Goal: Task Accomplishment & Management: Use online tool/utility

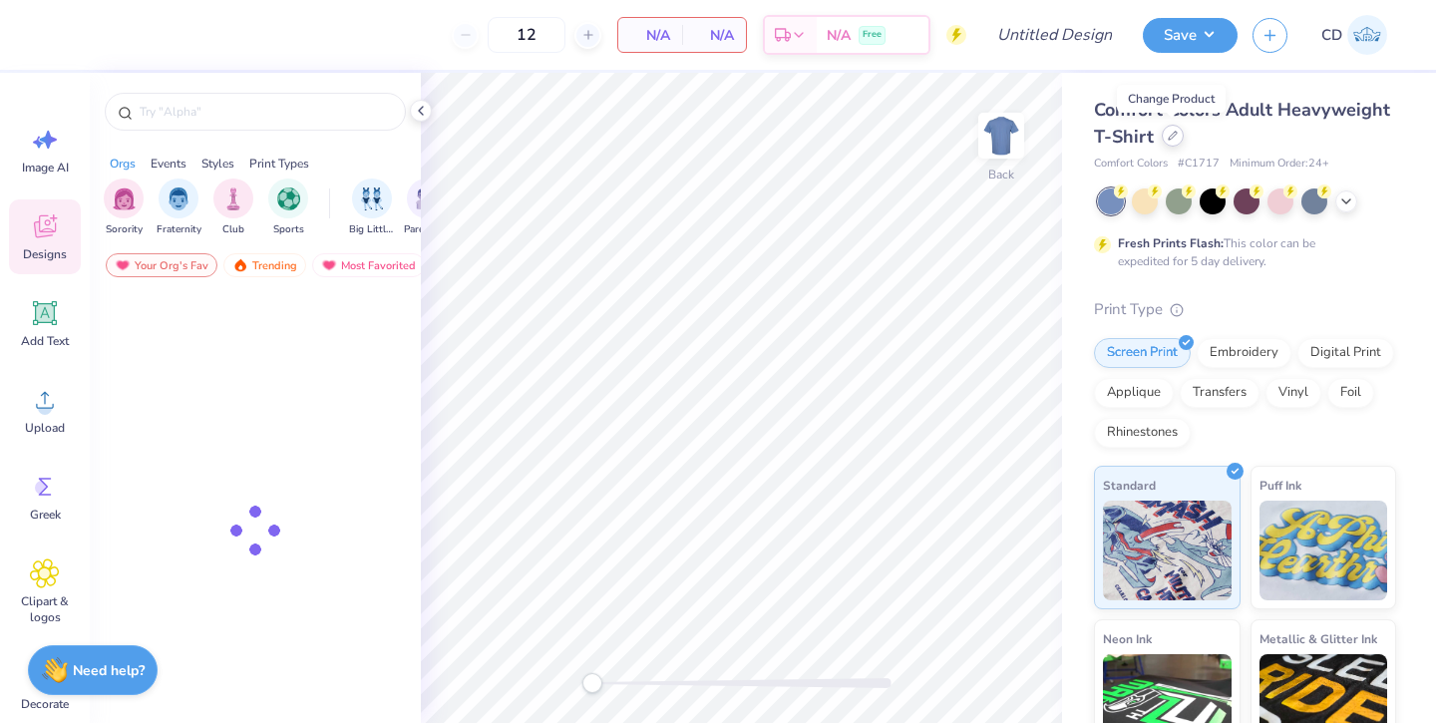
click at [1170, 139] on icon at bounding box center [1172, 136] width 10 height 10
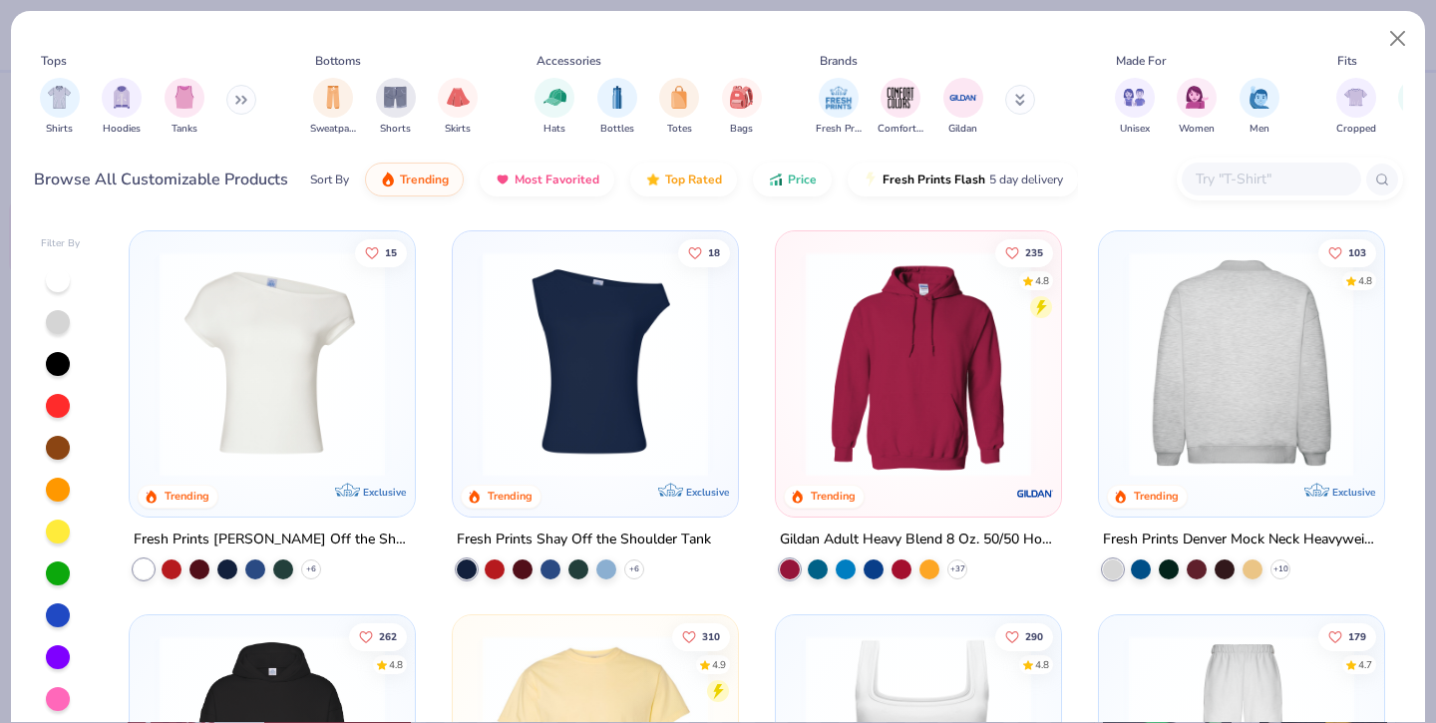
click at [1297, 369] on img at bounding box center [1239, 363] width 245 height 225
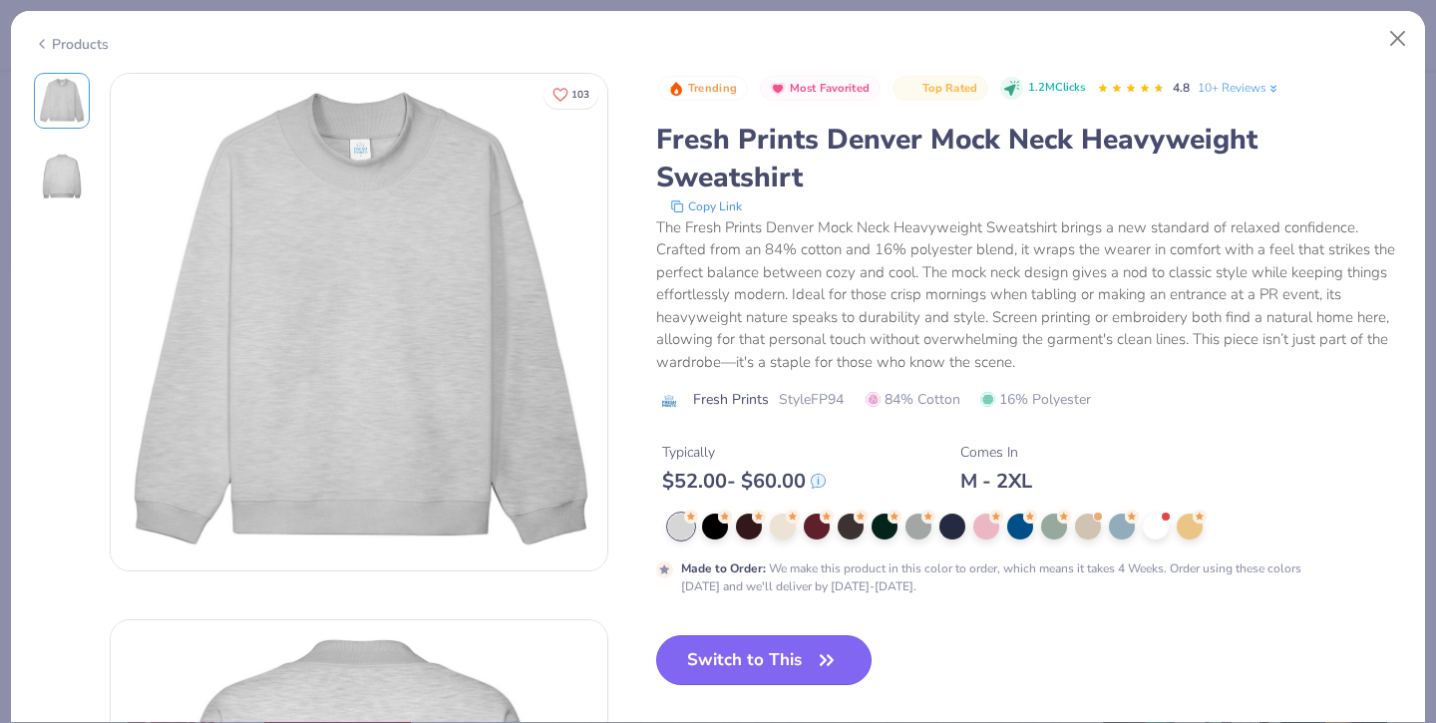
click at [810, 666] on button "Switch to This" at bounding box center [764, 660] width 216 height 50
type input "50"
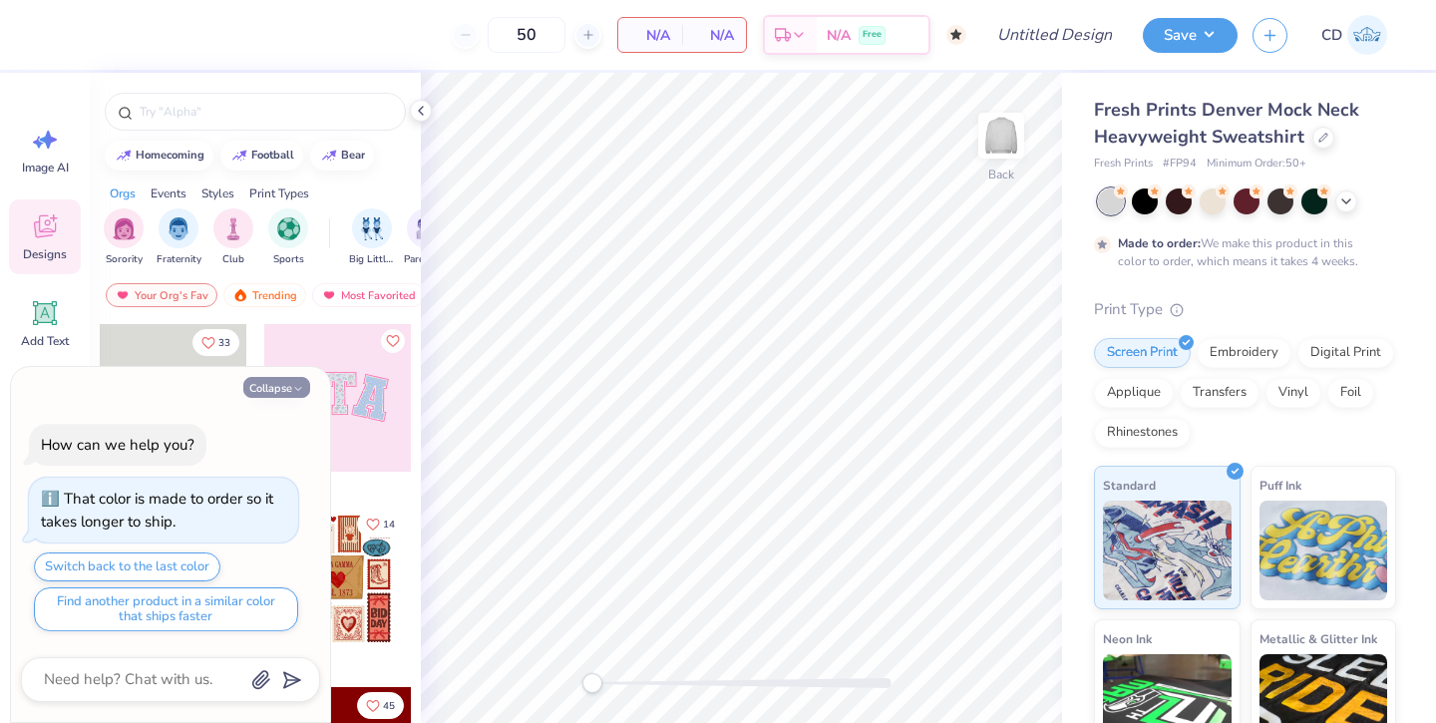
click at [292, 383] on icon "button" at bounding box center [298, 389] width 12 height 12
type textarea "x"
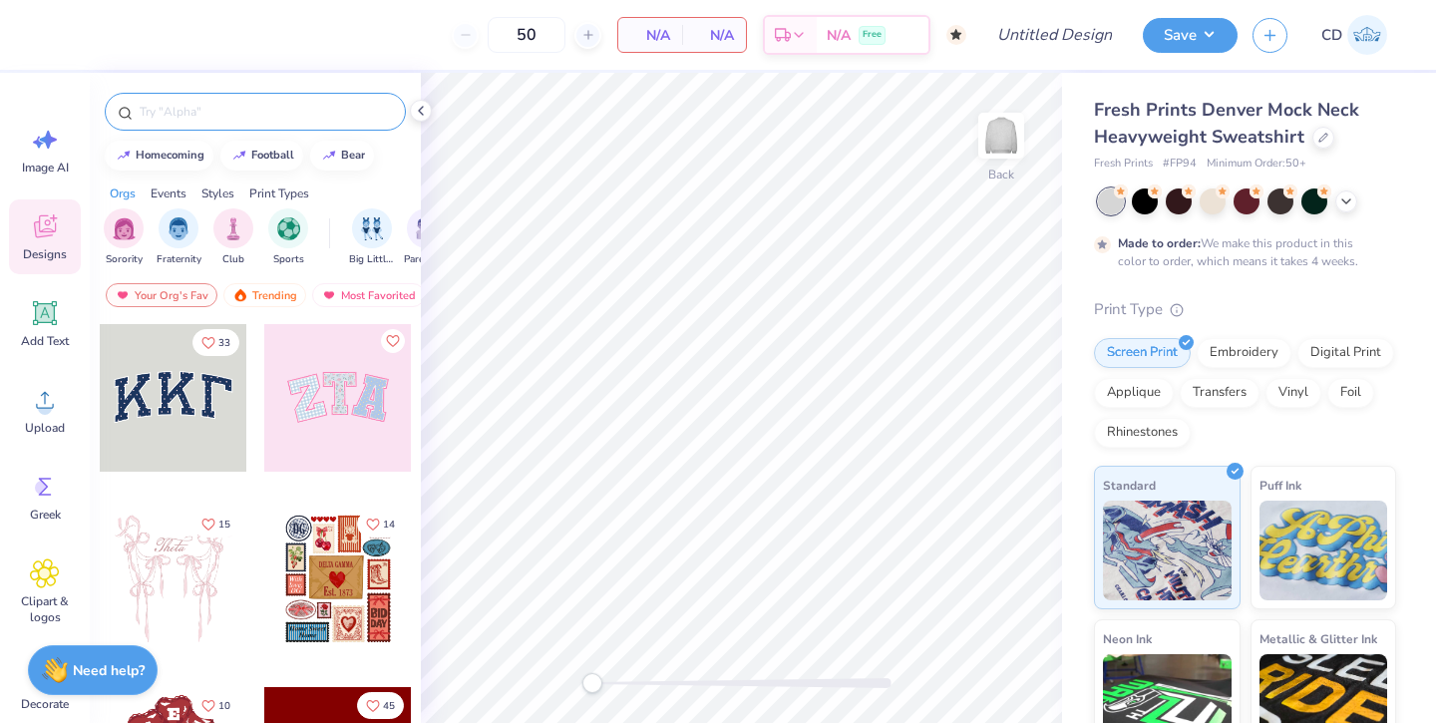
click at [202, 109] on input "text" at bounding box center [265, 112] width 255 height 20
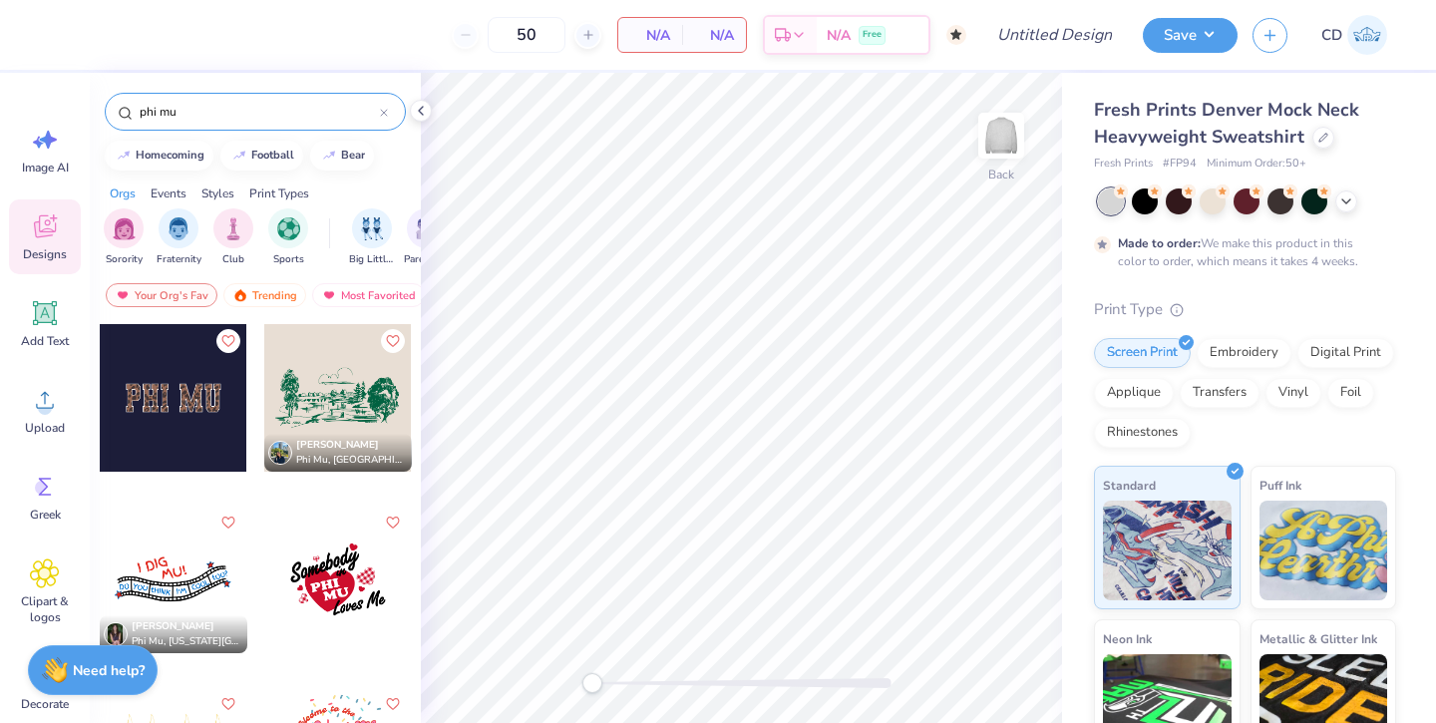
type input "phi mu"
click at [170, 429] on div at bounding box center [174, 398] width 148 height 148
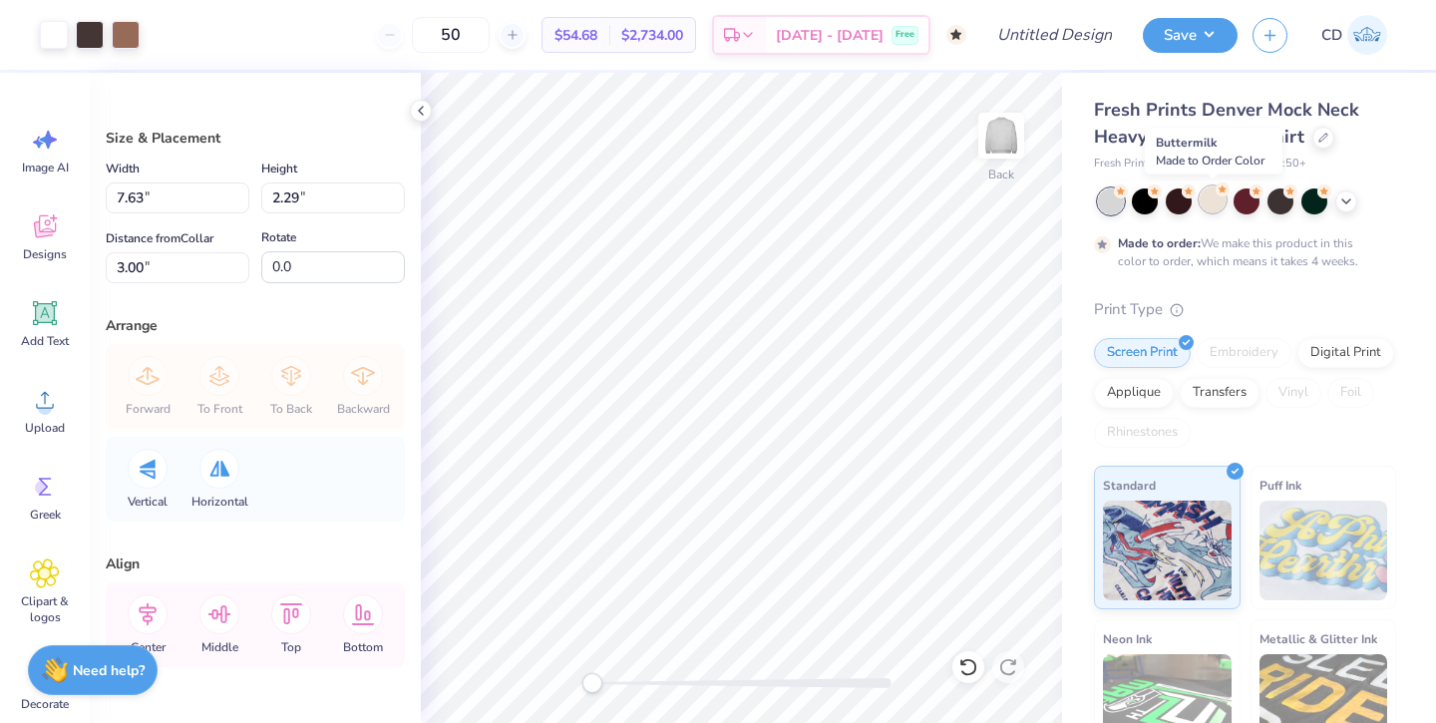
click at [1211, 198] on div at bounding box center [1212, 199] width 26 height 26
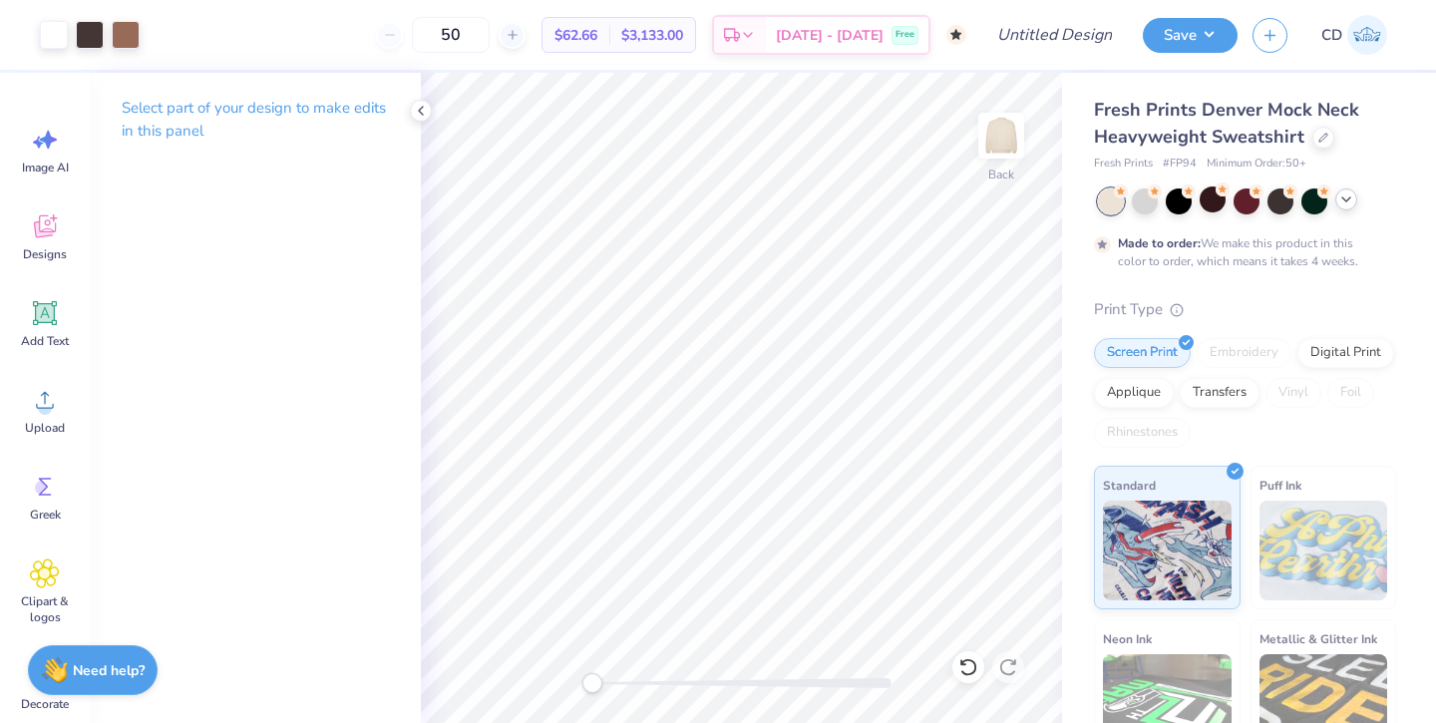
click at [1347, 203] on icon at bounding box center [1346, 199] width 16 height 16
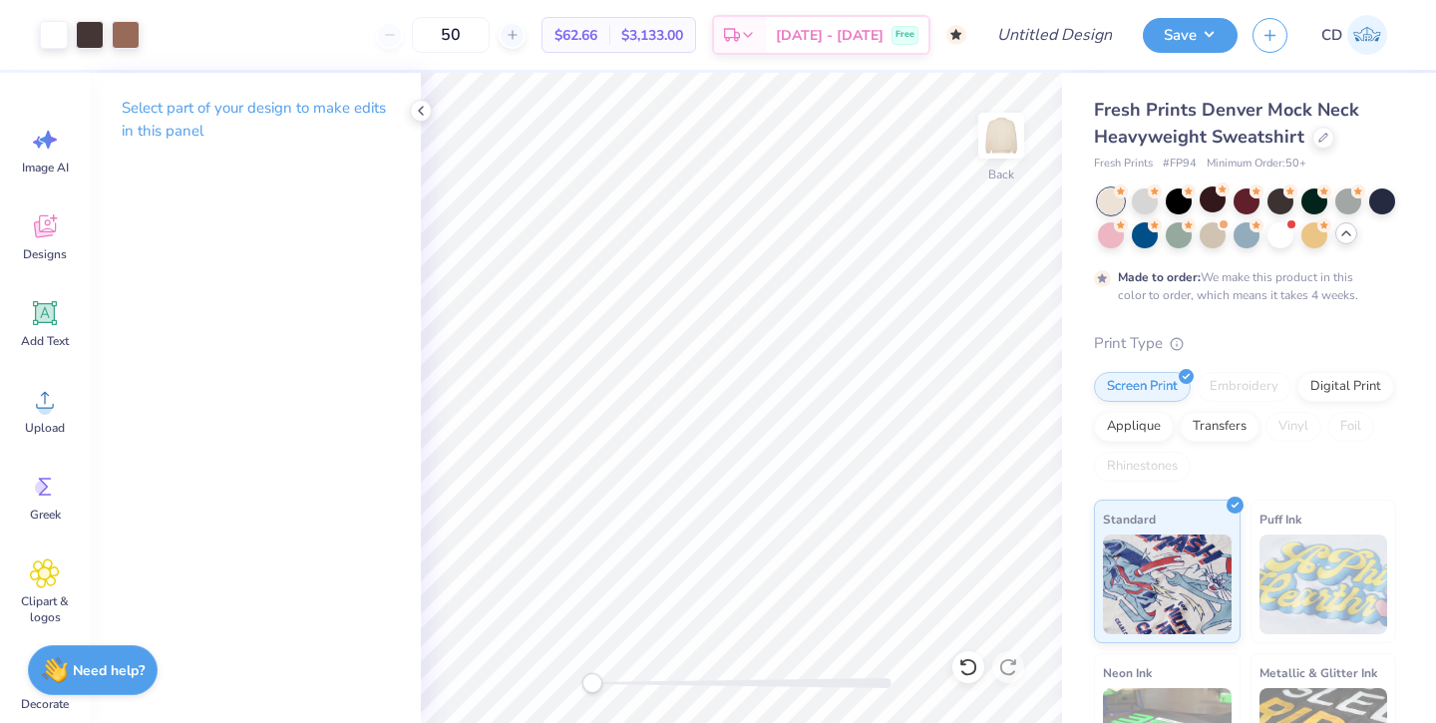
click at [1343, 231] on icon at bounding box center [1346, 233] width 16 height 16
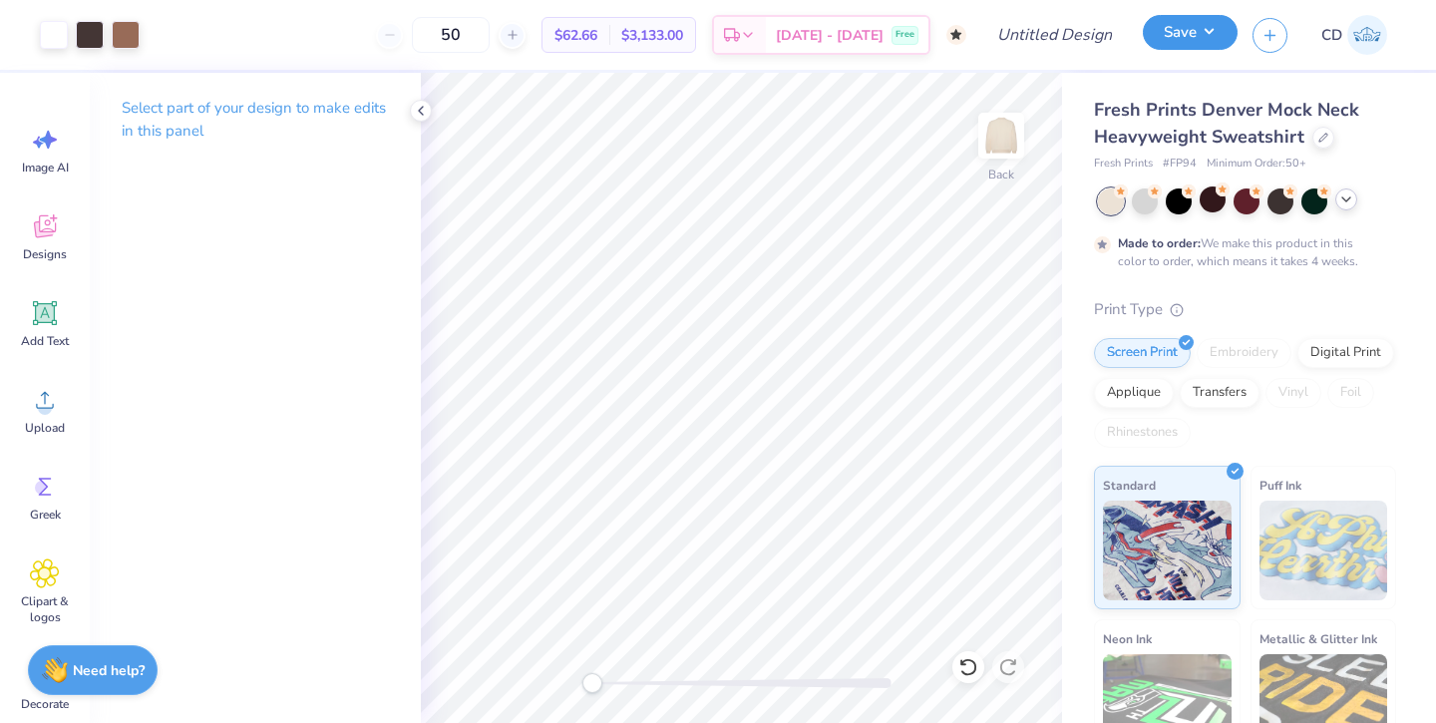
click at [1185, 37] on button "Save" at bounding box center [1189, 32] width 95 height 35
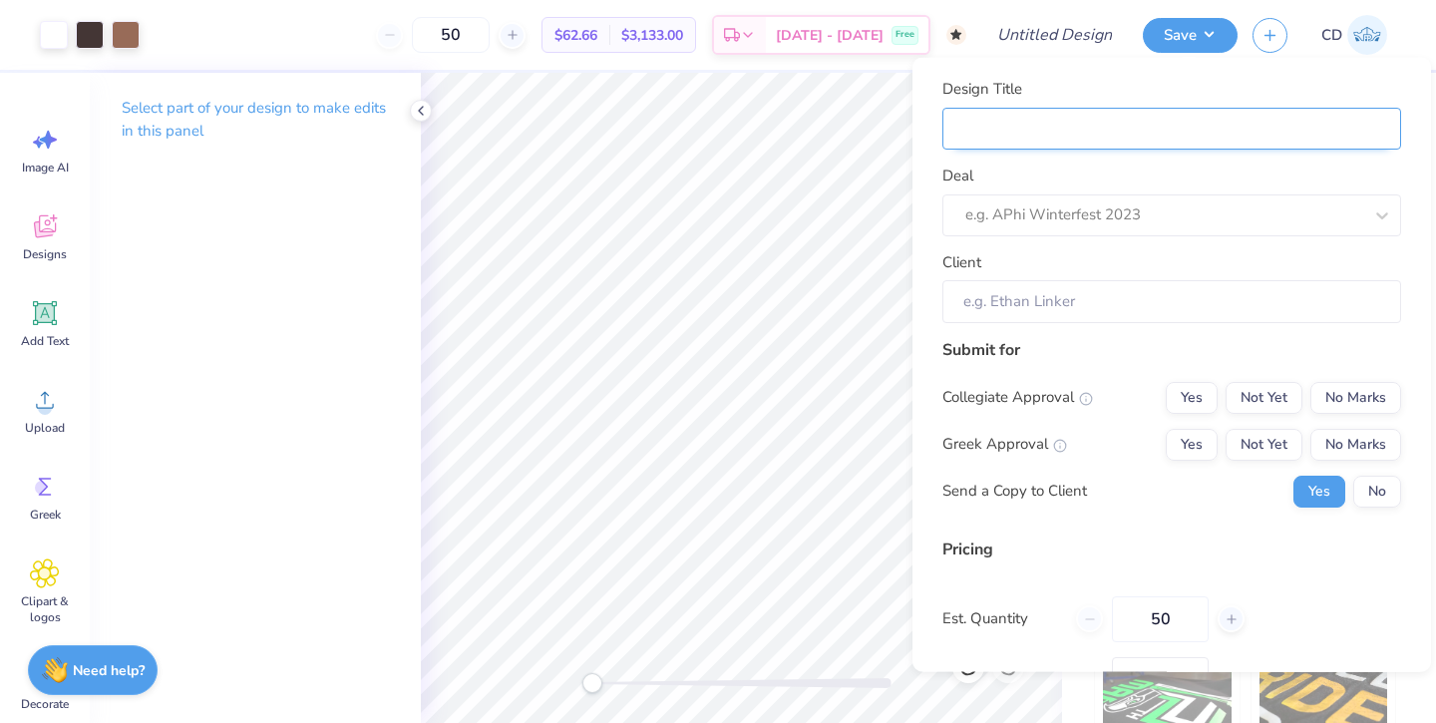
click at [1128, 134] on input "Design Title" at bounding box center [1171, 128] width 459 height 43
type input "p"
type input "ph"
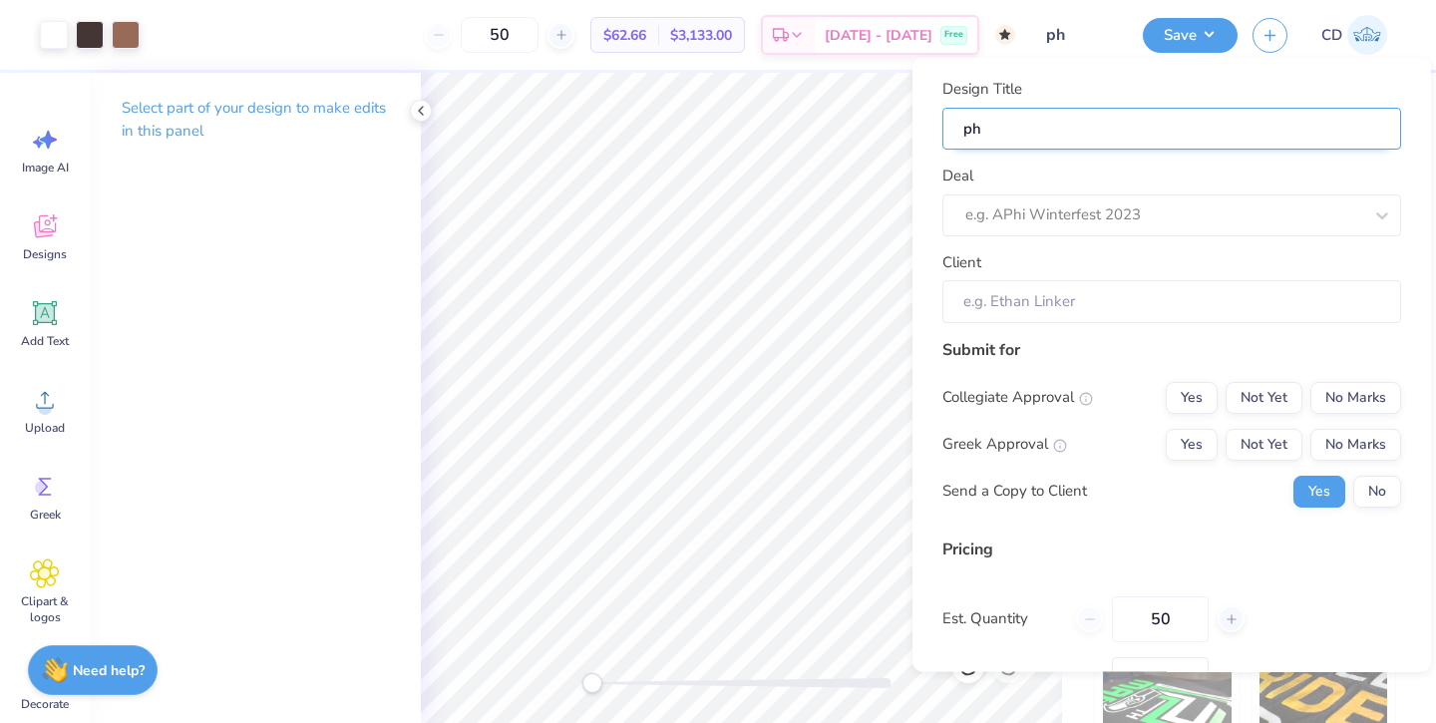
type input "phi"
type input "phi m"
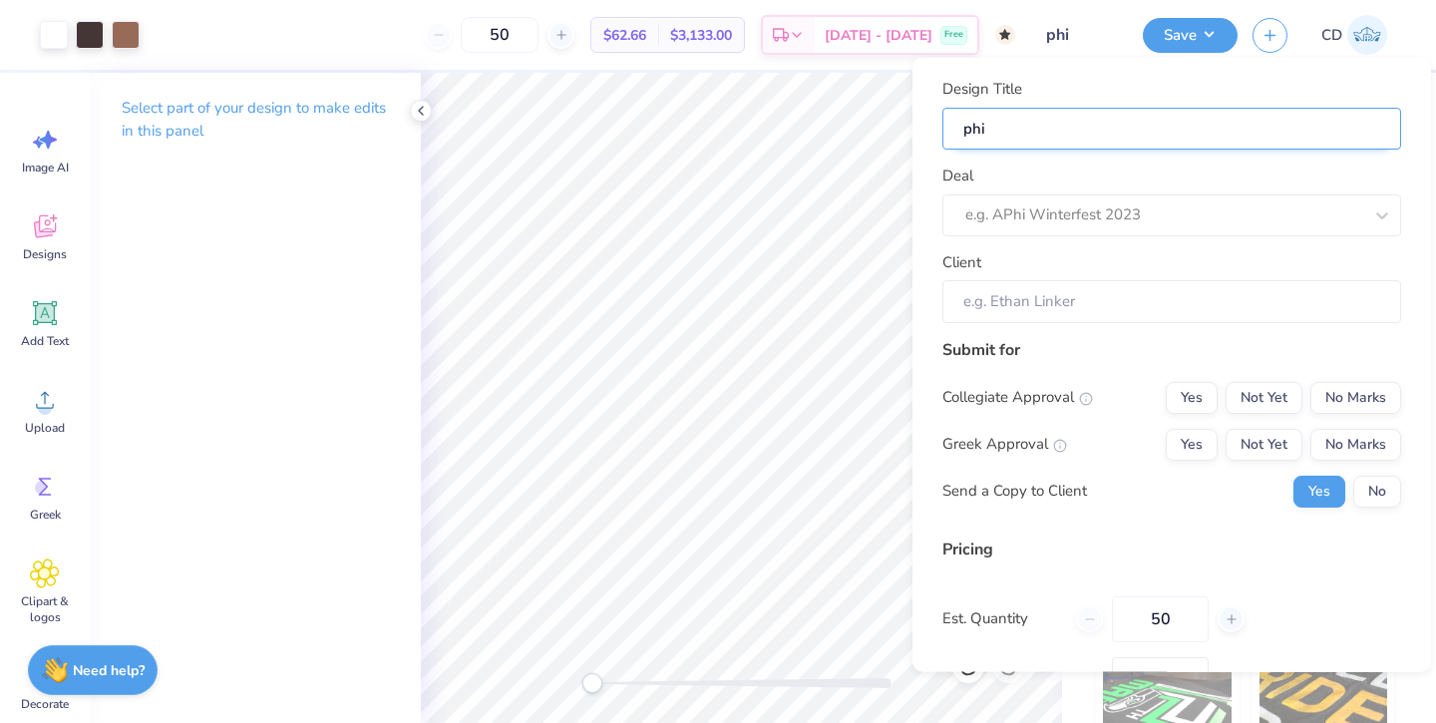
type input "phi m"
type input "phi mu"
type input "phi mu m"
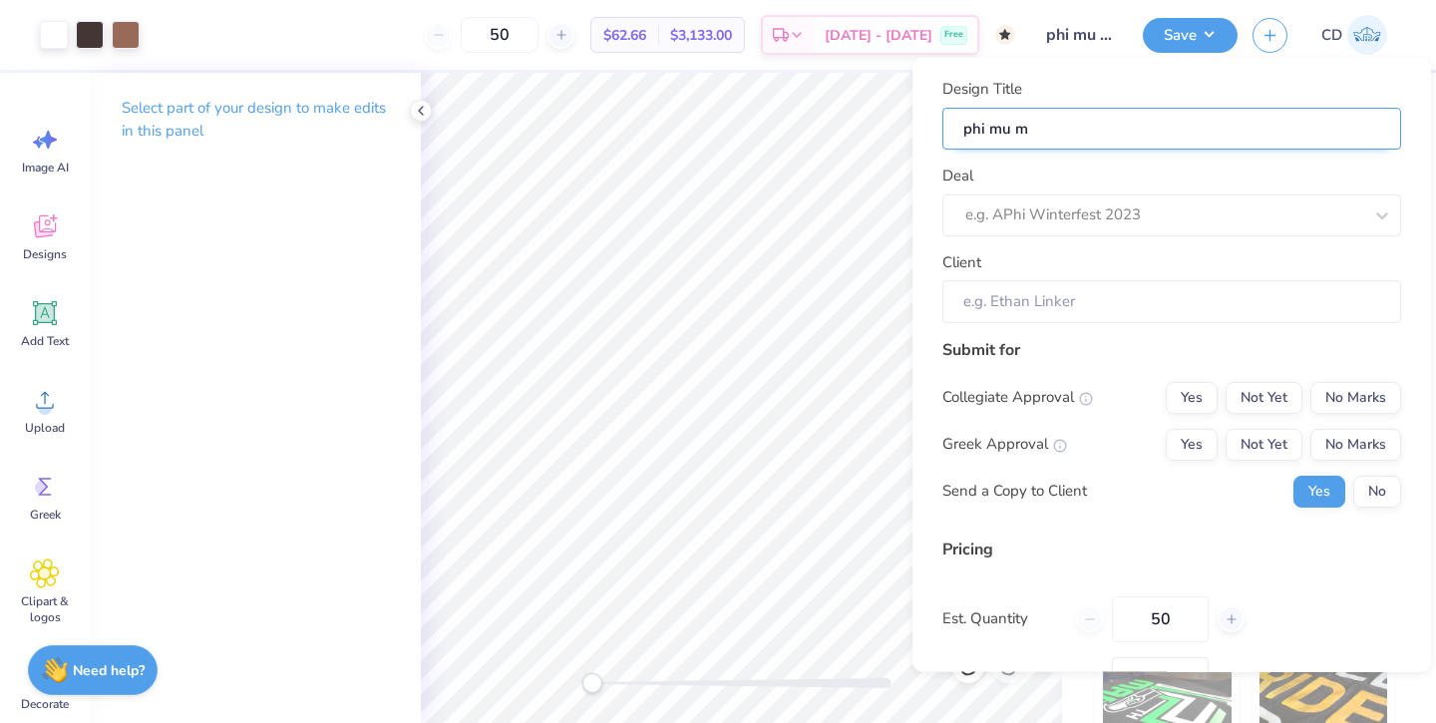
type input "phi mu mm"
type input "phi mu mmo"
type input "phi mu mmoc"
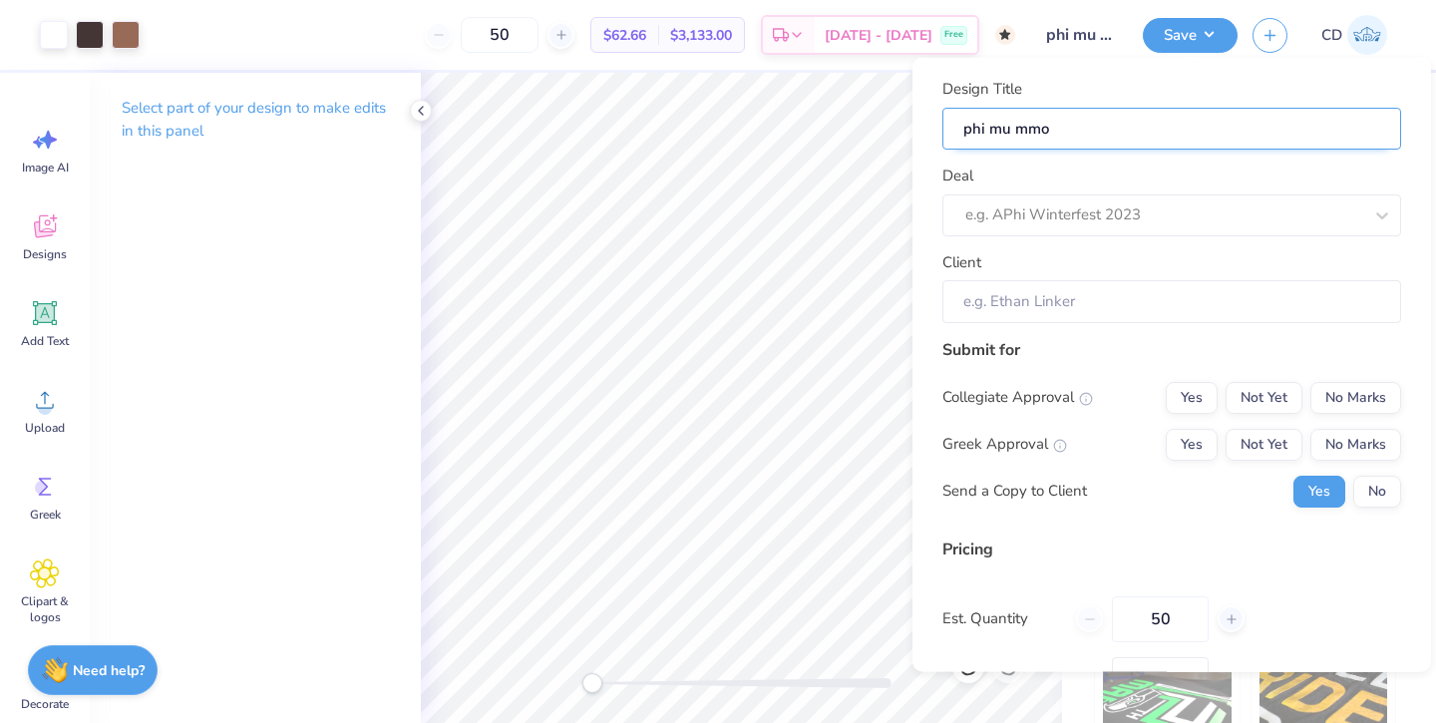
type input "phi mu mmoc"
type input "phi mu mmock"
type input "phi mu mmockn"
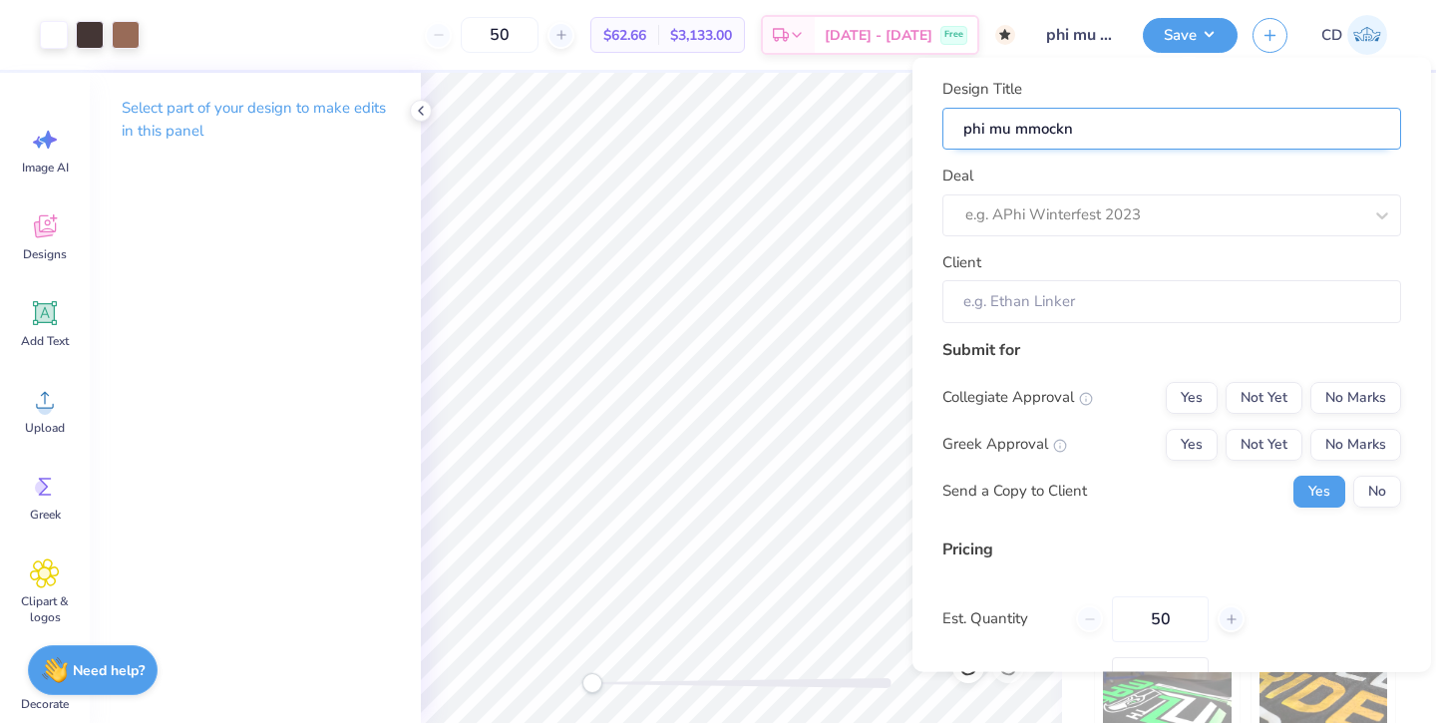
type input "phi mu mmockne"
type input "phi mu mmocknec"
type input "phi mu mmockneck"
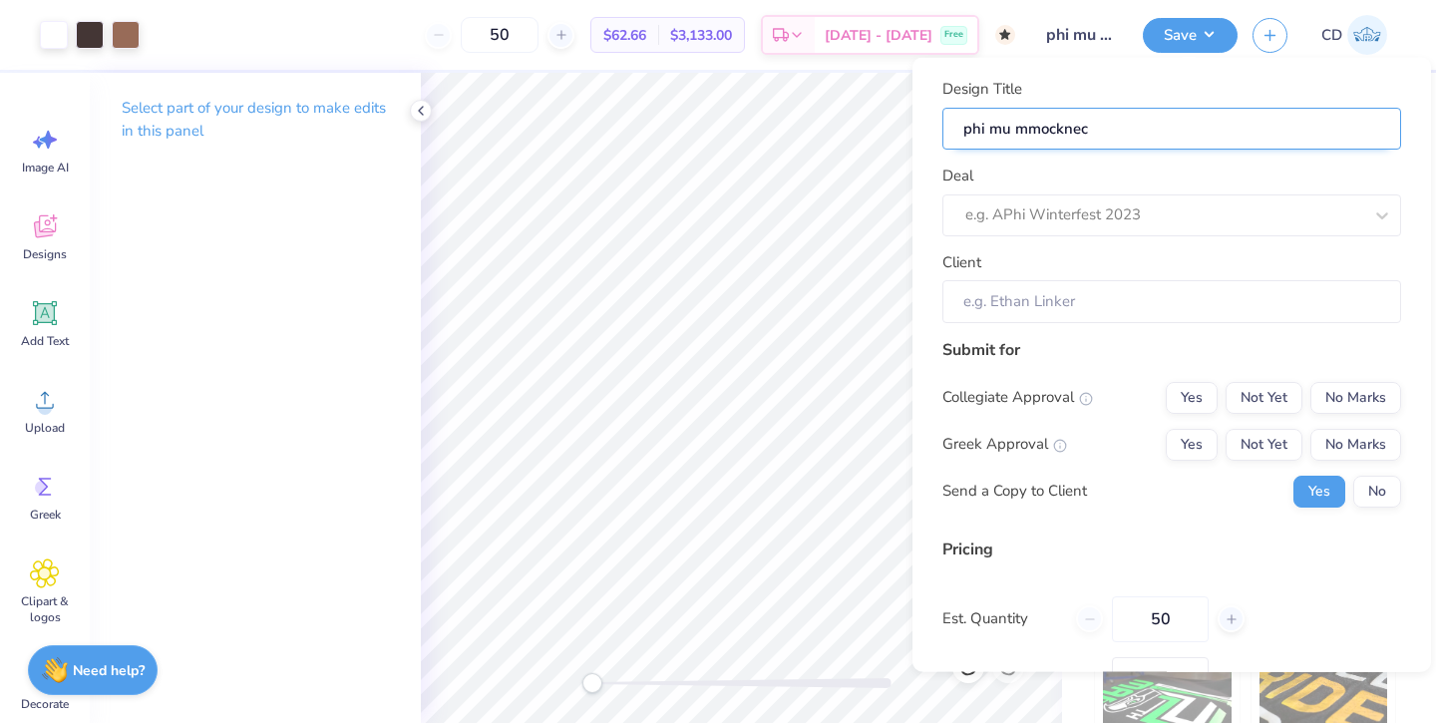
type input "phi mu mmockneck"
type input "phi mu mmocknecks"
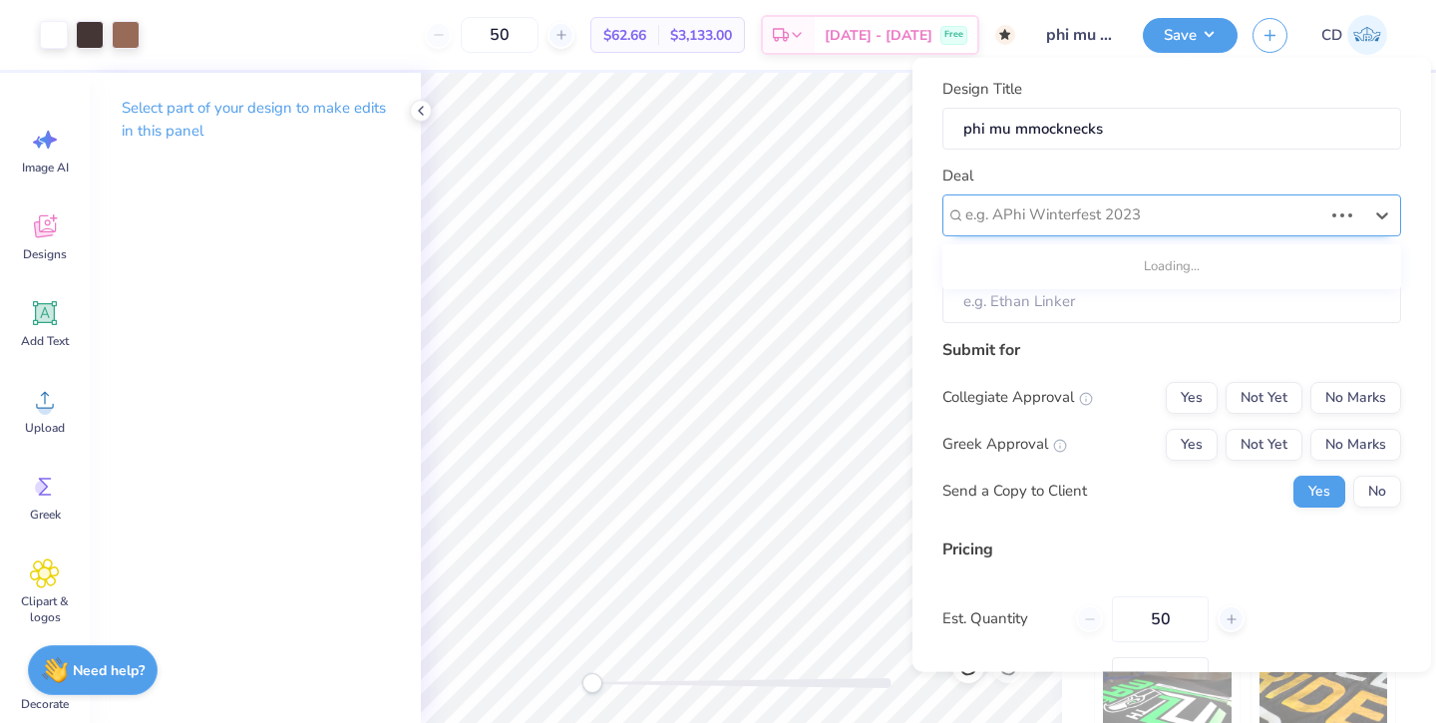
click at [1129, 214] on div at bounding box center [1143, 214] width 357 height 27
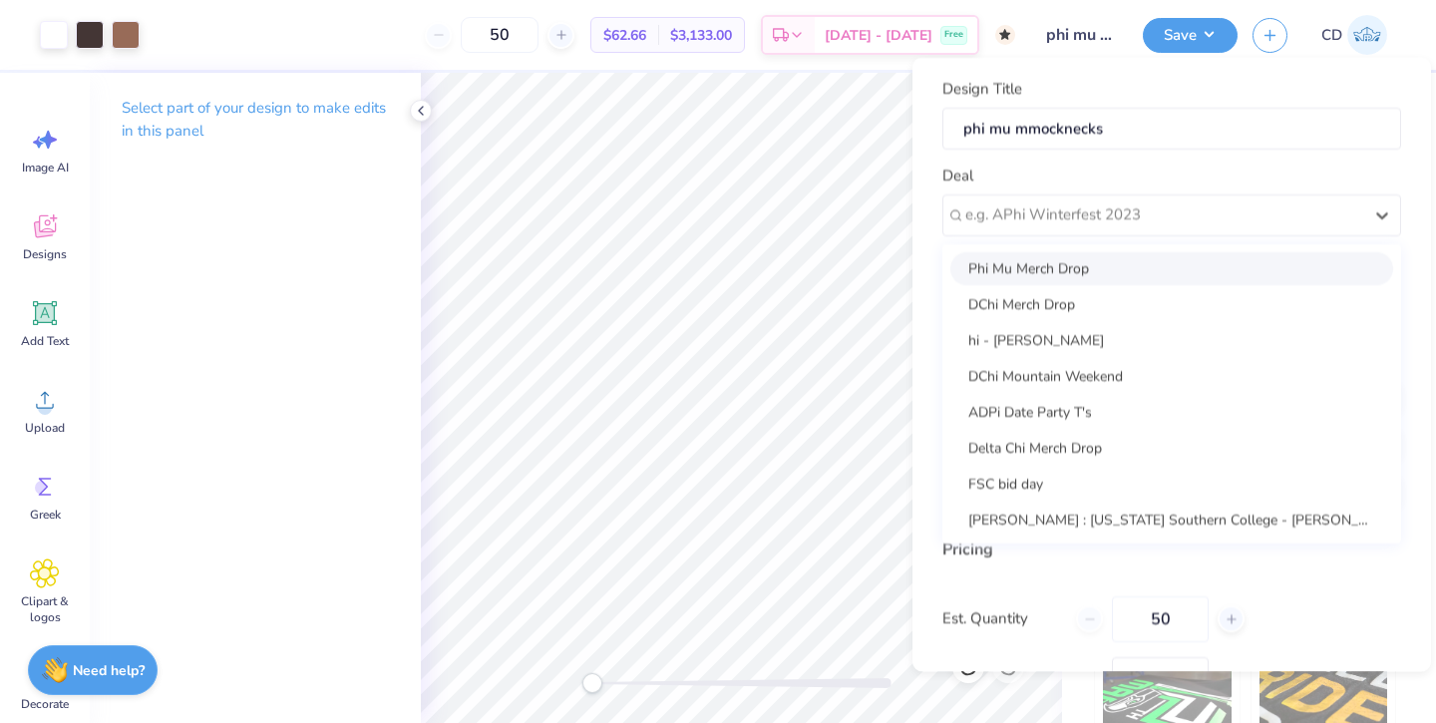
click at [1102, 272] on div "Phi Mu Merch Drop" at bounding box center [1171, 267] width 443 height 33
type input "[PERSON_NAME]"
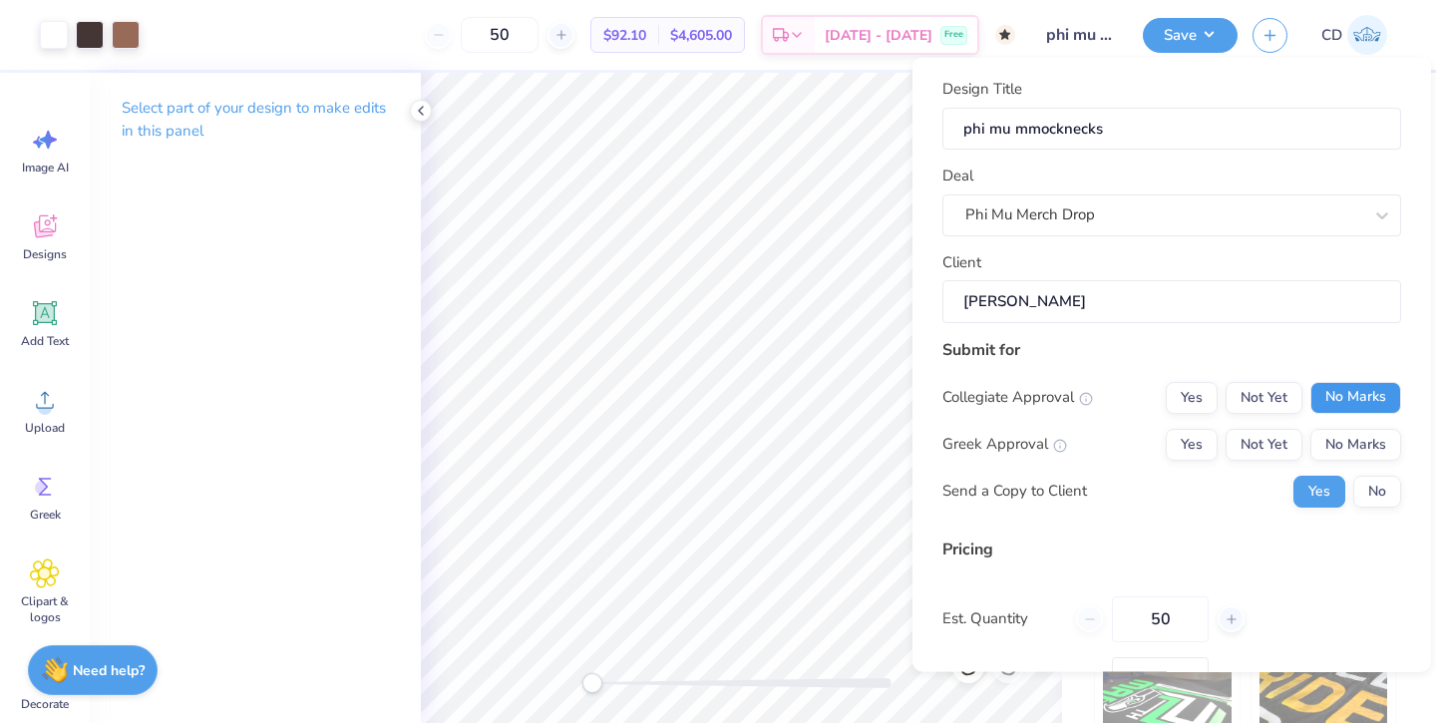
click at [1349, 391] on button "No Marks" at bounding box center [1355, 397] width 91 height 32
click at [1349, 437] on button "No Marks" at bounding box center [1355, 444] width 91 height 32
click at [1375, 477] on button "No" at bounding box center [1377, 491] width 48 height 32
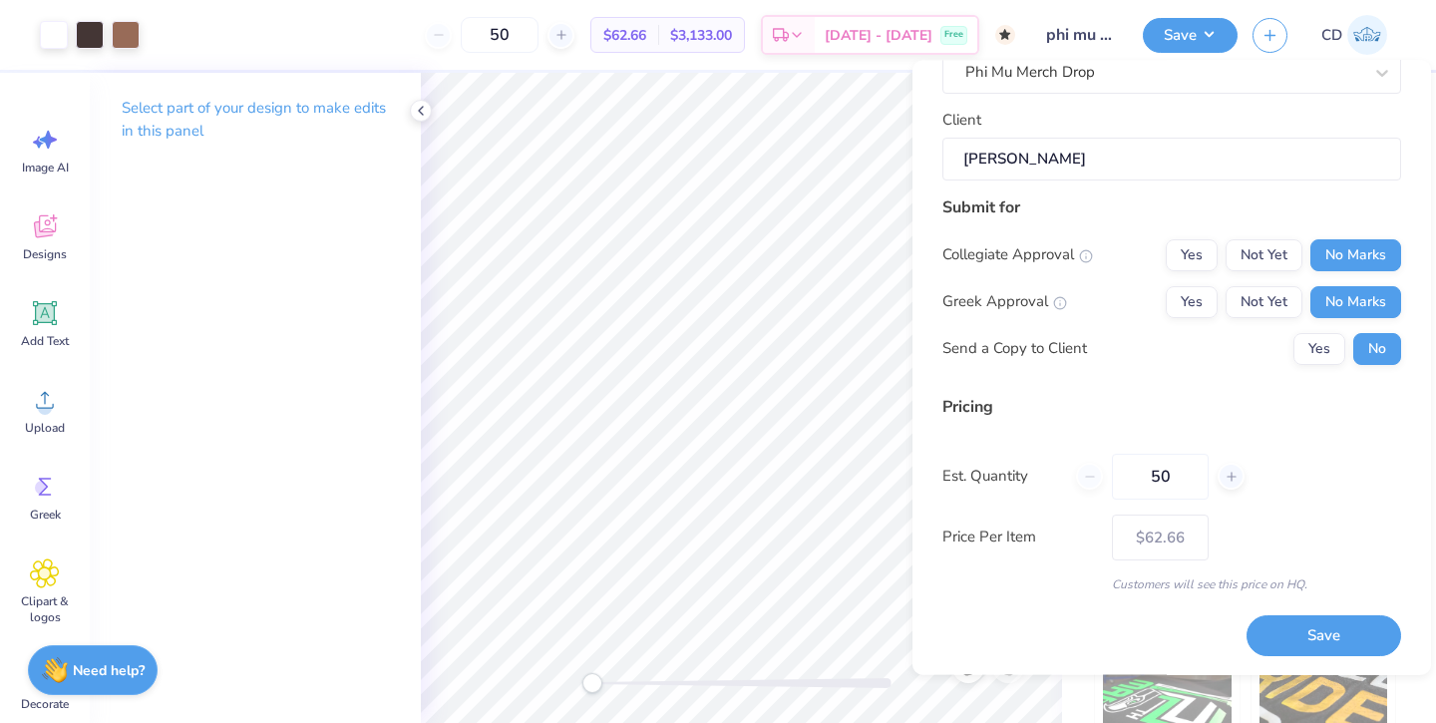
scroll to position [146, 0]
click at [1314, 637] on button "Save" at bounding box center [1323, 635] width 155 height 41
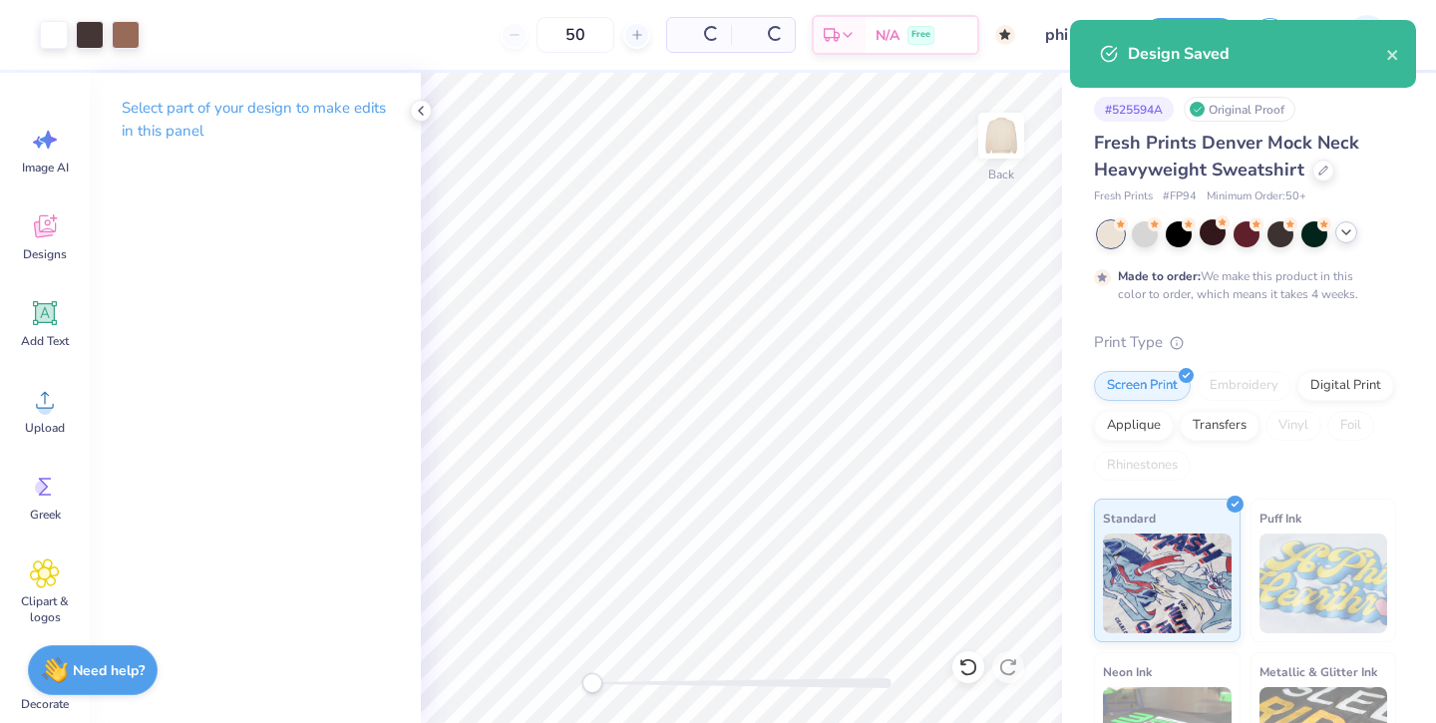
type input "$62.66"
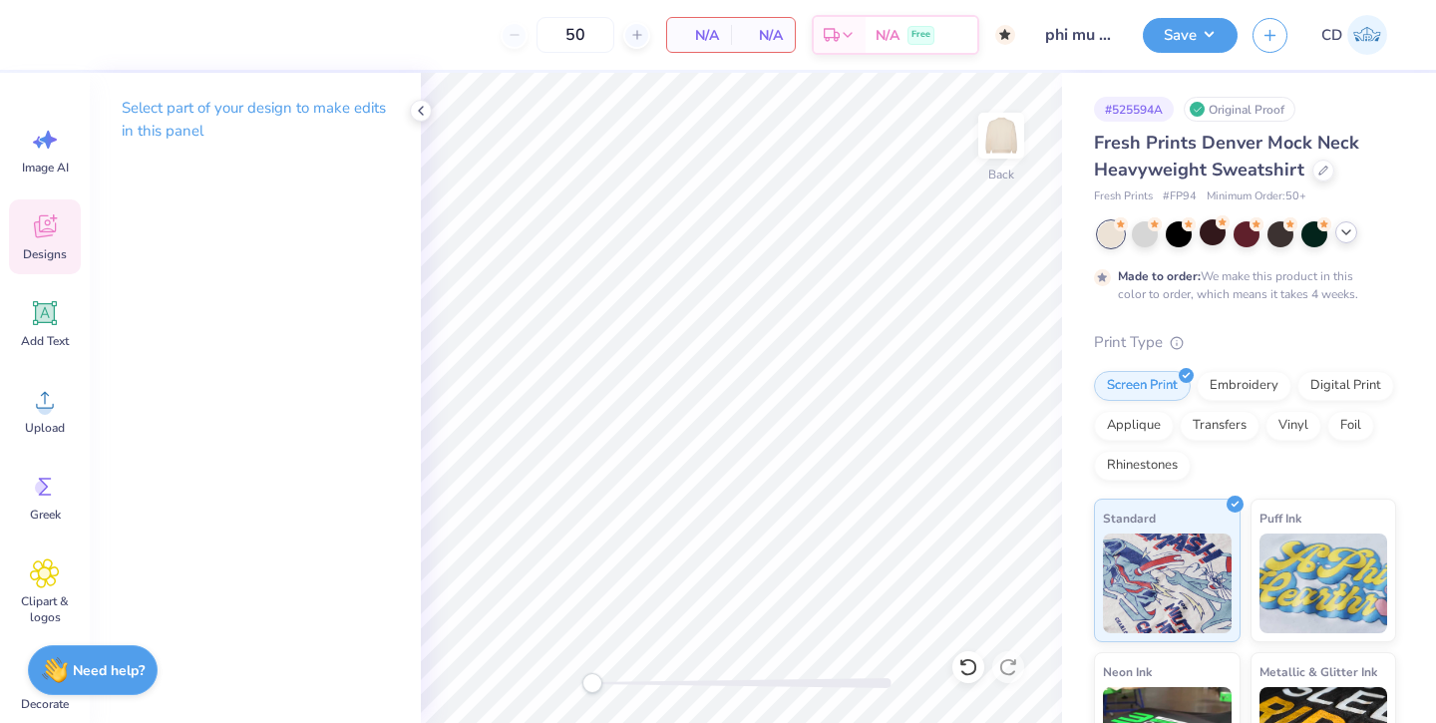
click at [49, 227] on icon at bounding box center [45, 226] width 30 height 30
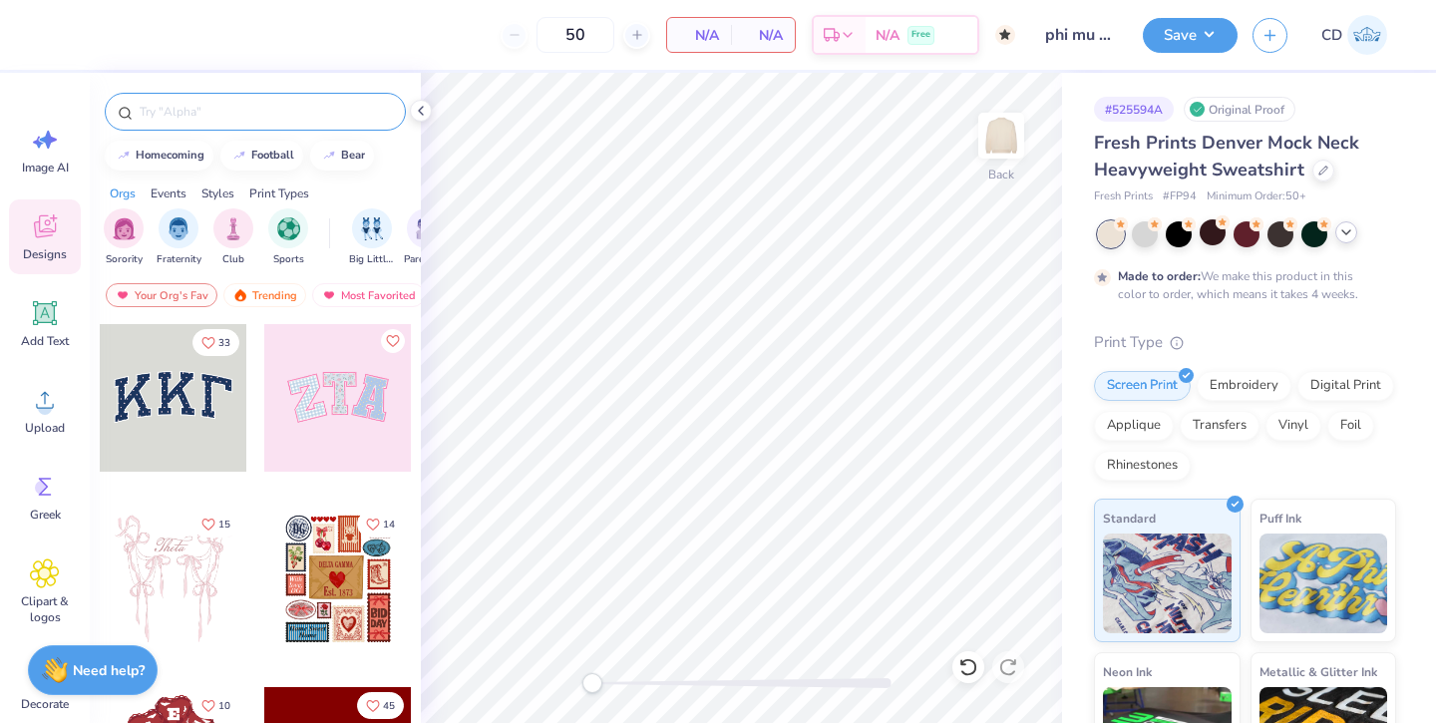
click at [222, 116] on input "text" at bounding box center [265, 112] width 255 height 20
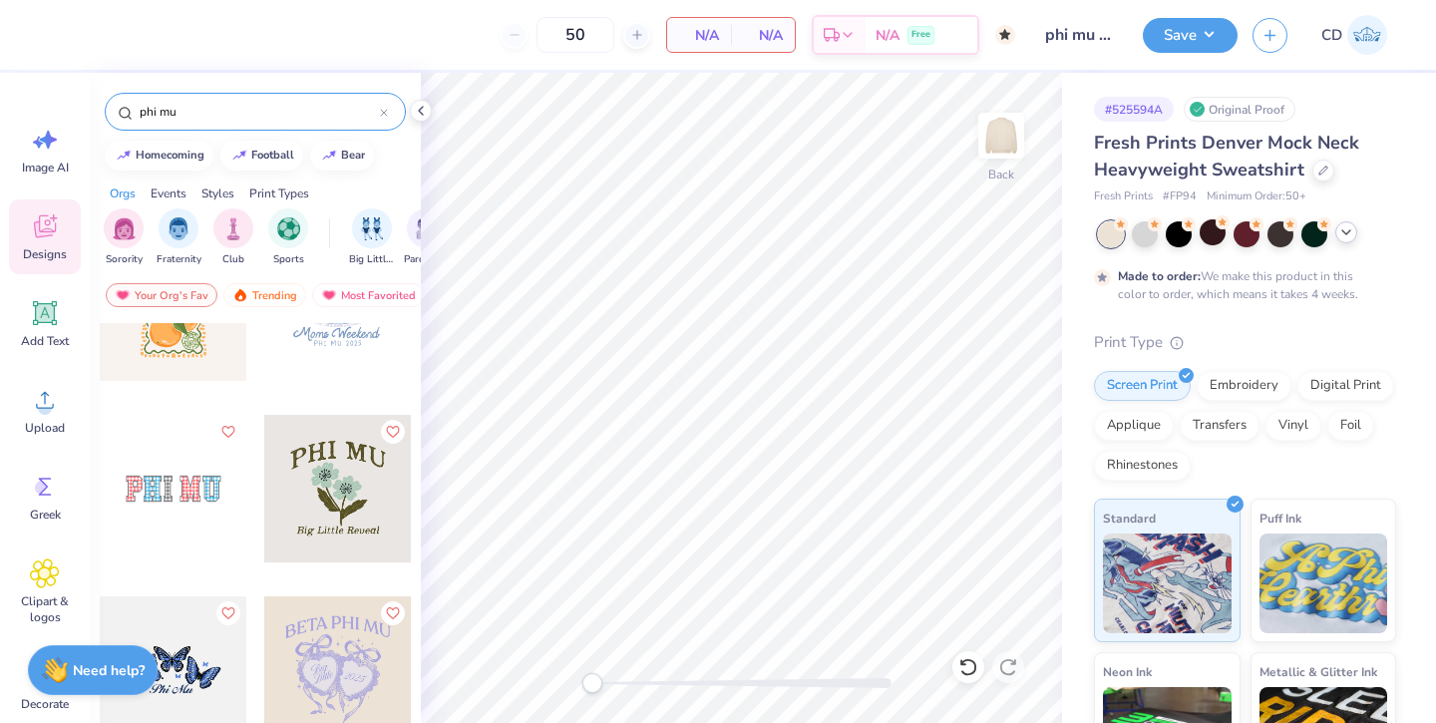
scroll to position [4029, 0]
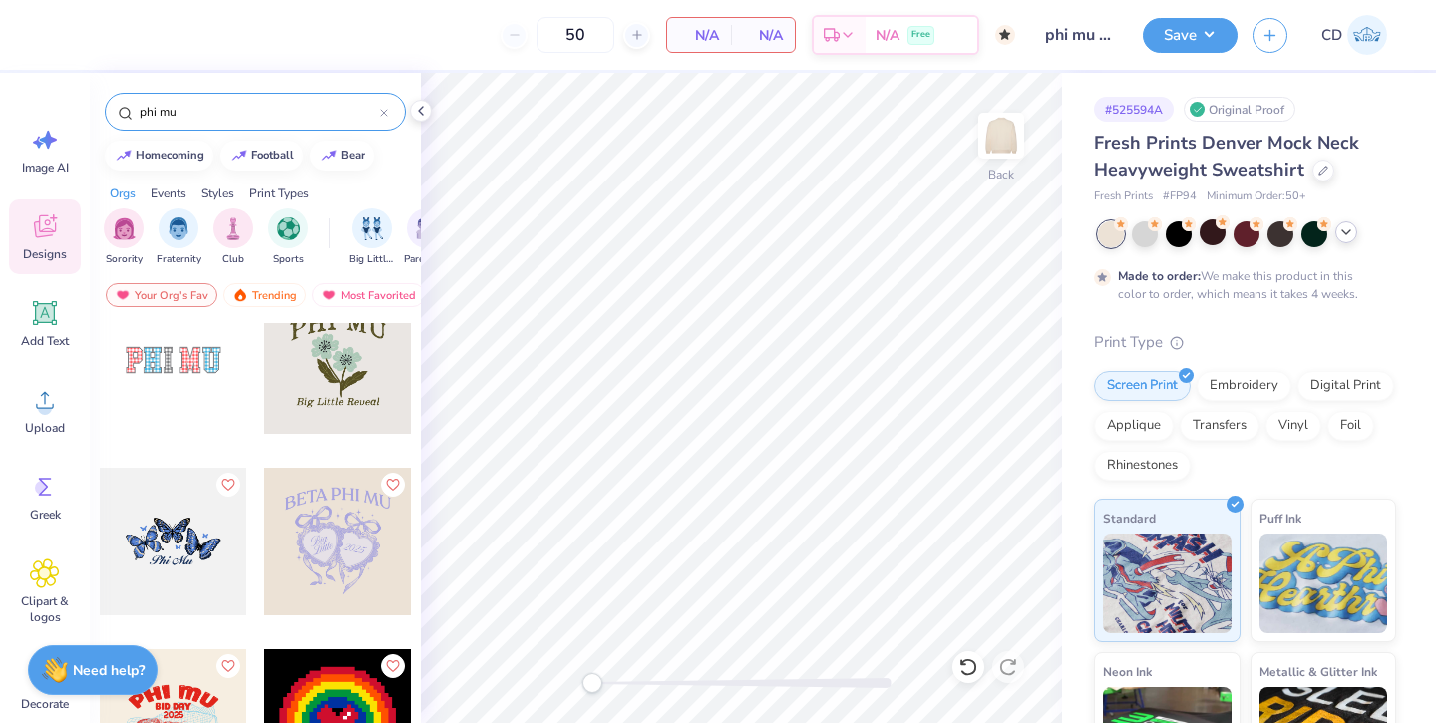
type input "phi mu"
click at [195, 354] on div at bounding box center [174, 360] width 148 height 148
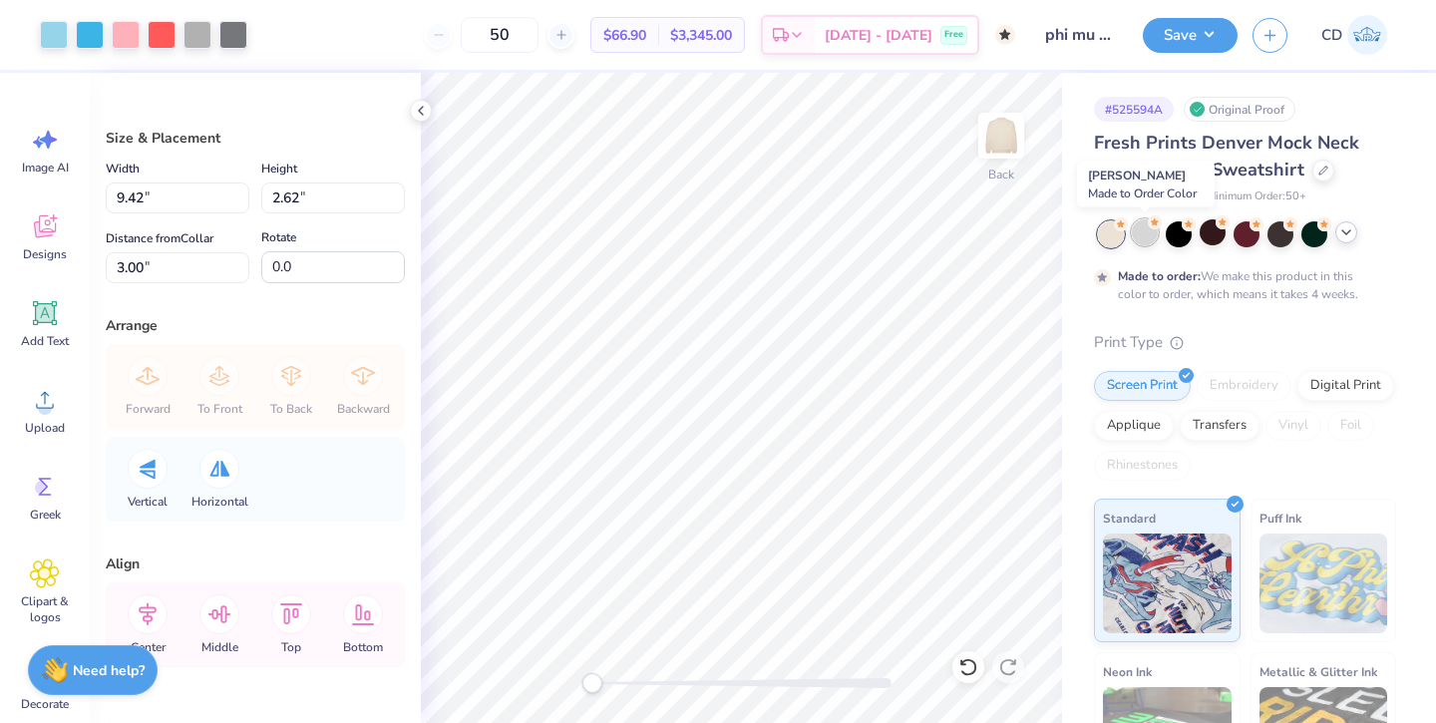
click at [1139, 234] on div at bounding box center [1144, 232] width 26 height 26
click at [1345, 230] on icon at bounding box center [1346, 232] width 16 height 16
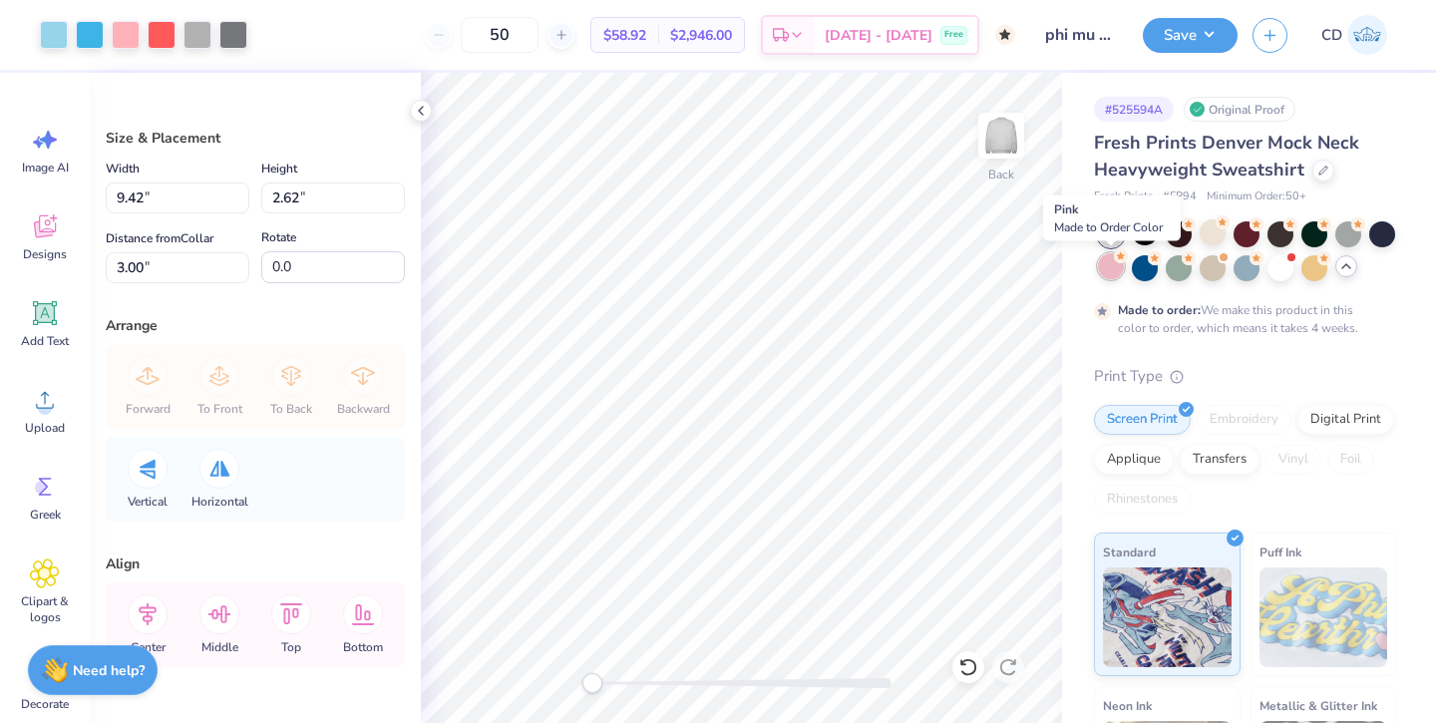
click at [1108, 273] on div at bounding box center [1111, 266] width 26 height 26
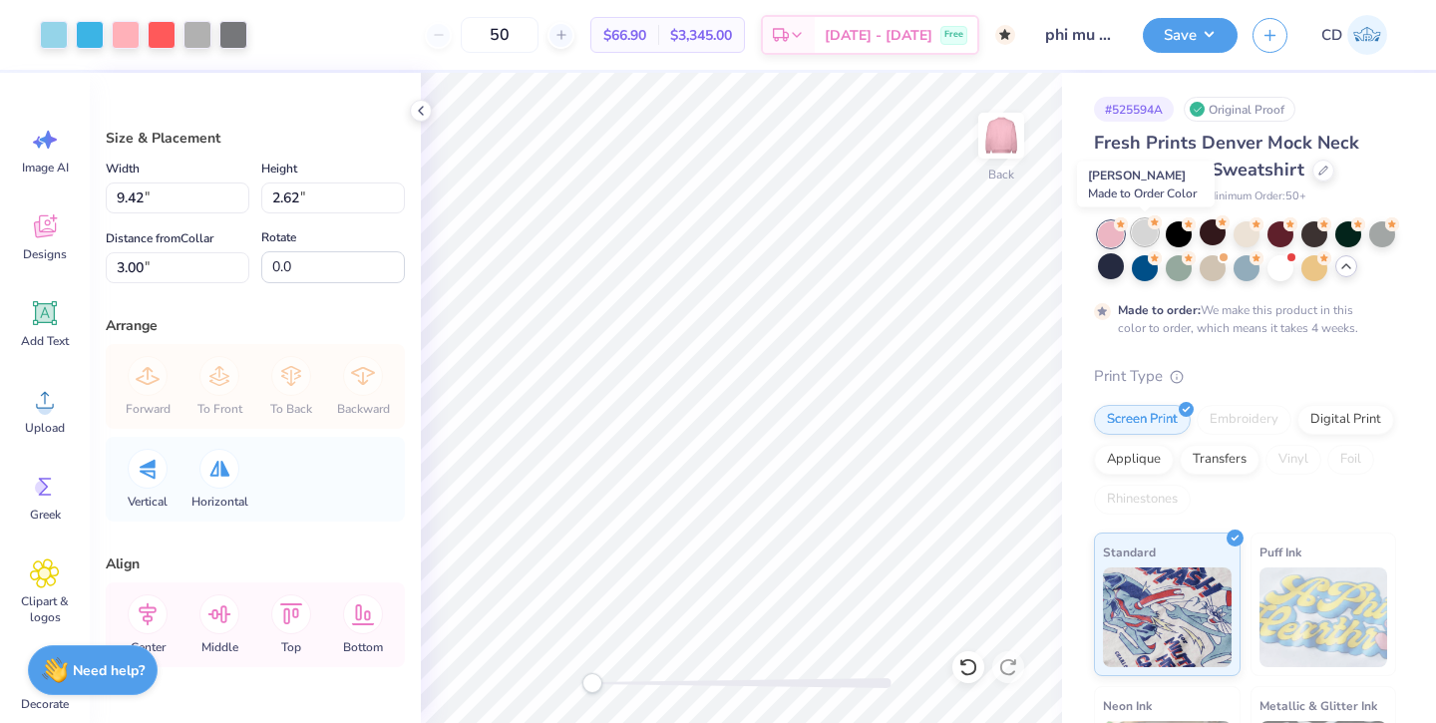
click at [1142, 236] on div at bounding box center [1144, 232] width 26 height 26
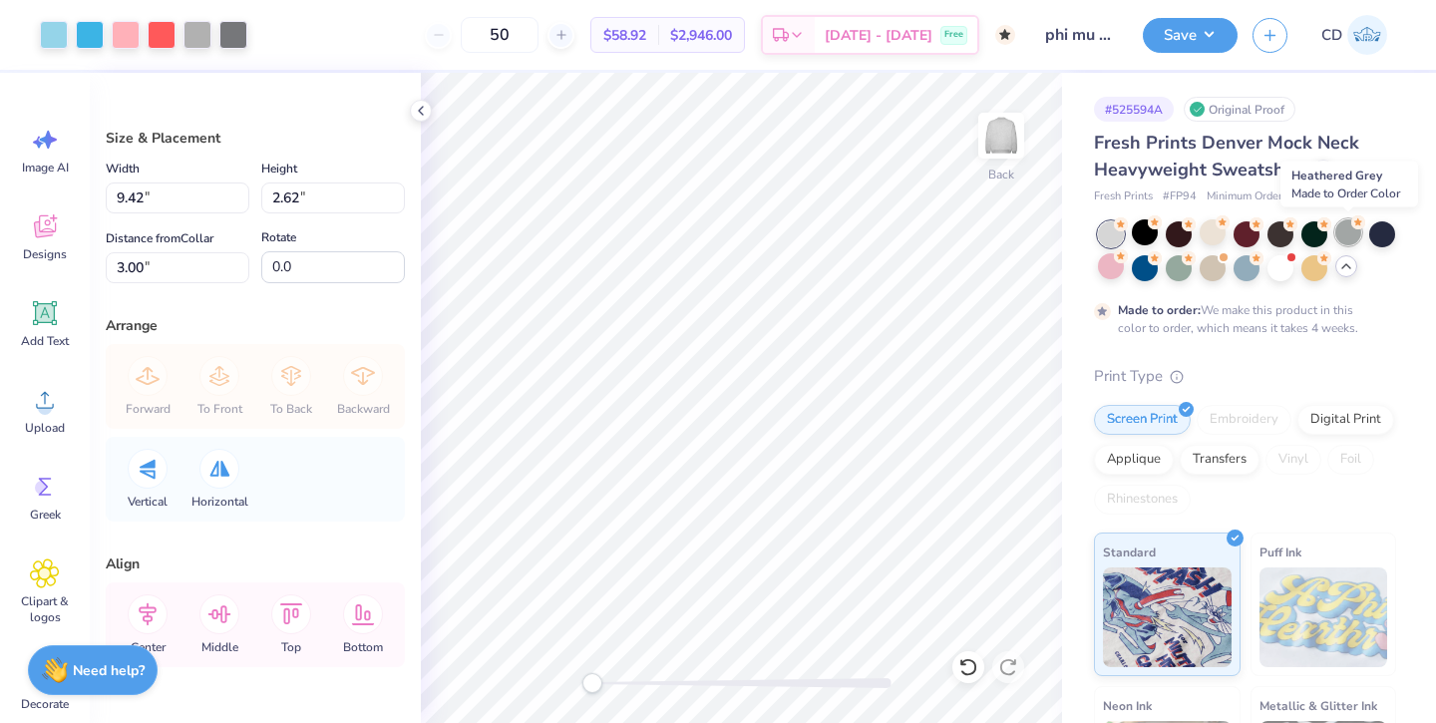
click at [1347, 238] on div at bounding box center [1348, 232] width 26 height 26
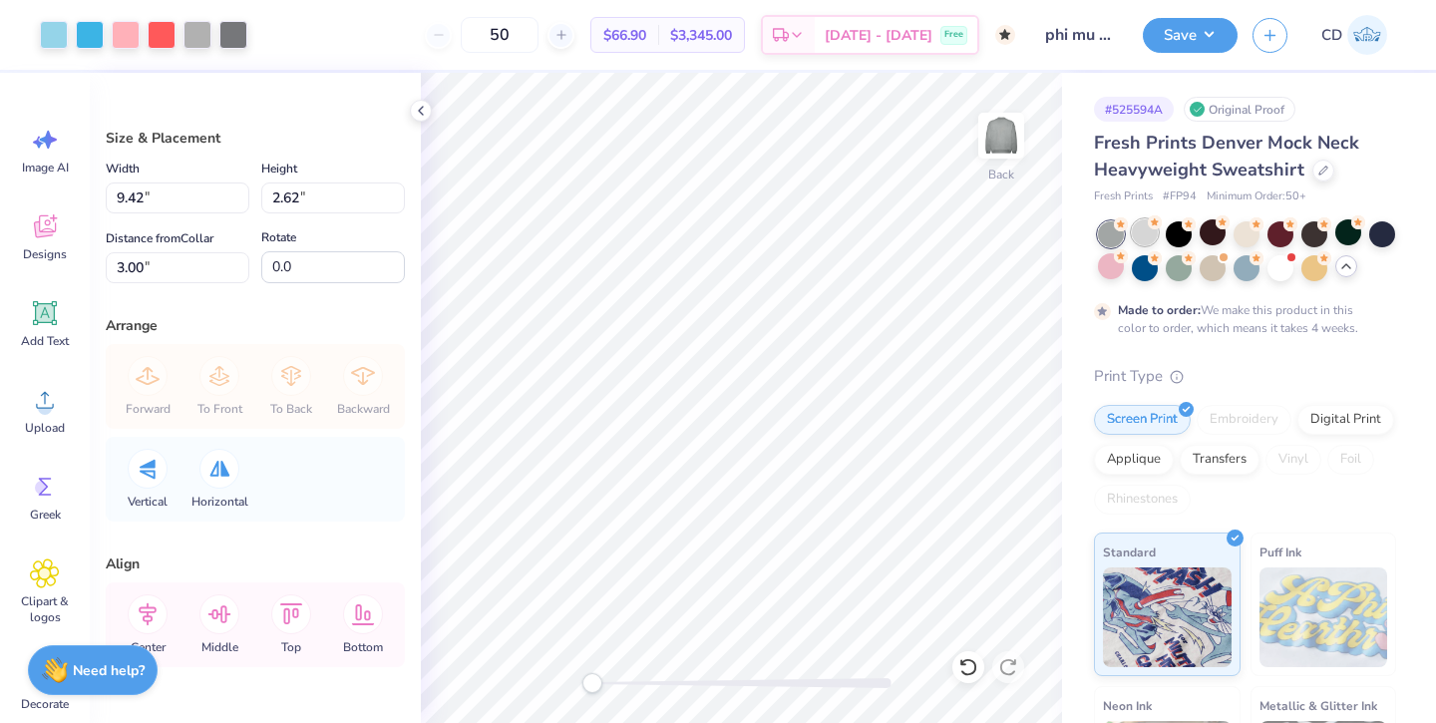
click at [1141, 232] on div at bounding box center [1144, 232] width 26 height 26
click at [1149, 267] on div at bounding box center [1144, 266] width 26 height 26
click at [1338, 235] on div at bounding box center [1348, 232] width 26 height 26
click at [1247, 275] on div at bounding box center [1246, 266] width 26 height 26
click at [1280, 271] on div at bounding box center [1280, 266] width 26 height 26
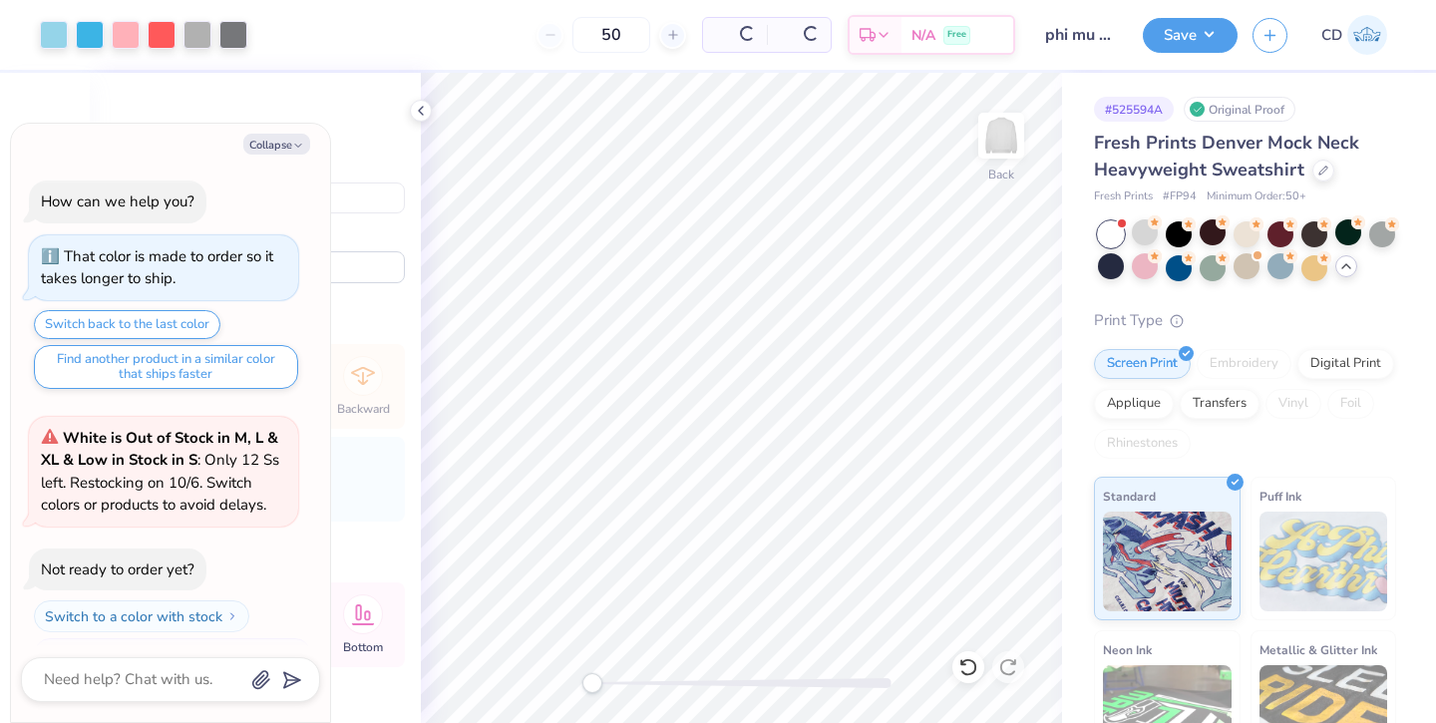
scroll to position [160, 0]
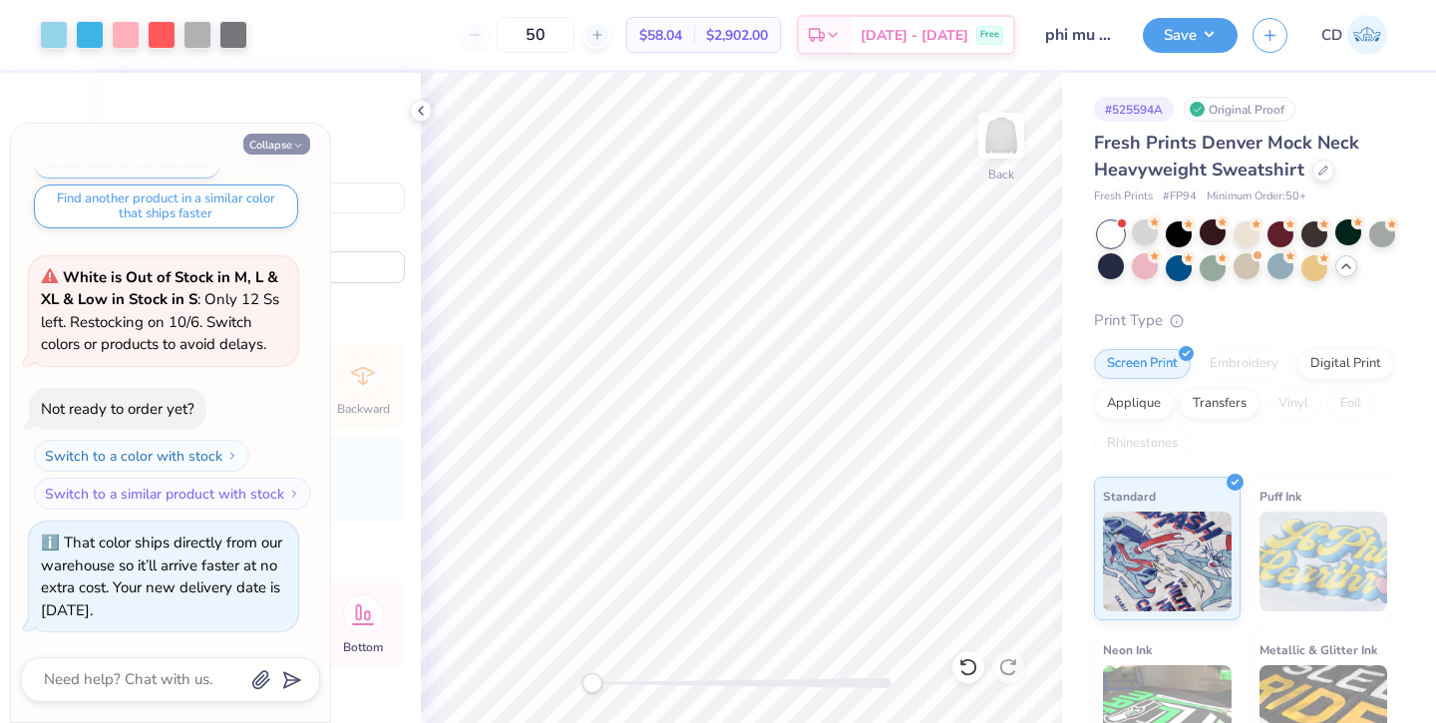
click at [272, 140] on button "Collapse" at bounding box center [276, 144] width 67 height 21
type textarea "x"
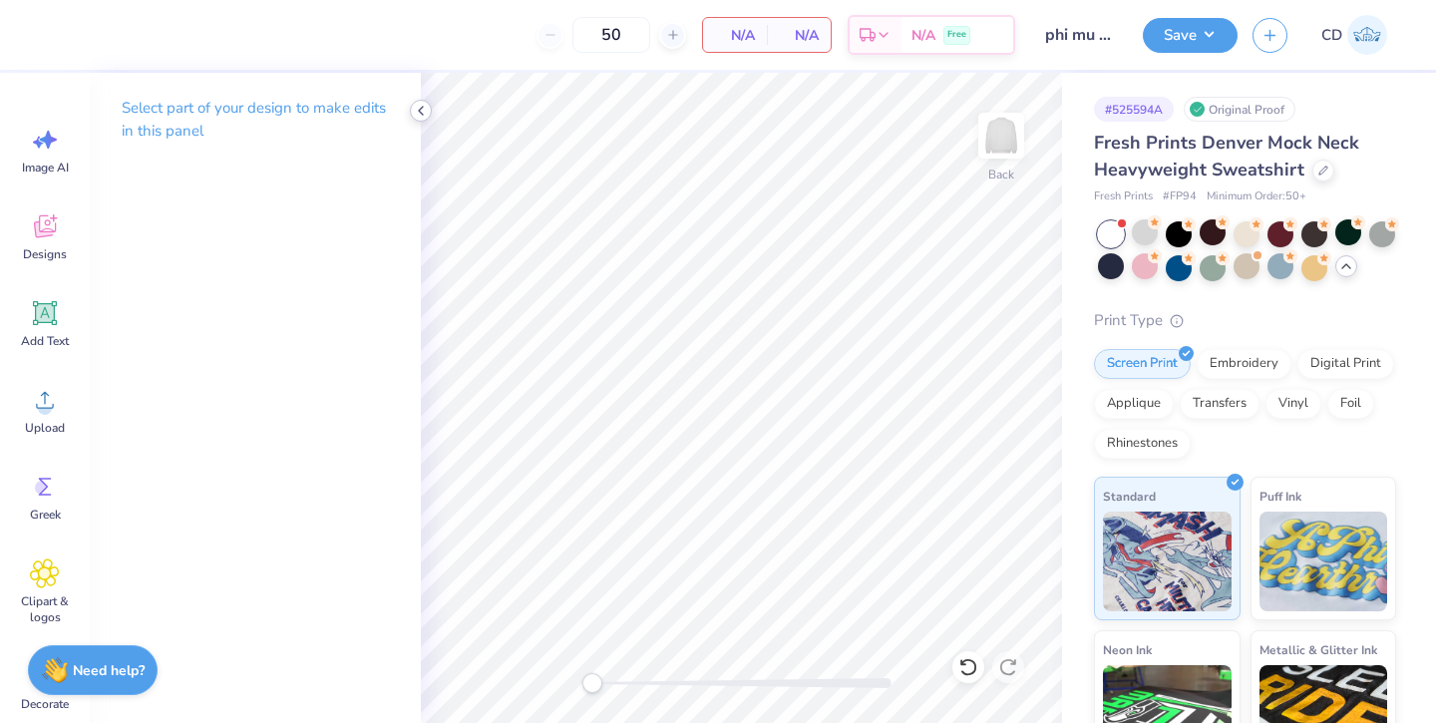
click at [421, 112] on polyline at bounding box center [421, 111] width 4 height 8
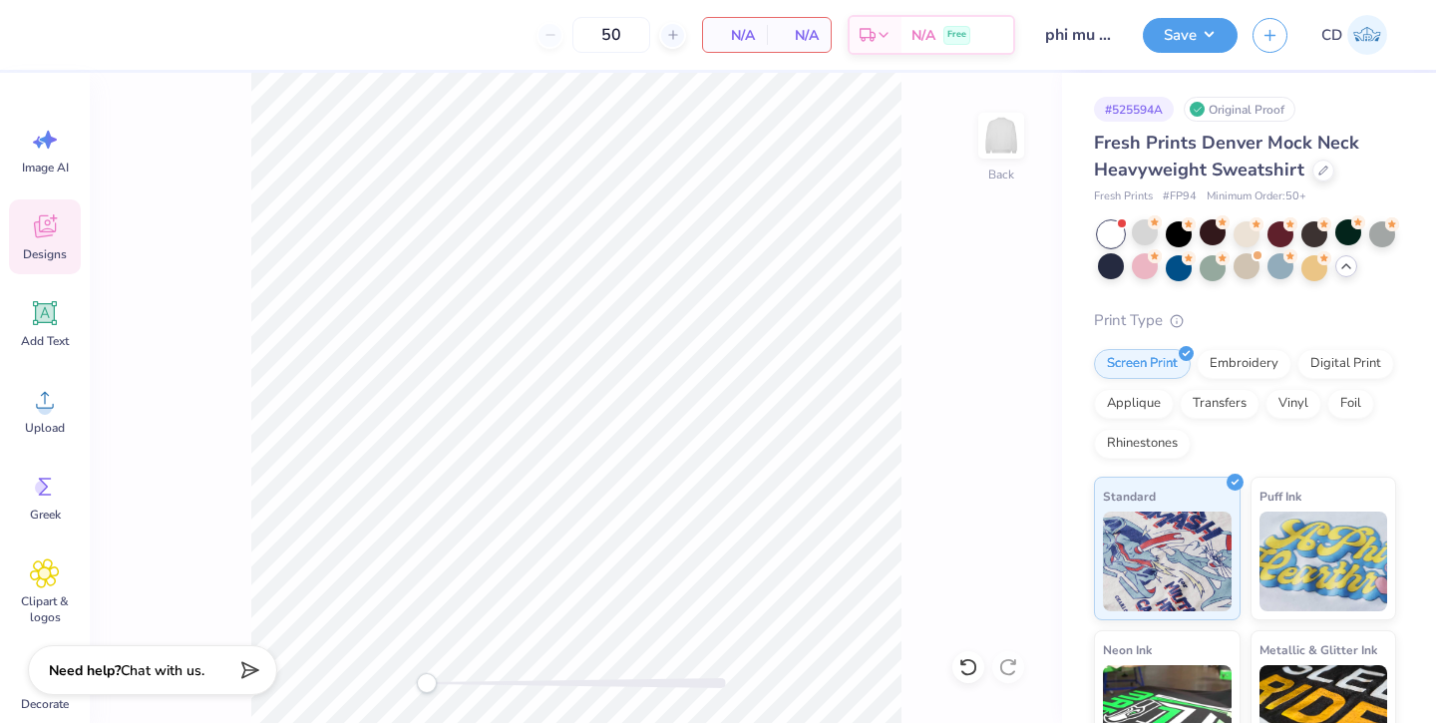
click at [42, 261] on span "Designs" at bounding box center [45, 254] width 44 height 16
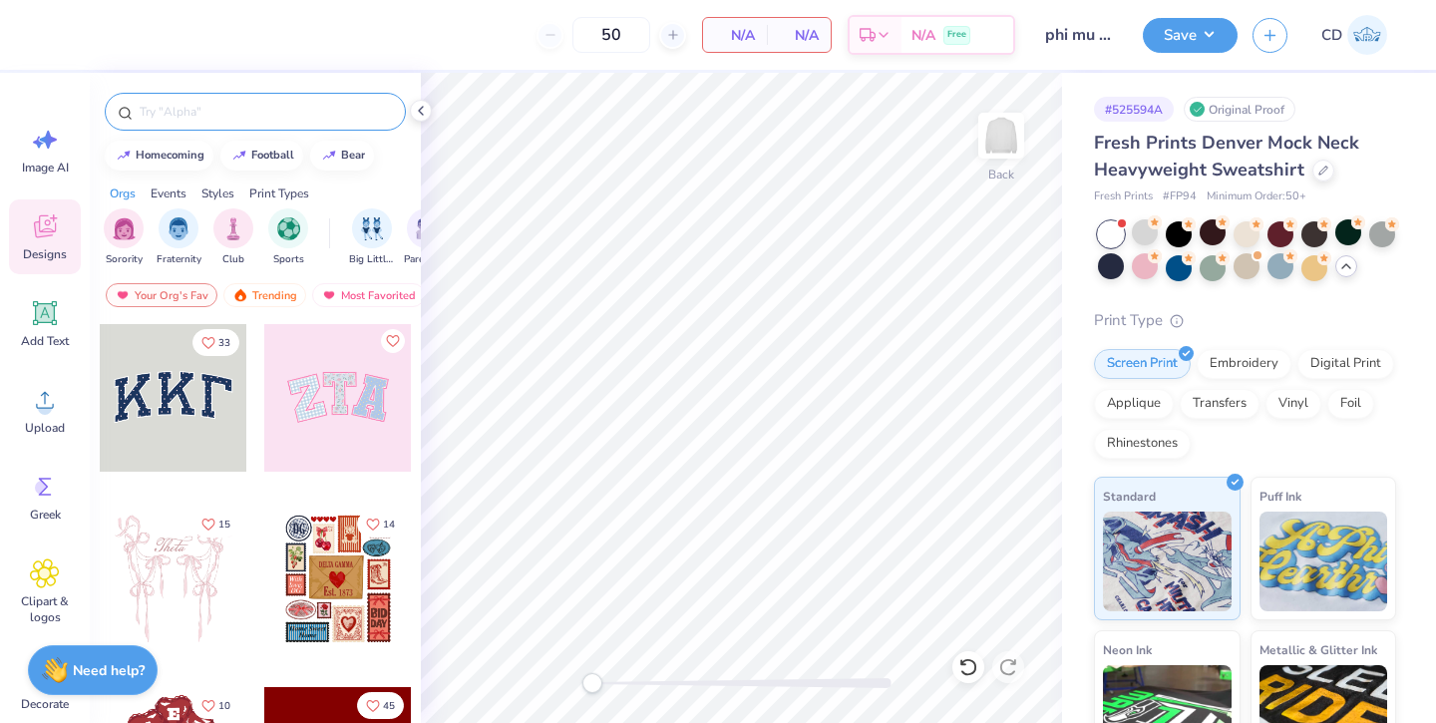
click at [271, 111] on input "text" at bounding box center [265, 112] width 255 height 20
type input "phi mu"
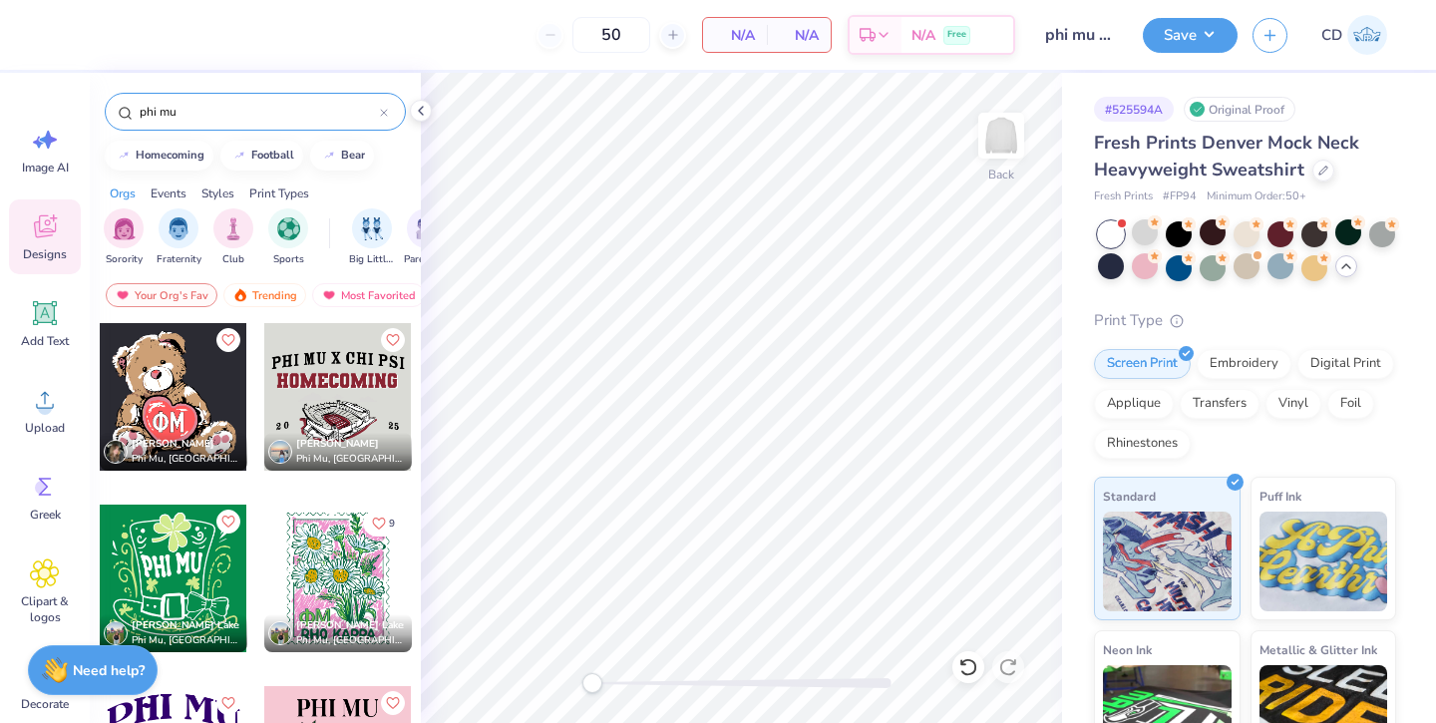
scroll to position [3277, 0]
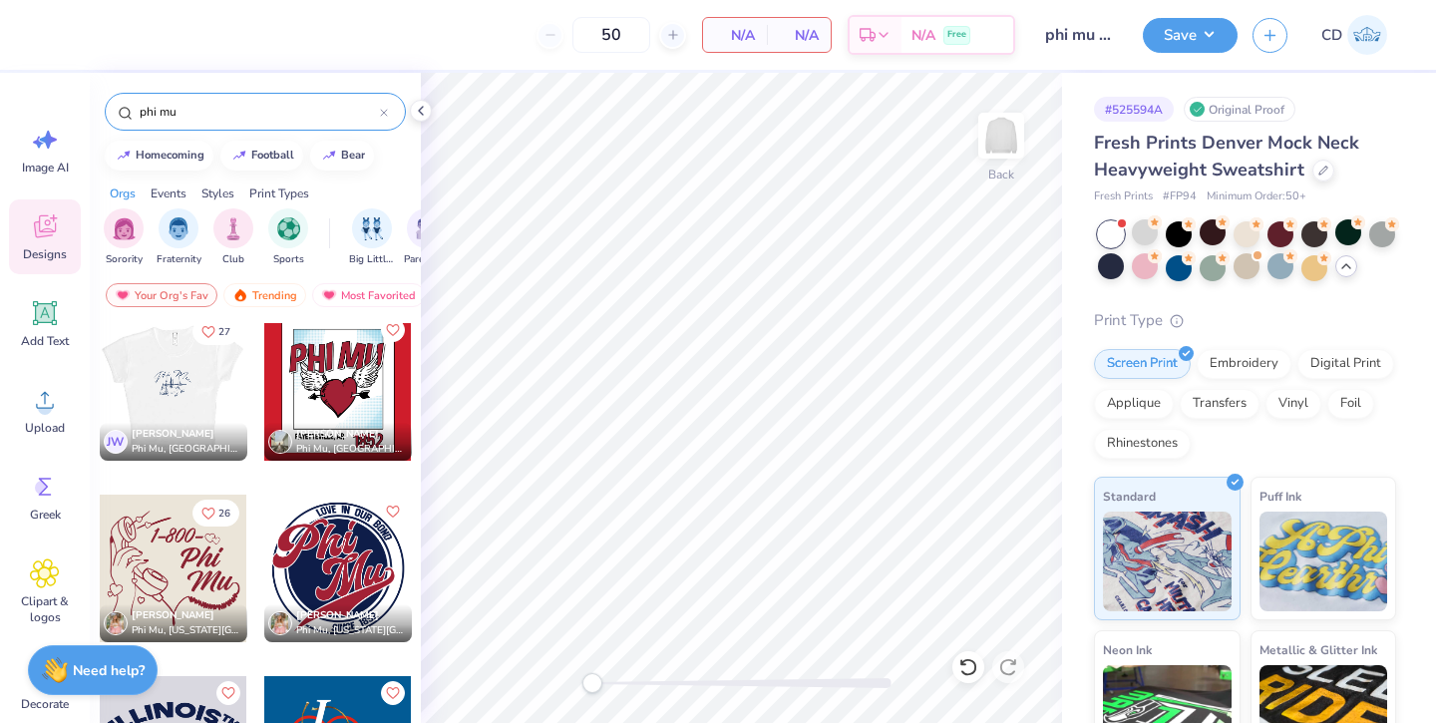
click at [185, 383] on div at bounding box center [173, 387] width 443 height 148
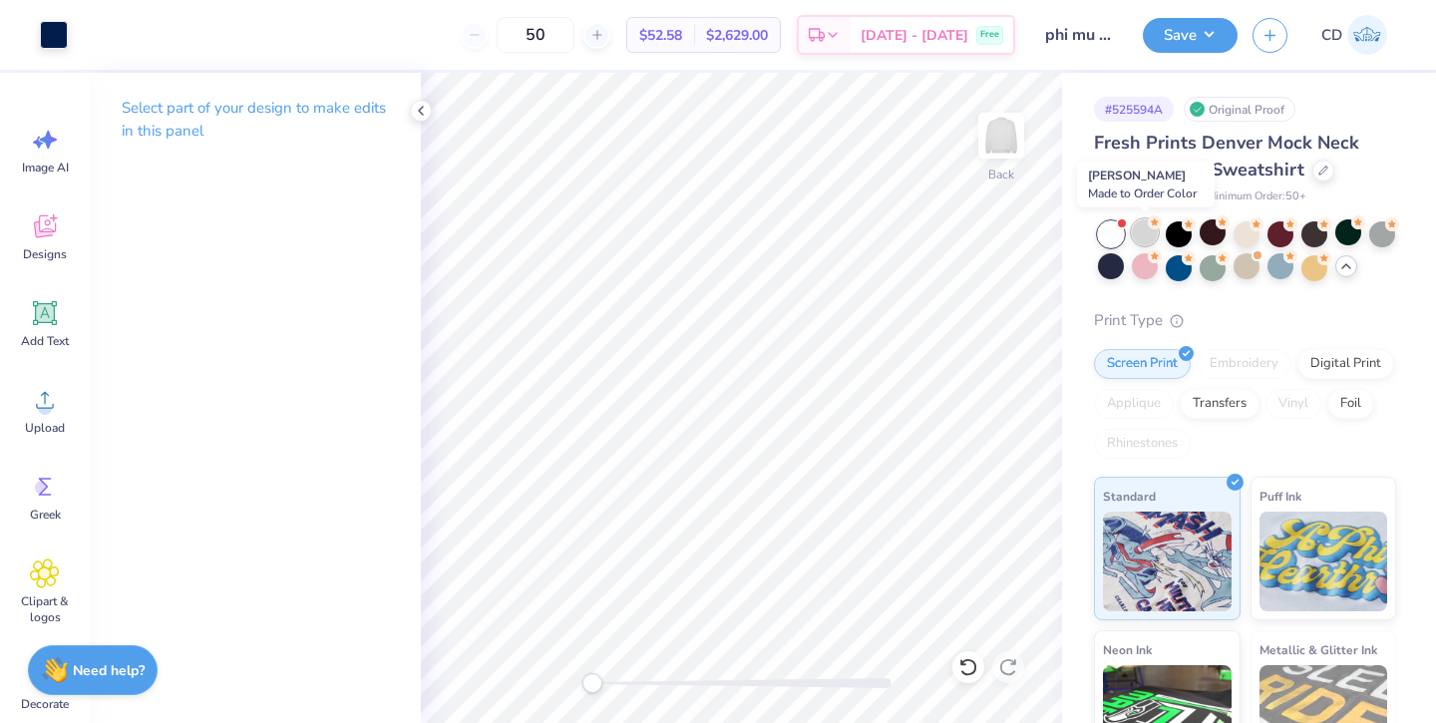
click at [1138, 237] on div at bounding box center [1144, 232] width 26 height 26
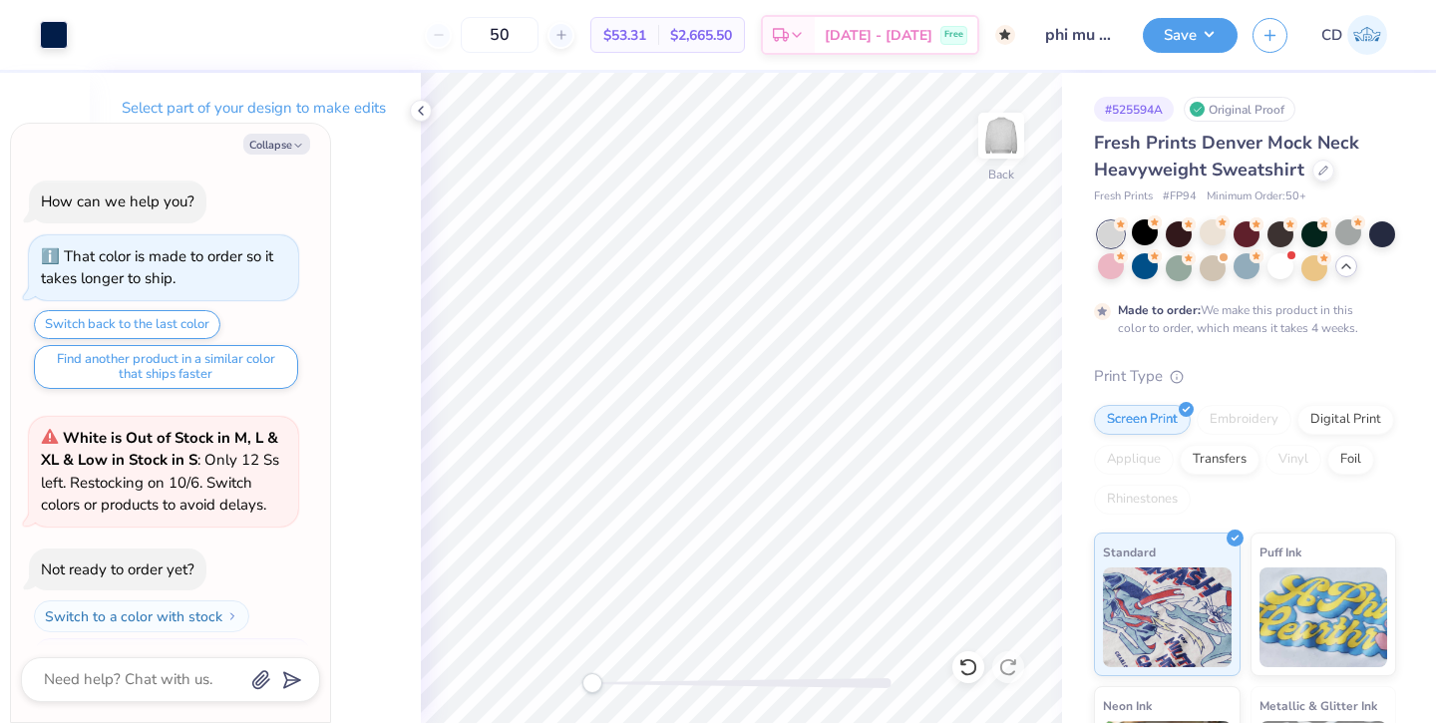
scroll to position [348, 0]
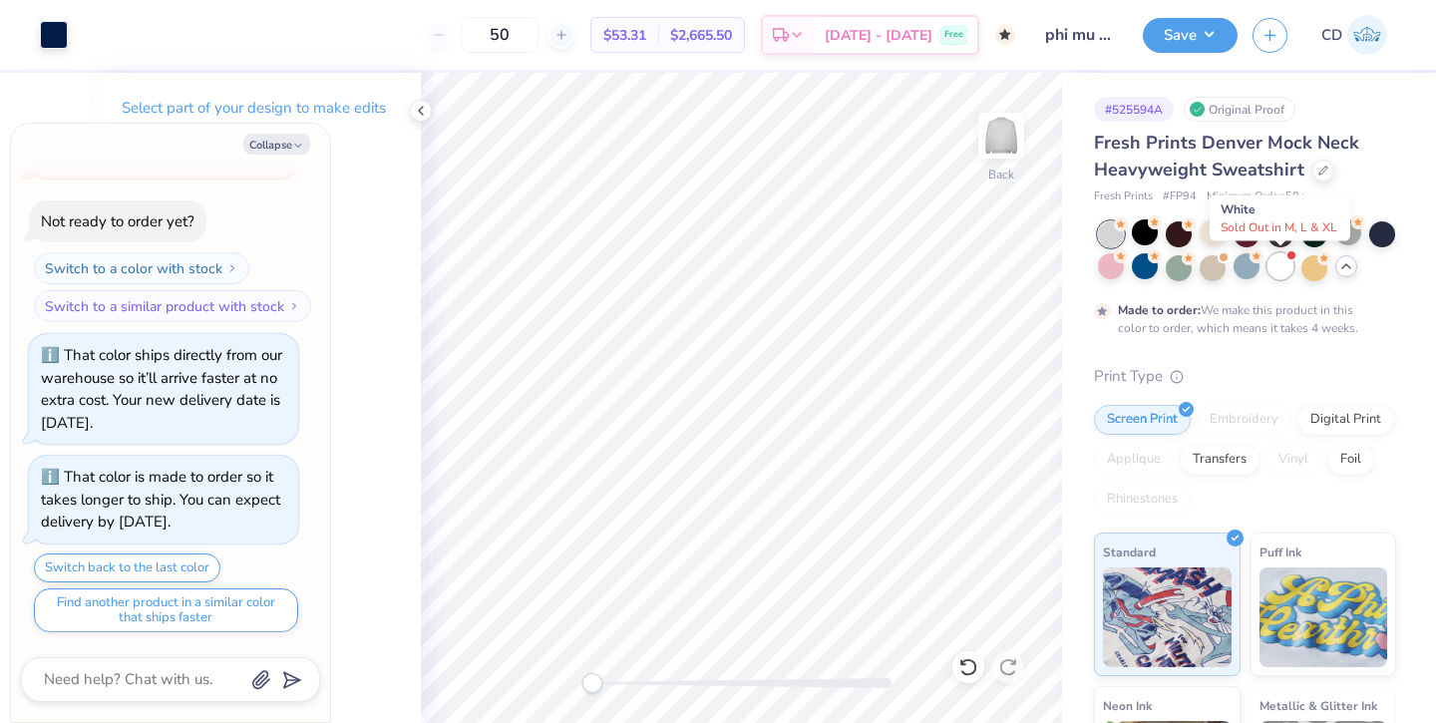
click at [1282, 275] on div at bounding box center [1280, 266] width 26 height 26
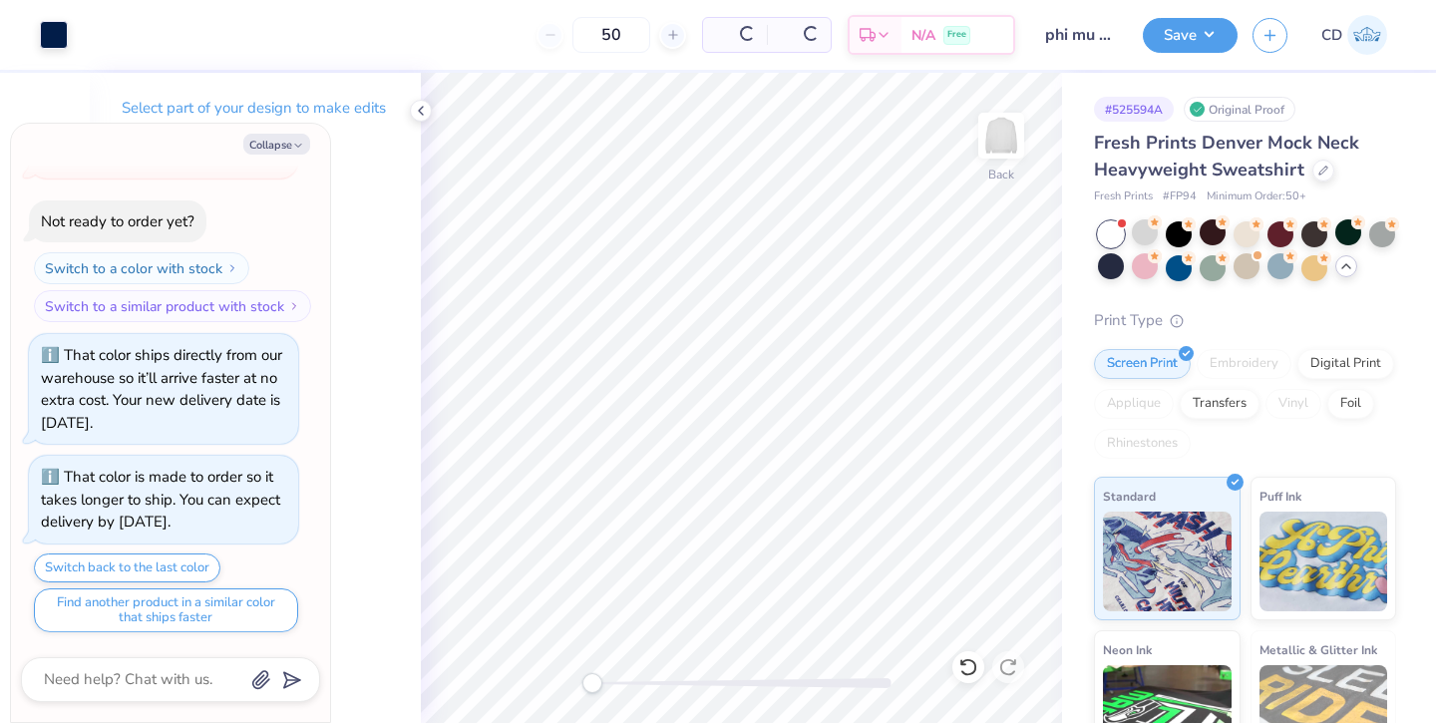
scroll to position [752, 0]
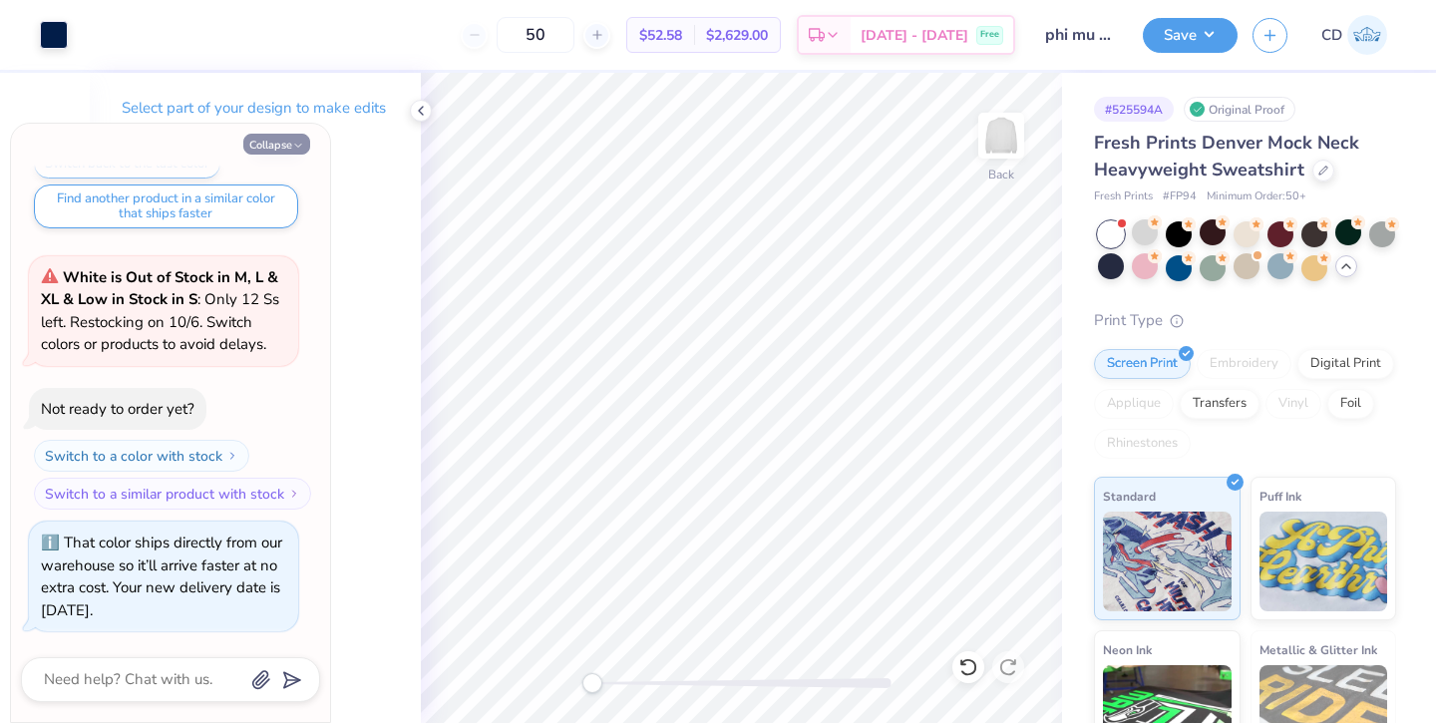
click at [264, 139] on button "Collapse" at bounding box center [276, 144] width 67 height 21
type textarea "x"
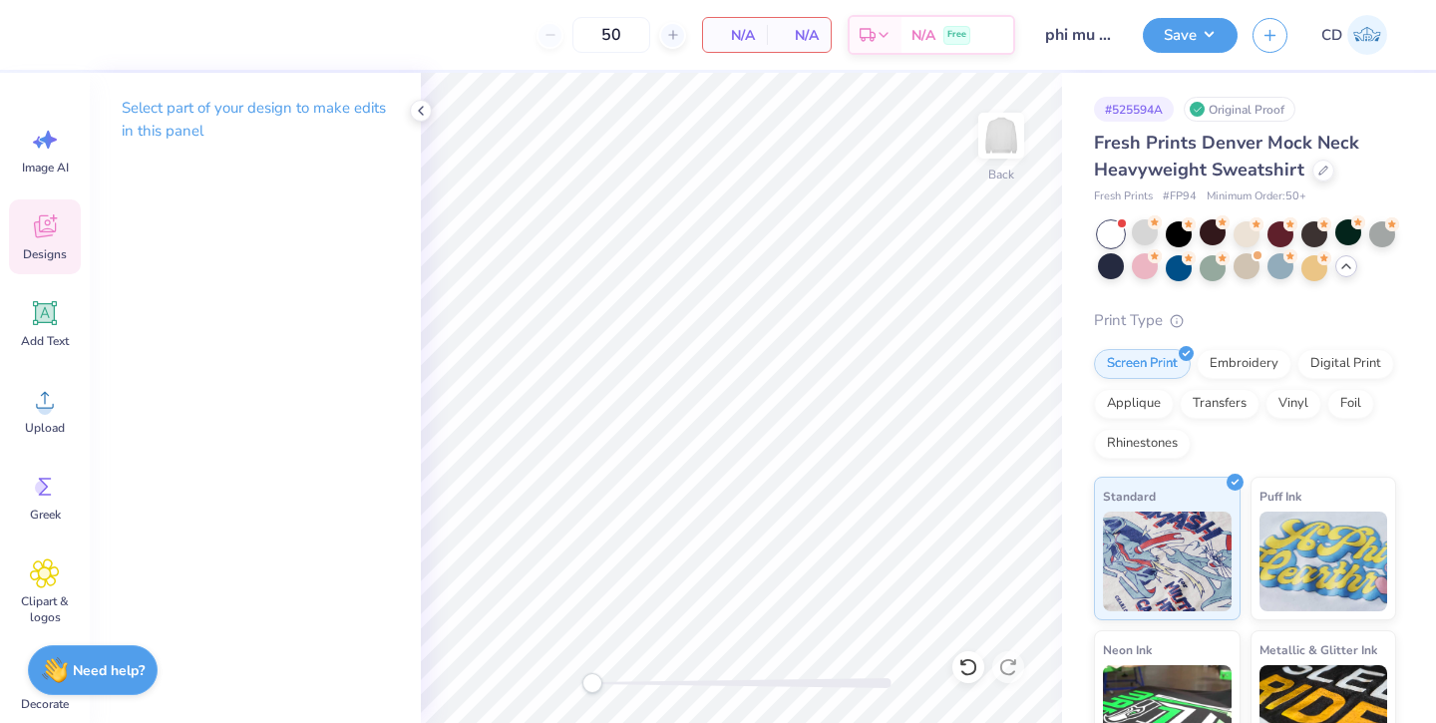
click at [41, 247] on span "Designs" at bounding box center [45, 254] width 44 height 16
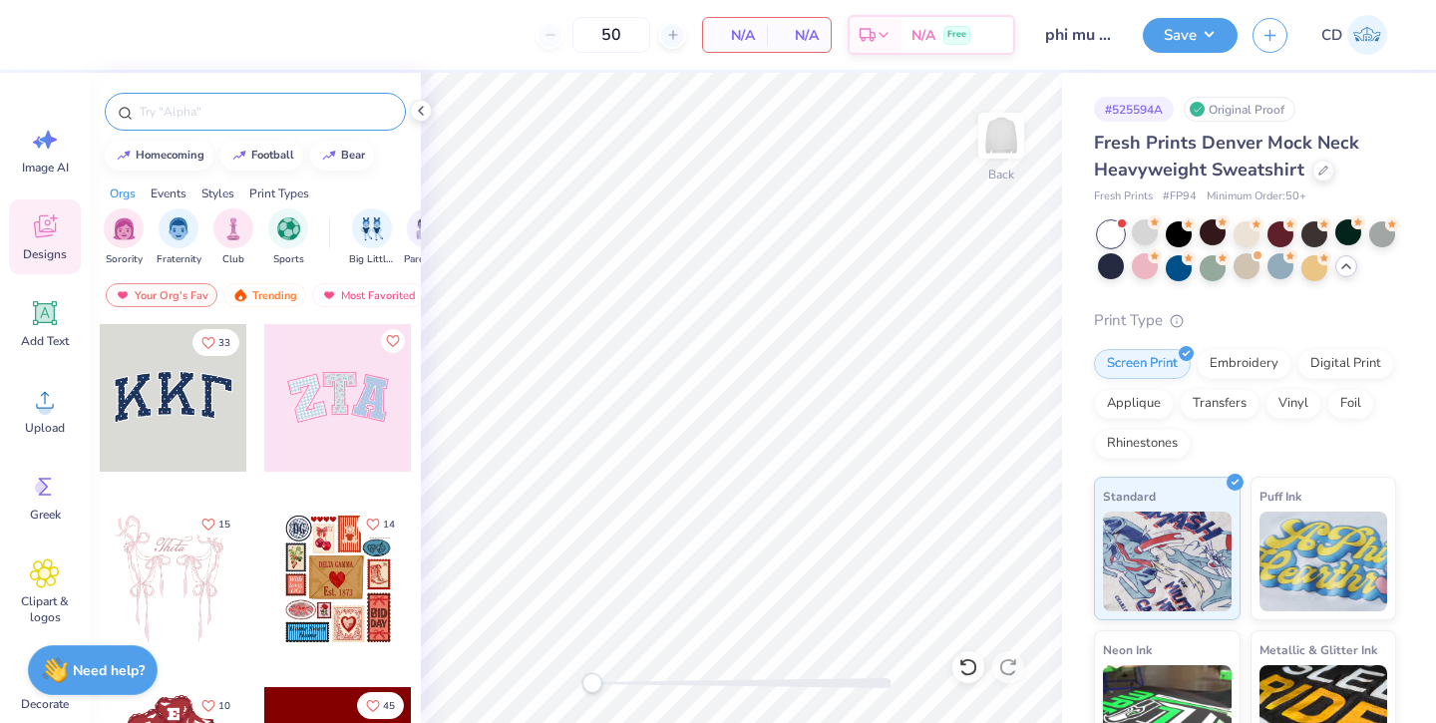
click at [266, 119] on input "text" at bounding box center [265, 112] width 255 height 20
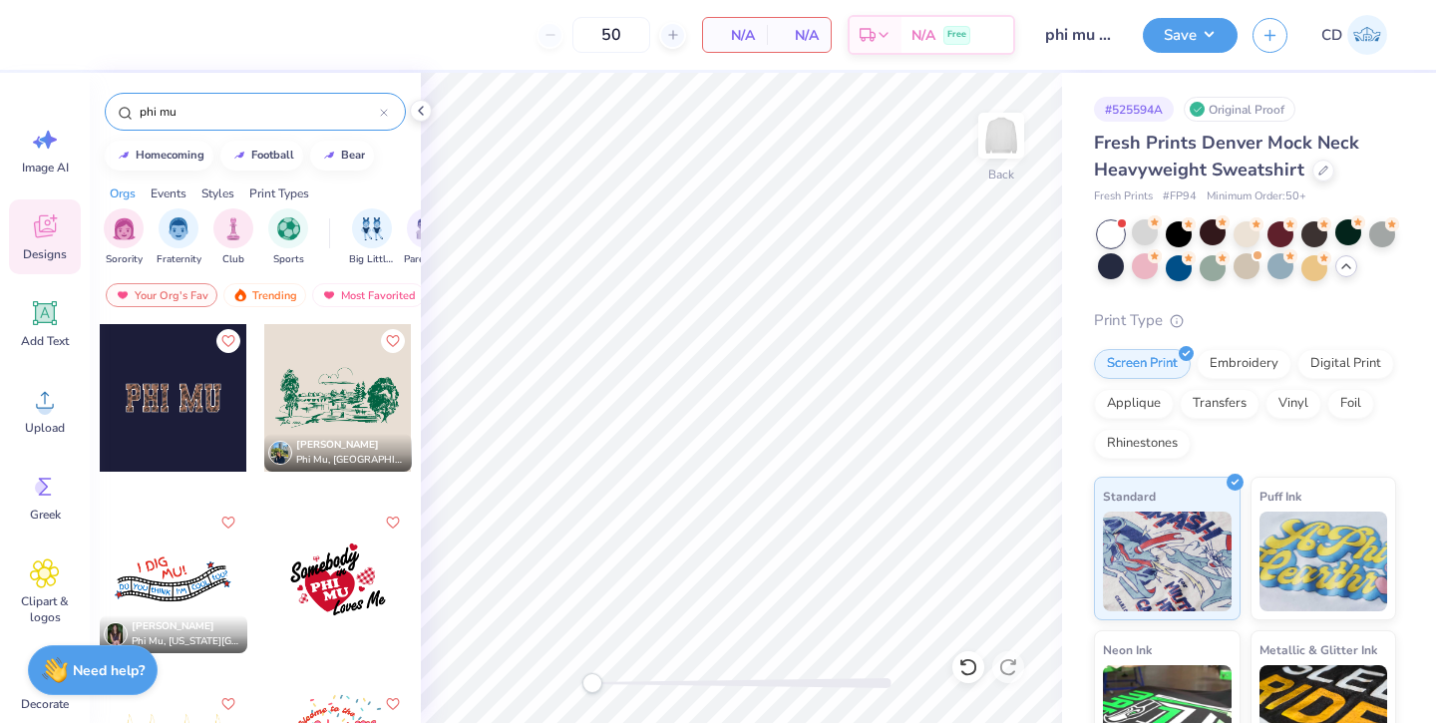
type input "phi mu"
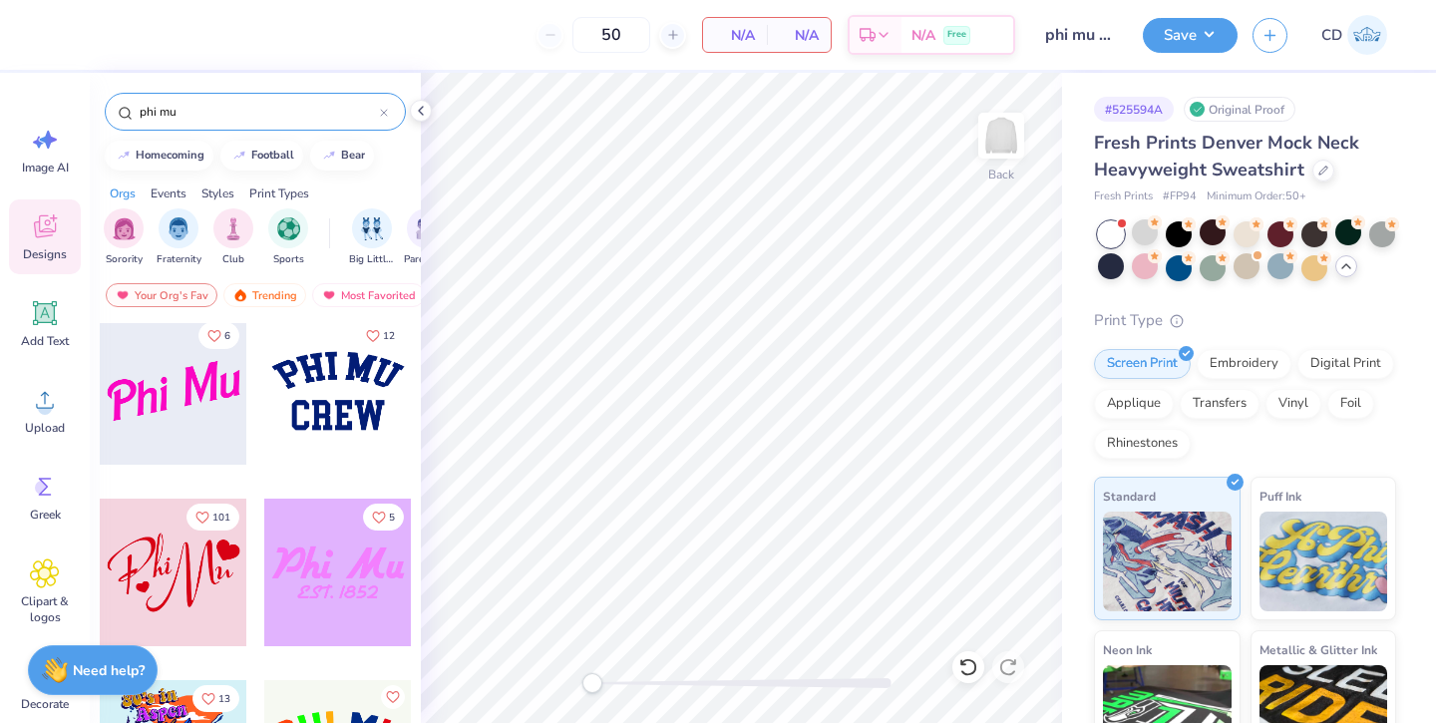
scroll to position [7616, 0]
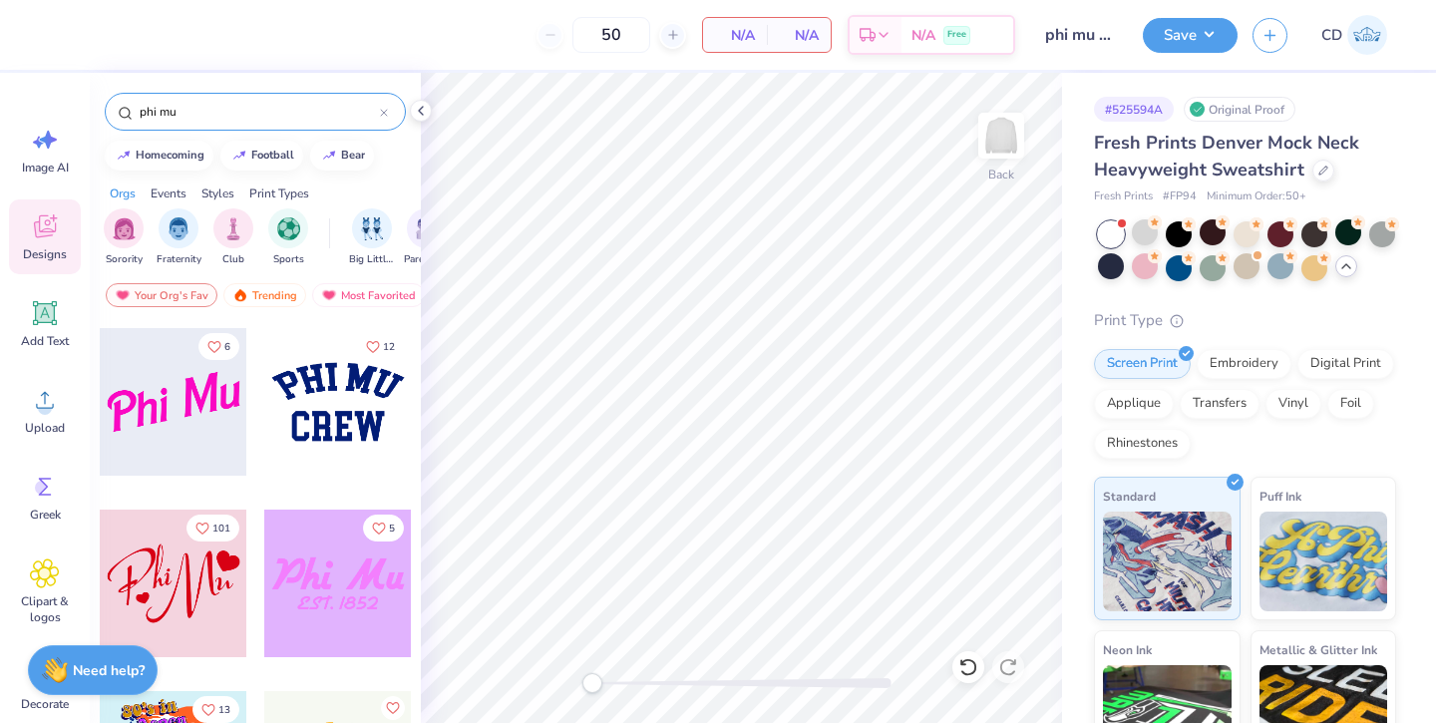
click at [183, 571] on div at bounding box center [174, 583] width 148 height 148
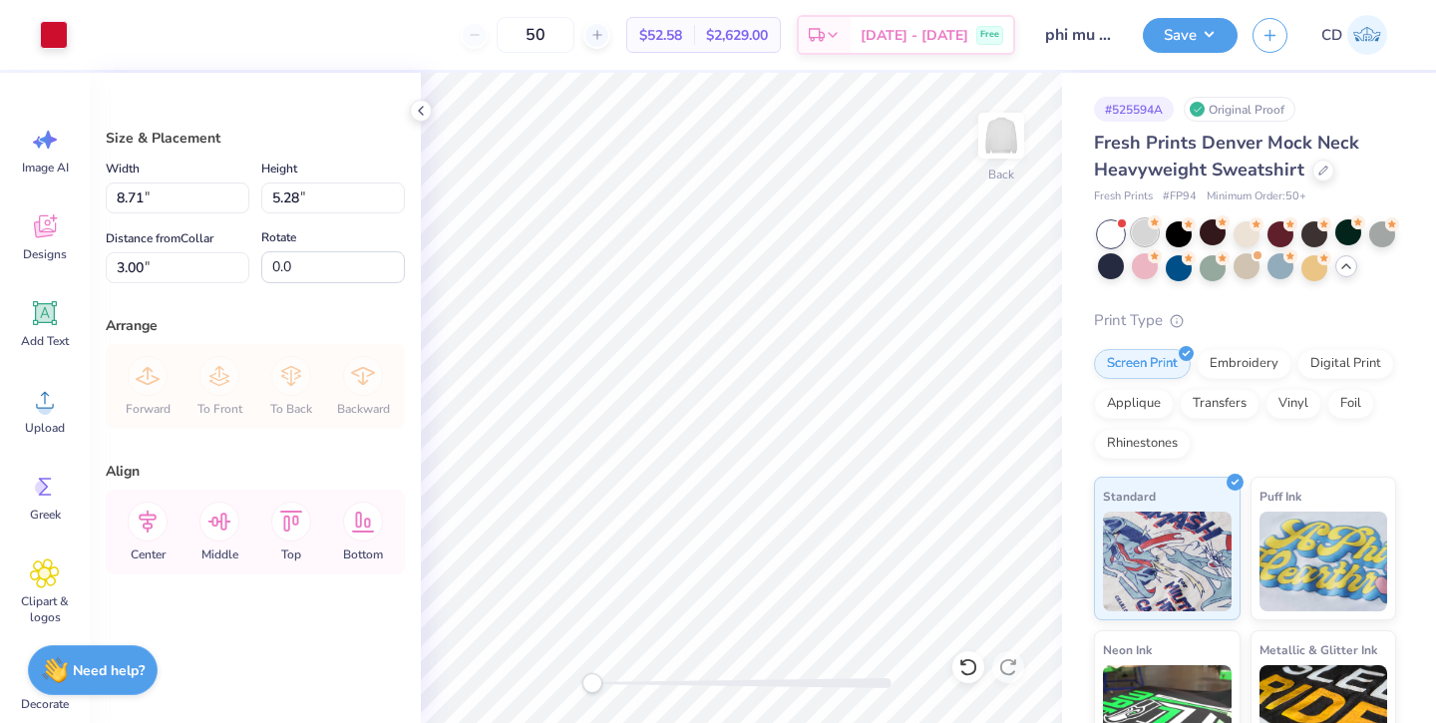
click at [1149, 231] on div at bounding box center [1144, 232] width 26 height 26
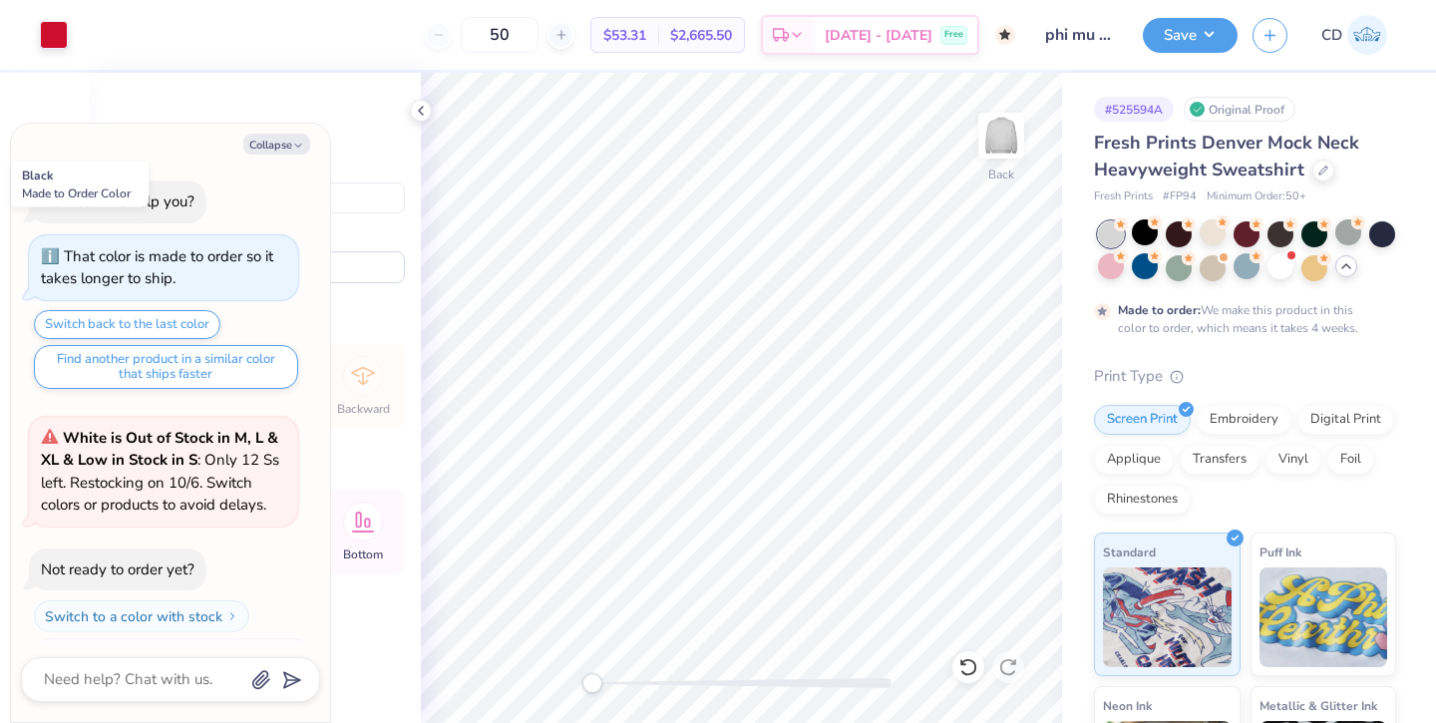
scroll to position [939, 0]
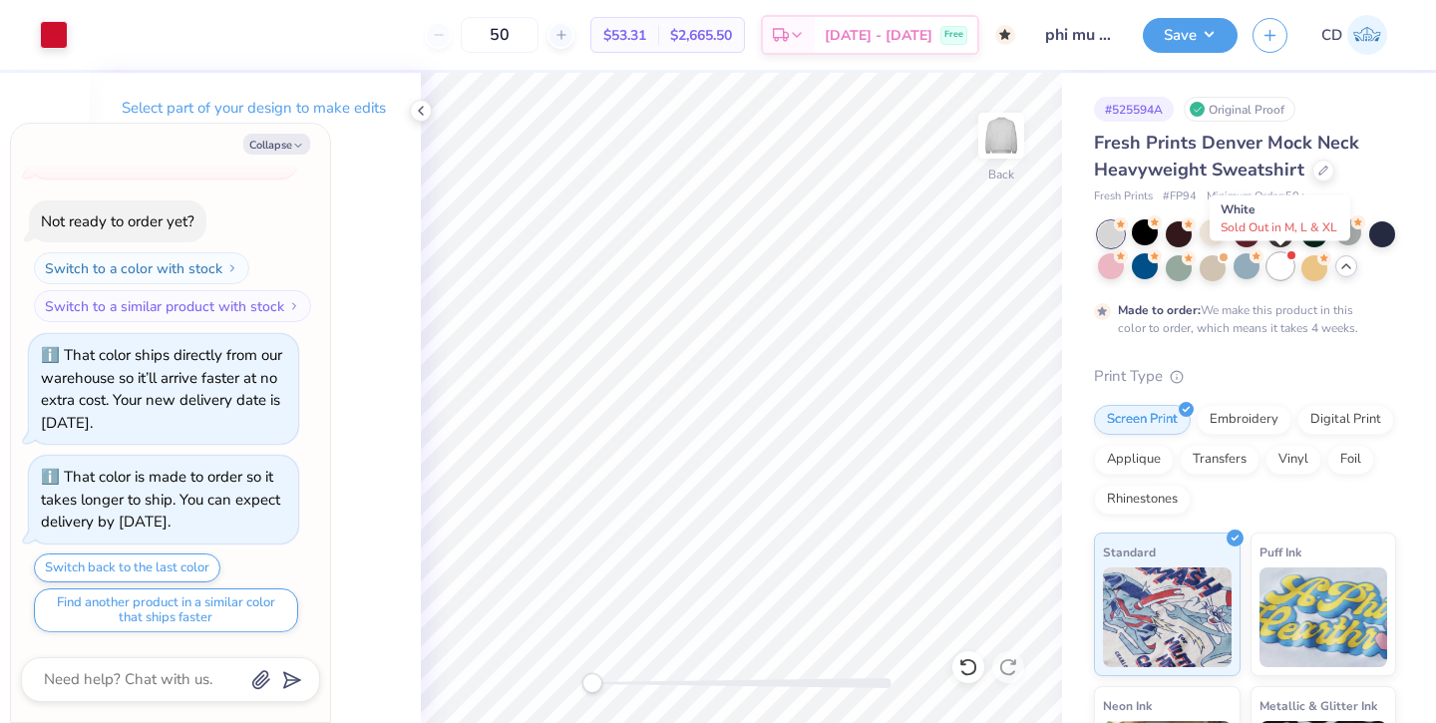
click at [1280, 271] on div at bounding box center [1280, 266] width 26 height 26
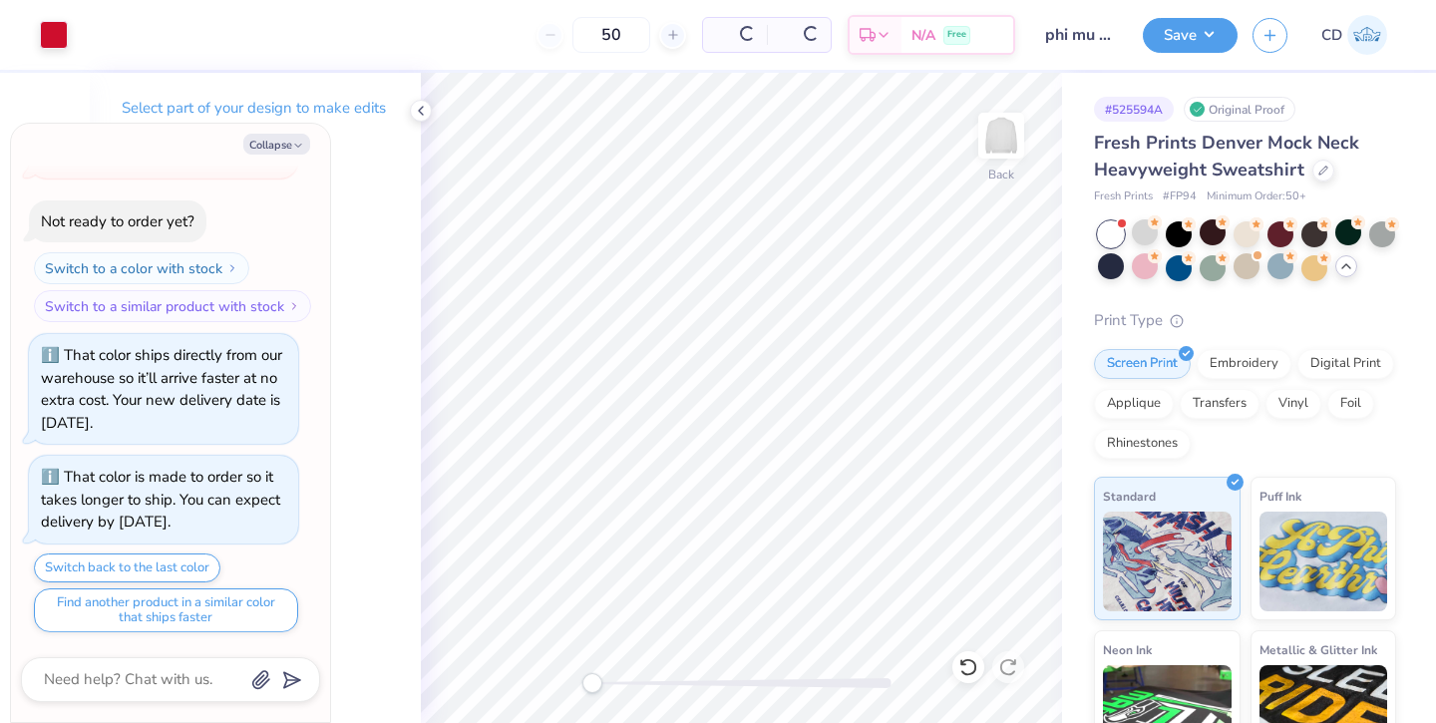
scroll to position [1343, 0]
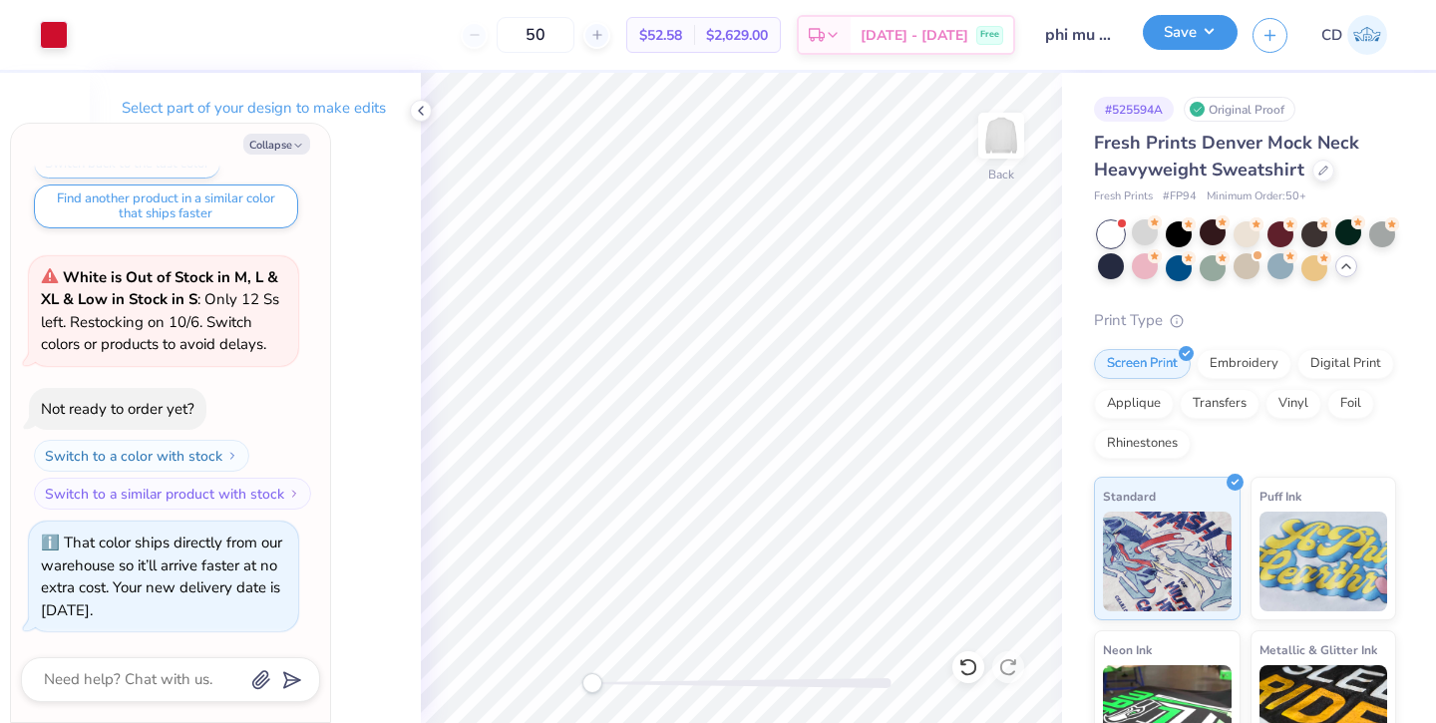
click at [1189, 28] on button "Save" at bounding box center [1189, 32] width 95 height 35
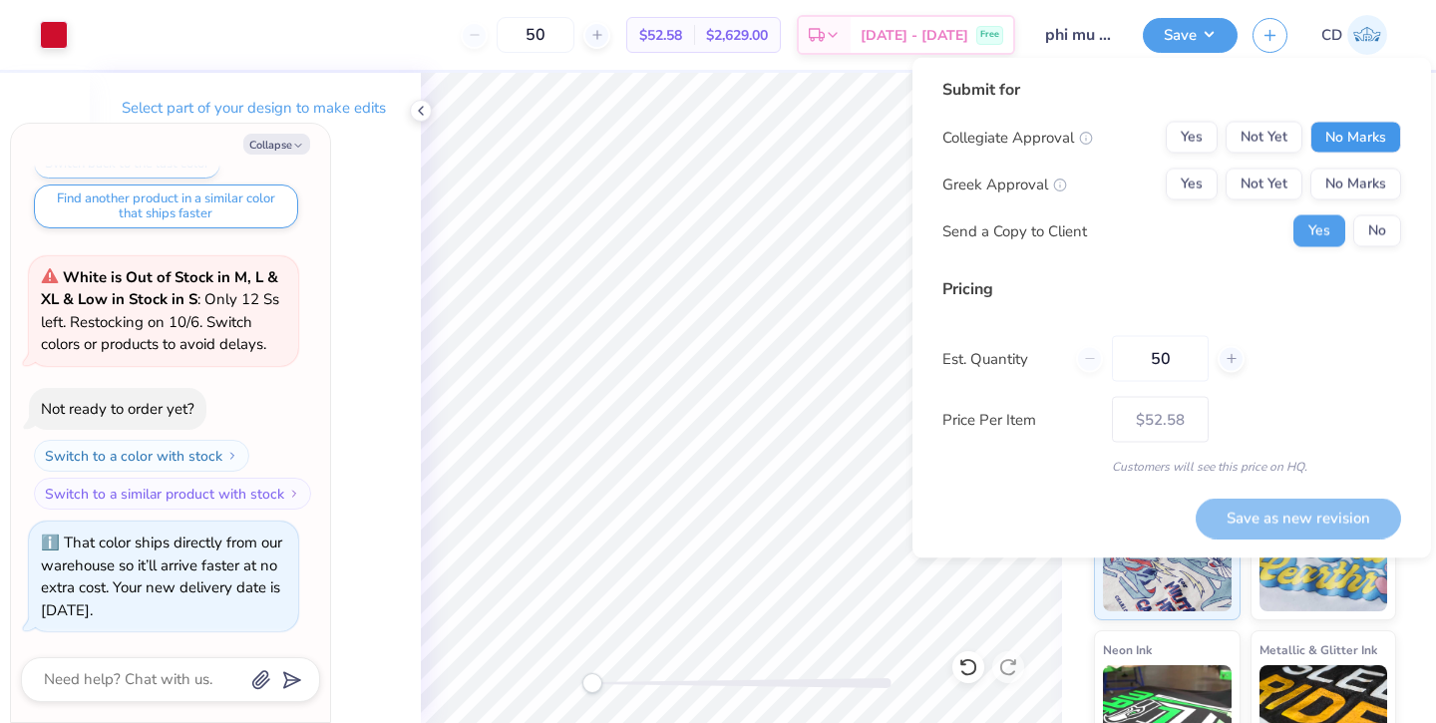
click at [1376, 140] on button "No Marks" at bounding box center [1355, 138] width 91 height 32
click at [1372, 183] on button "No Marks" at bounding box center [1355, 184] width 91 height 32
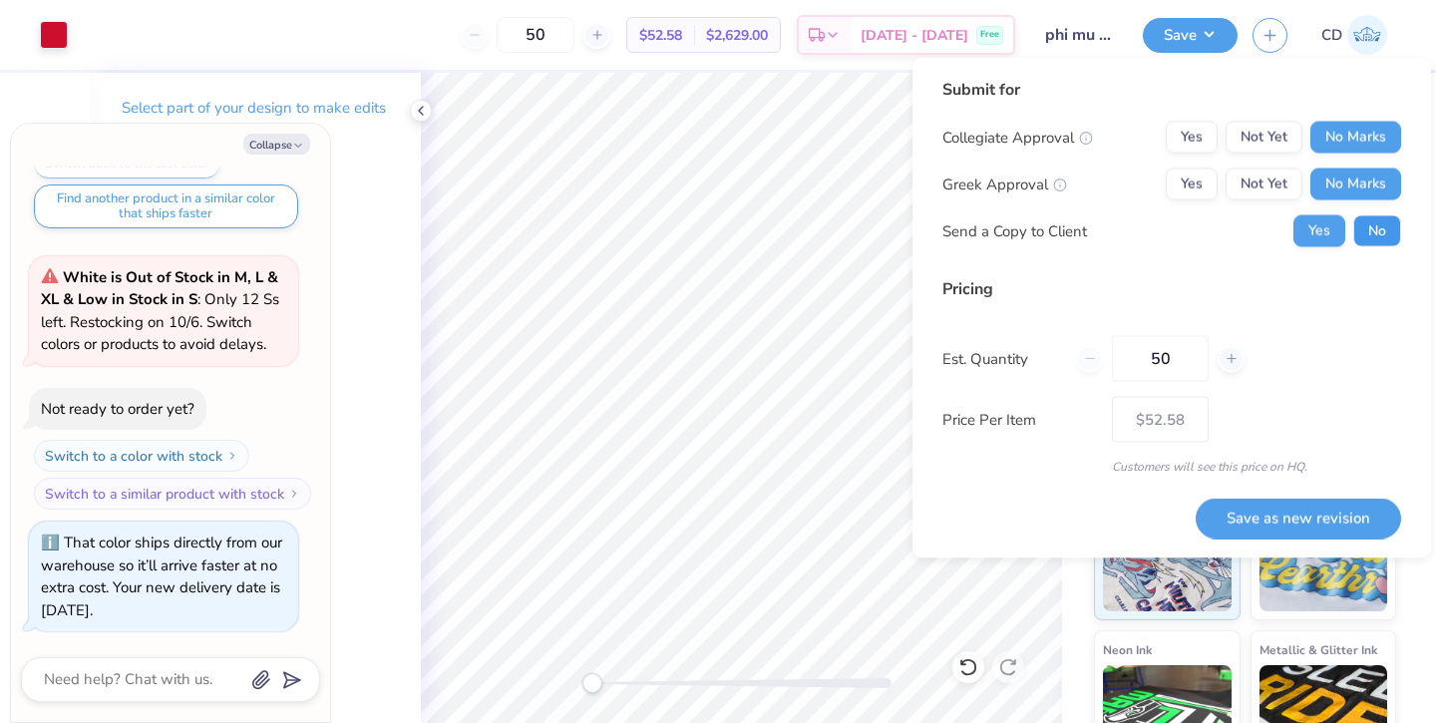
click at [1374, 242] on button "No" at bounding box center [1377, 231] width 48 height 32
click at [1277, 518] on button "Save as new revision" at bounding box center [1297, 517] width 205 height 41
type textarea "x"
type input "– –"
type textarea "x"
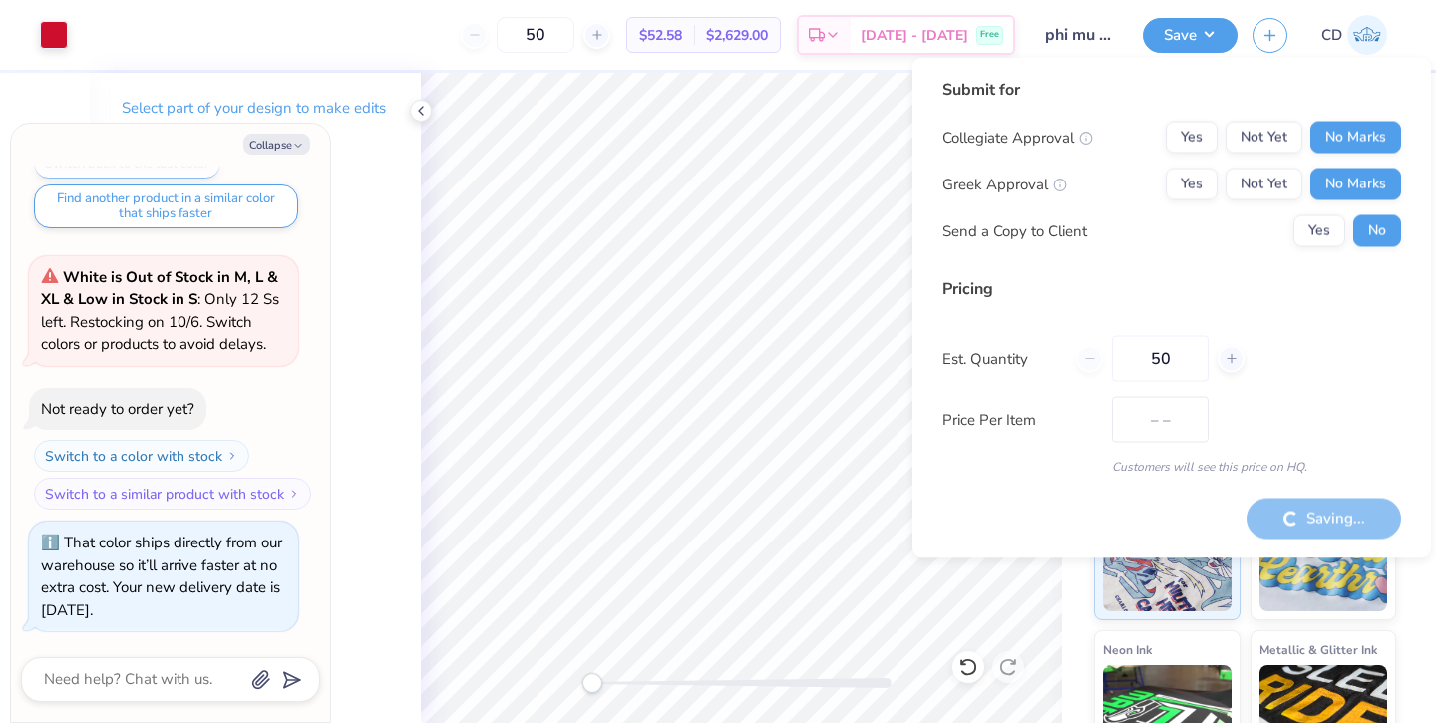
type input "$52.58"
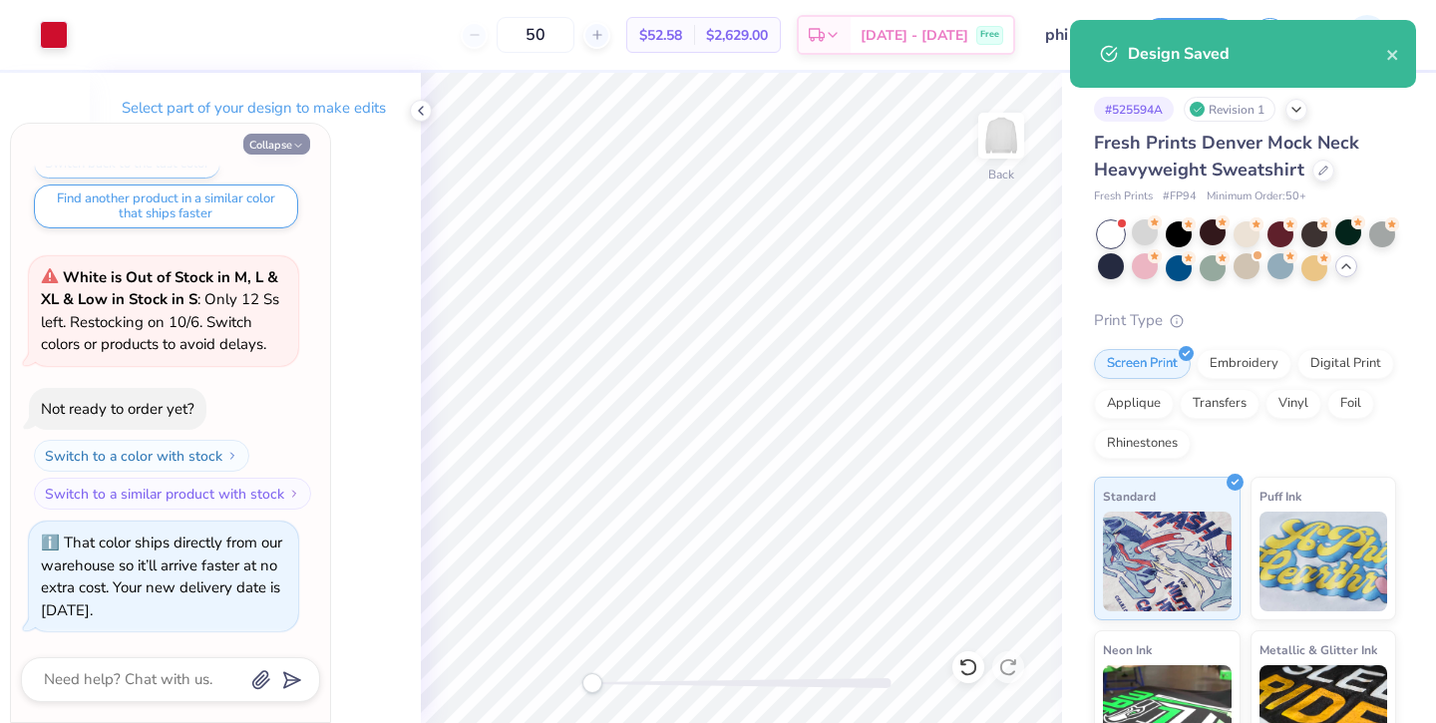
click at [277, 140] on button "Collapse" at bounding box center [276, 144] width 67 height 21
type textarea "x"
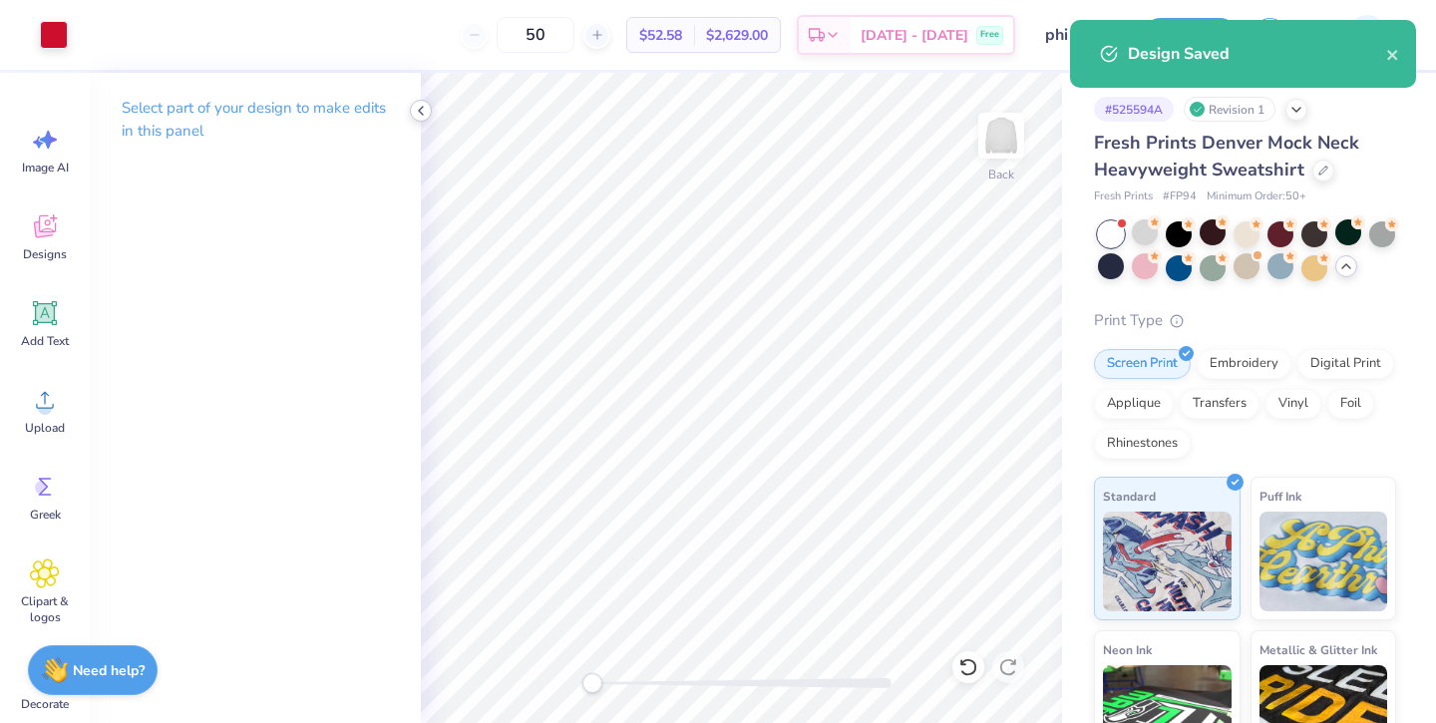
click at [413, 107] on icon at bounding box center [421, 111] width 16 height 16
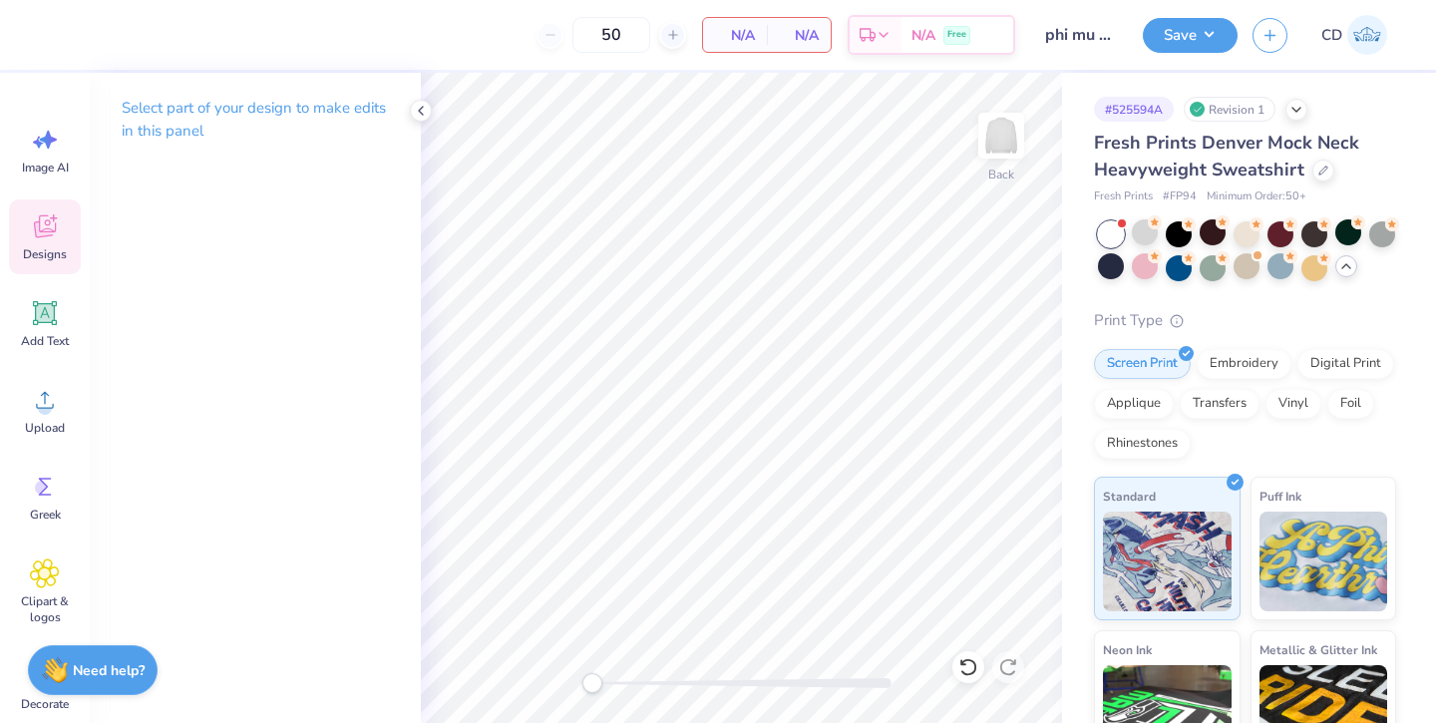
click at [34, 239] on icon at bounding box center [45, 226] width 30 height 30
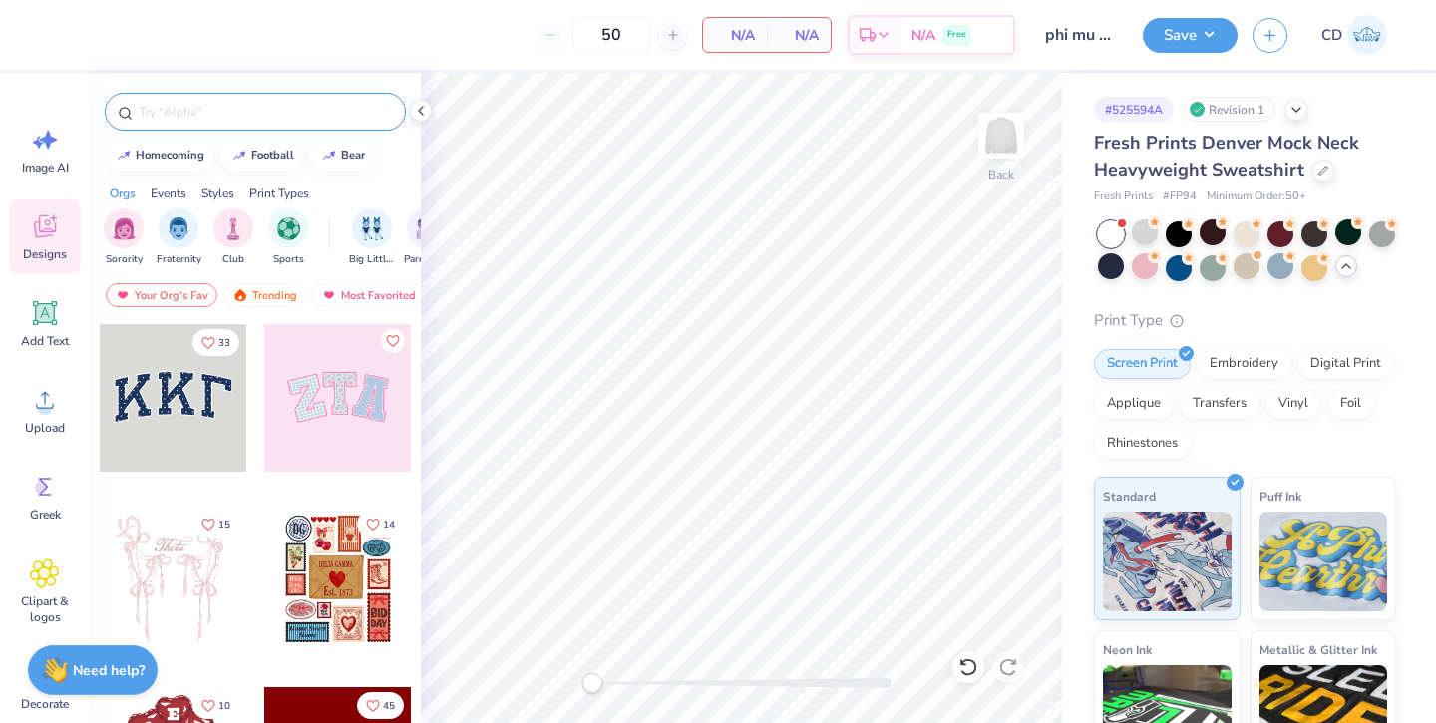
click at [209, 109] on input "text" at bounding box center [265, 112] width 255 height 20
type input "phi mu"
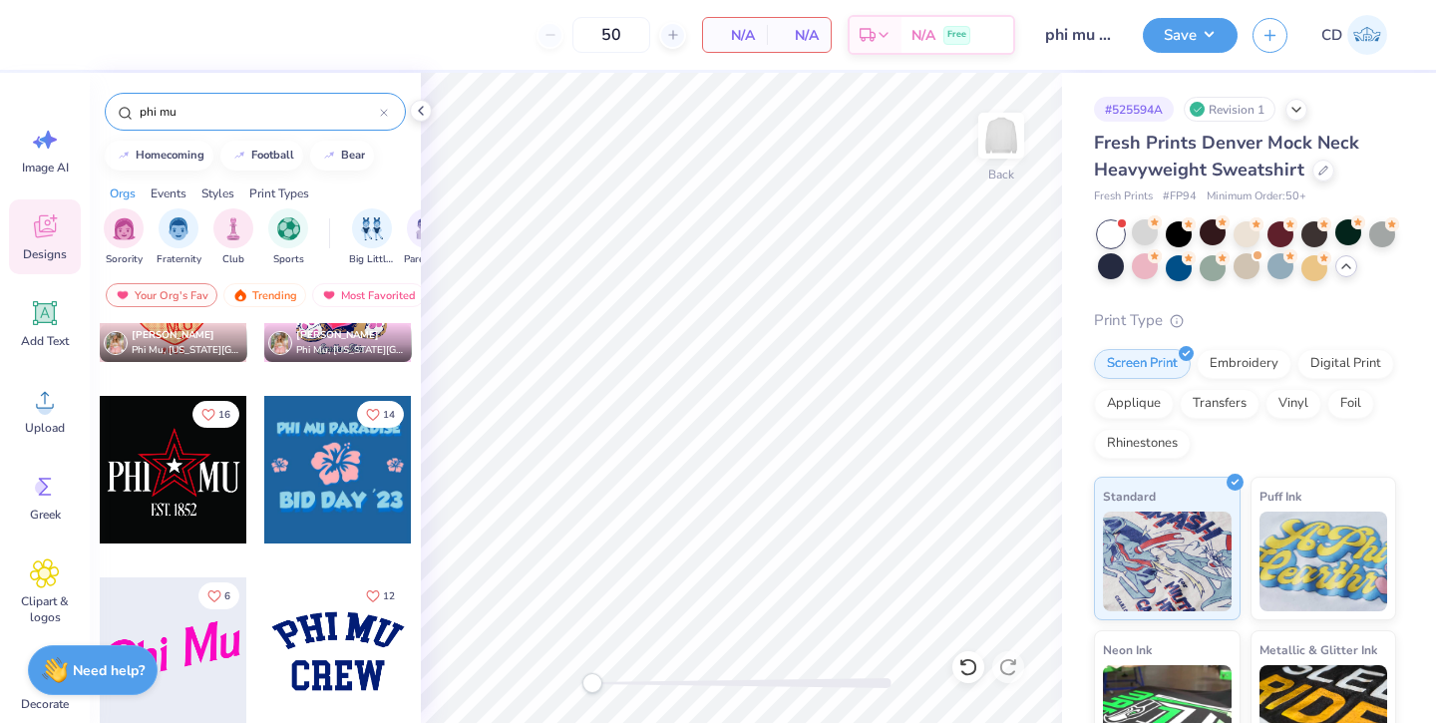
scroll to position [7368, 0]
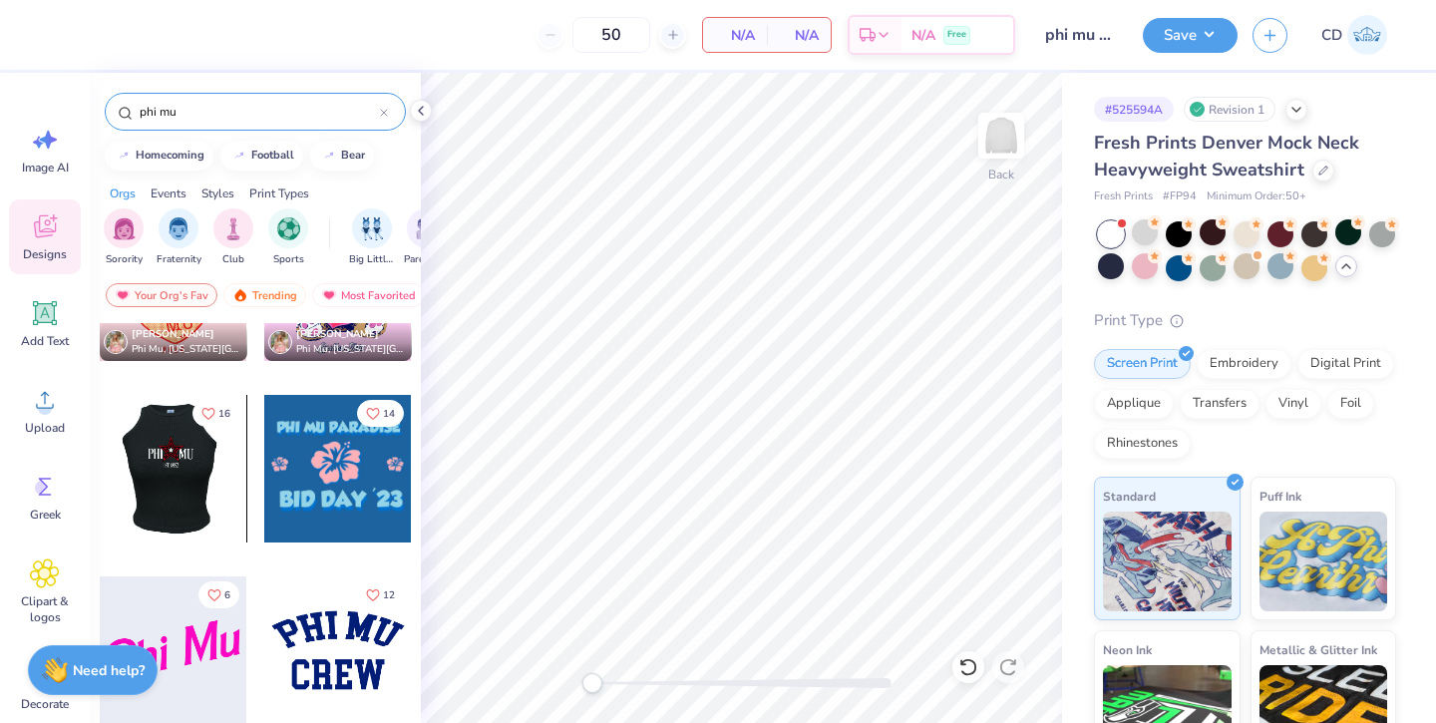
click at [183, 470] on div at bounding box center [173, 469] width 148 height 148
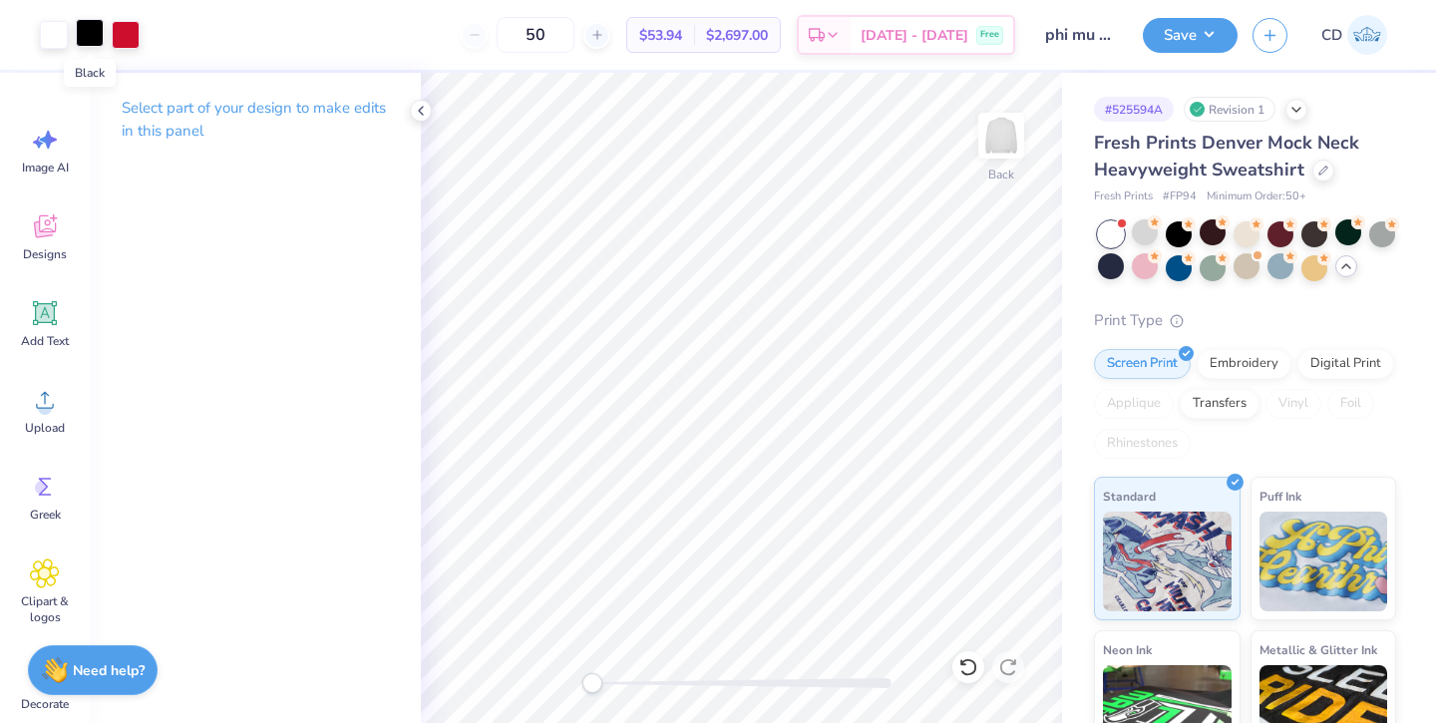
click at [90, 33] on div at bounding box center [90, 33] width 28 height 28
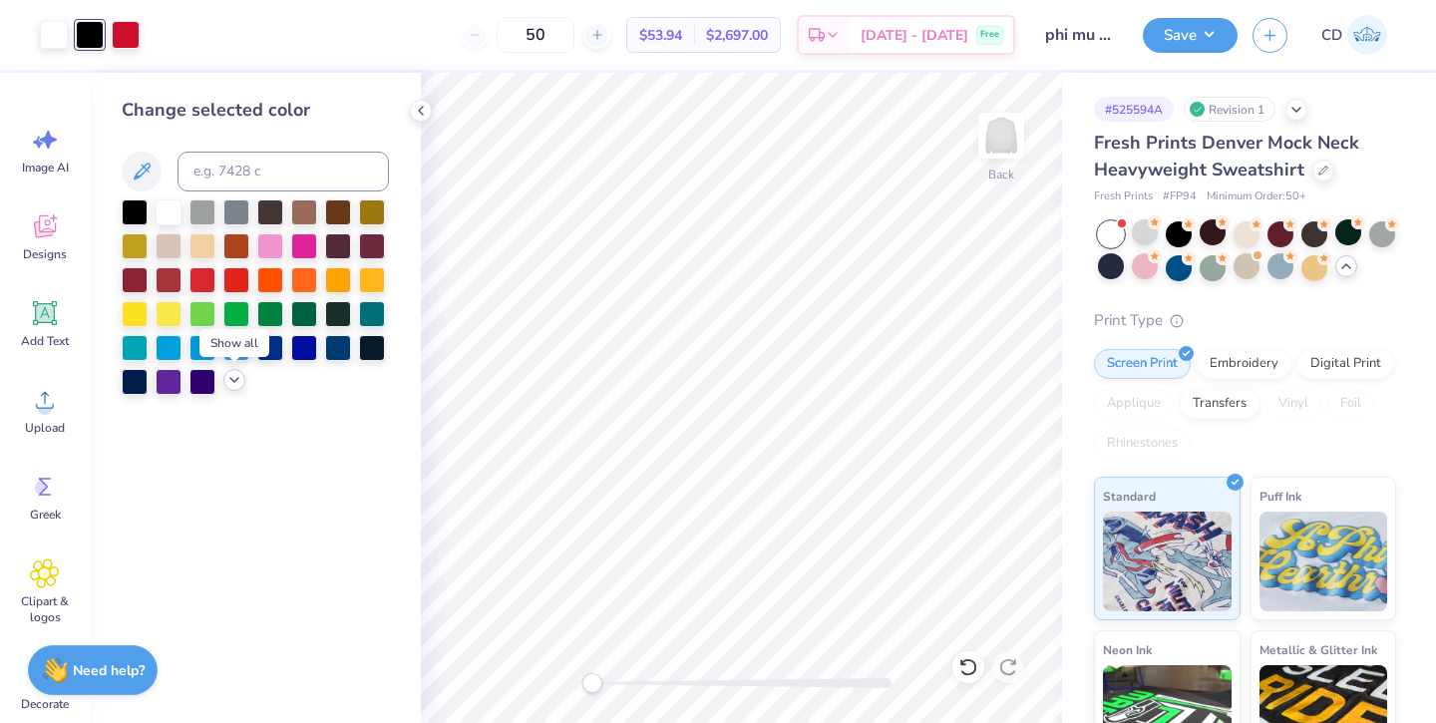
click at [228, 383] on icon at bounding box center [234, 380] width 16 height 16
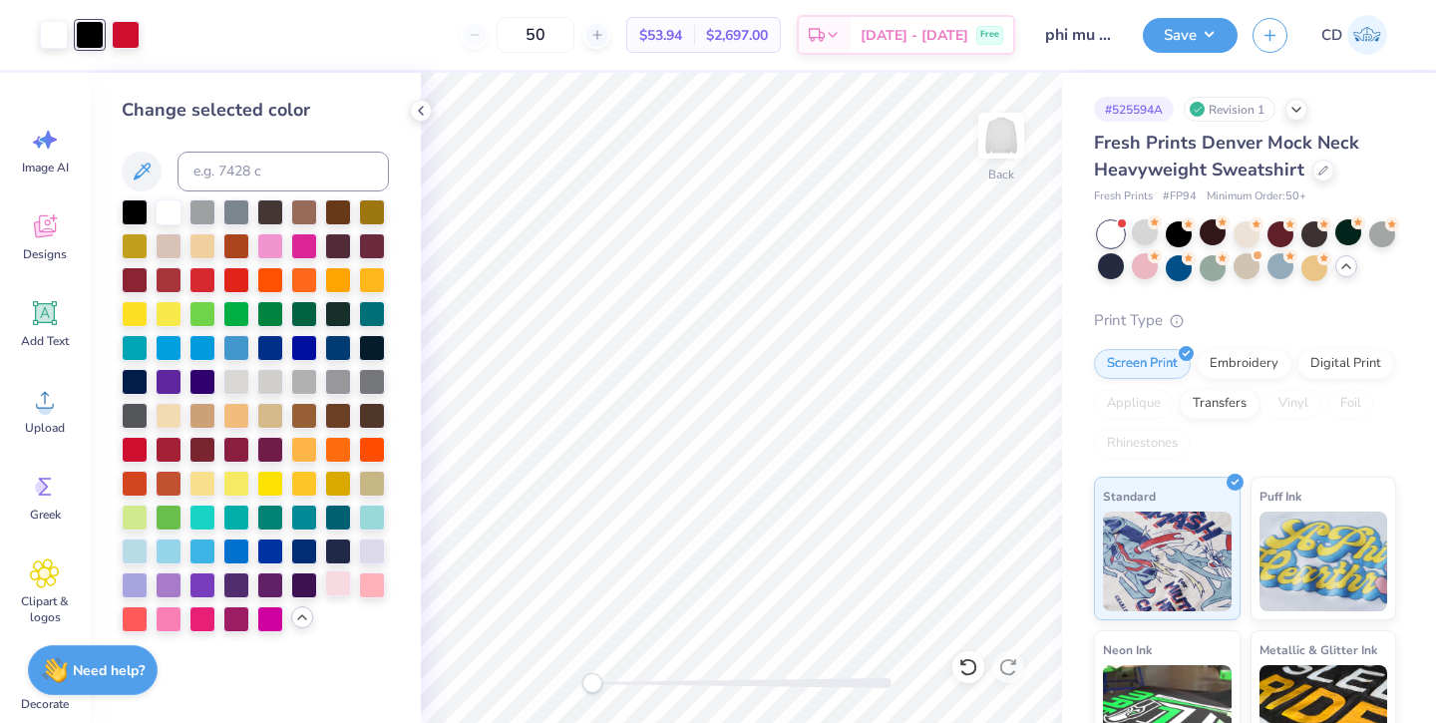
click at [338, 580] on div at bounding box center [338, 583] width 26 height 26
click at [1150, 228] on icon at bounding box center [1154, 222] width 14 height 14
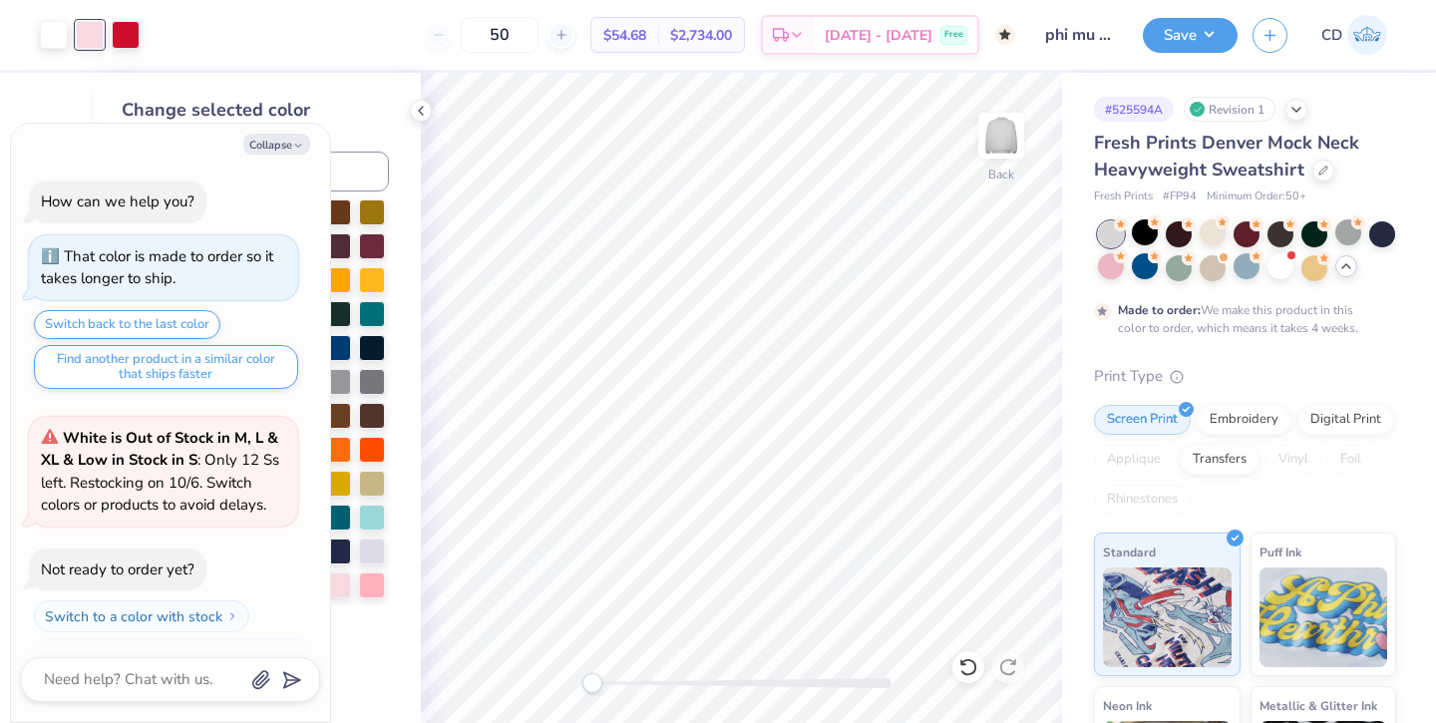
scroll to position [1530, 0]
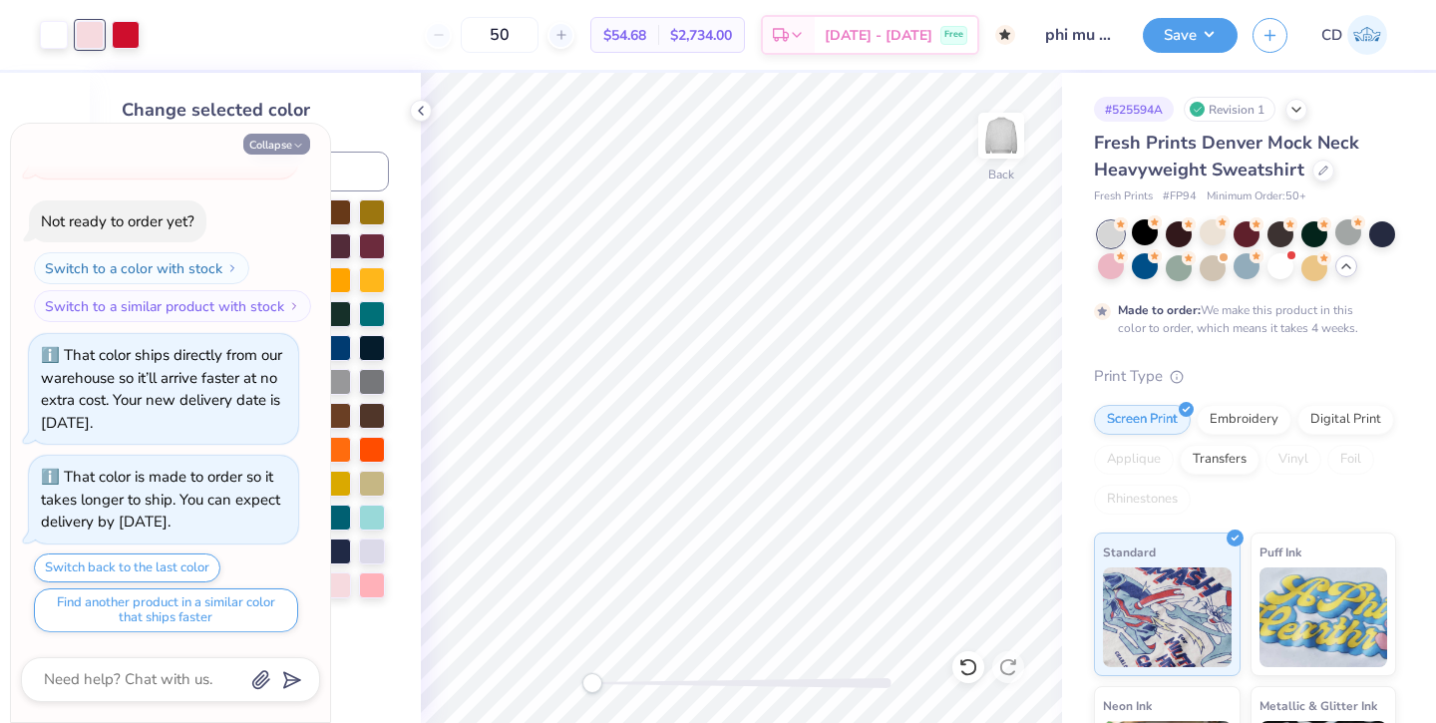
click at [280, 145] on button "Collapse" at bounding box center [276, 144] width 67 height 21
type textarea "x"
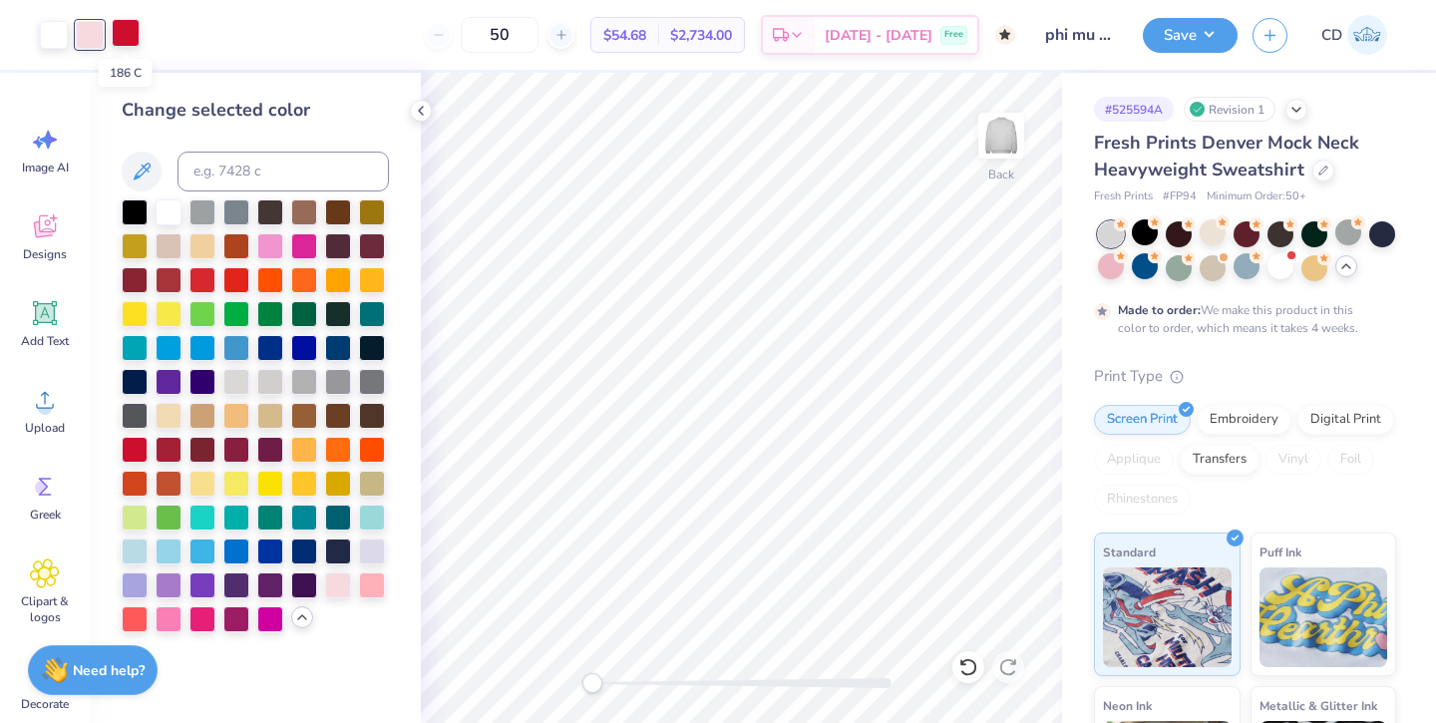
click at [128, 34] on div at bounding box center [126, 33] width 28 height 28
click at [172, 624] on div at bounding box center [169, 617] width 26 height 26
click at [53, 45] on div at bounding box center [54, 33] width 28 height 28
click at [200, 623] on div at bounding box center [202, 617] width 26 height 26
click at [171, 614] on div at bounding box center [169, 617] width 26 height 26
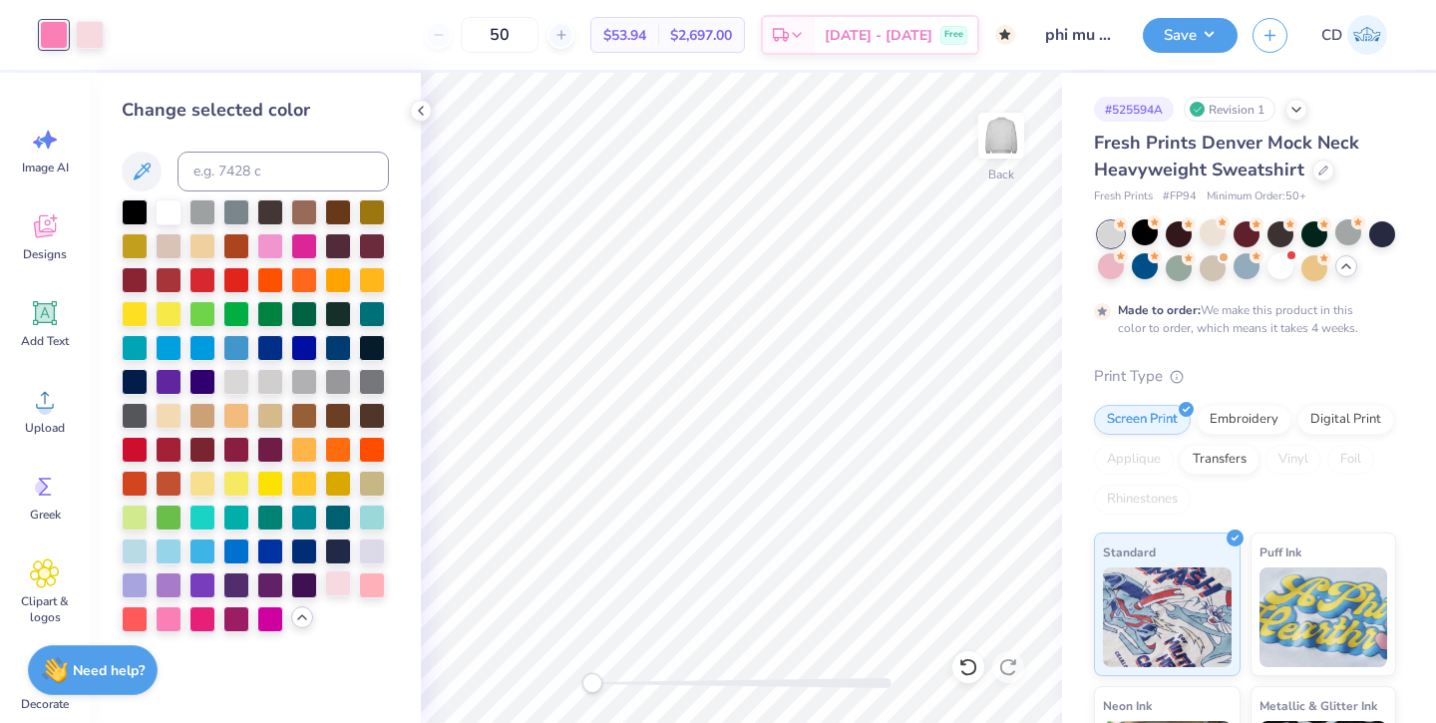
click at [342, 583] on div at bounding box center [338, 583] width 26 height 26
click at [966, 660] on icon at bounding box center [968, 667] width 20 height 20
click at [967, 661] on icon at bounding box center [968, 667] width 20 height 20
click at [49, 39] on div at bounding box center [54, 33] width 28 height 28
click at [166, 209] on div at bounding box center [169, 210] width 26 height 26
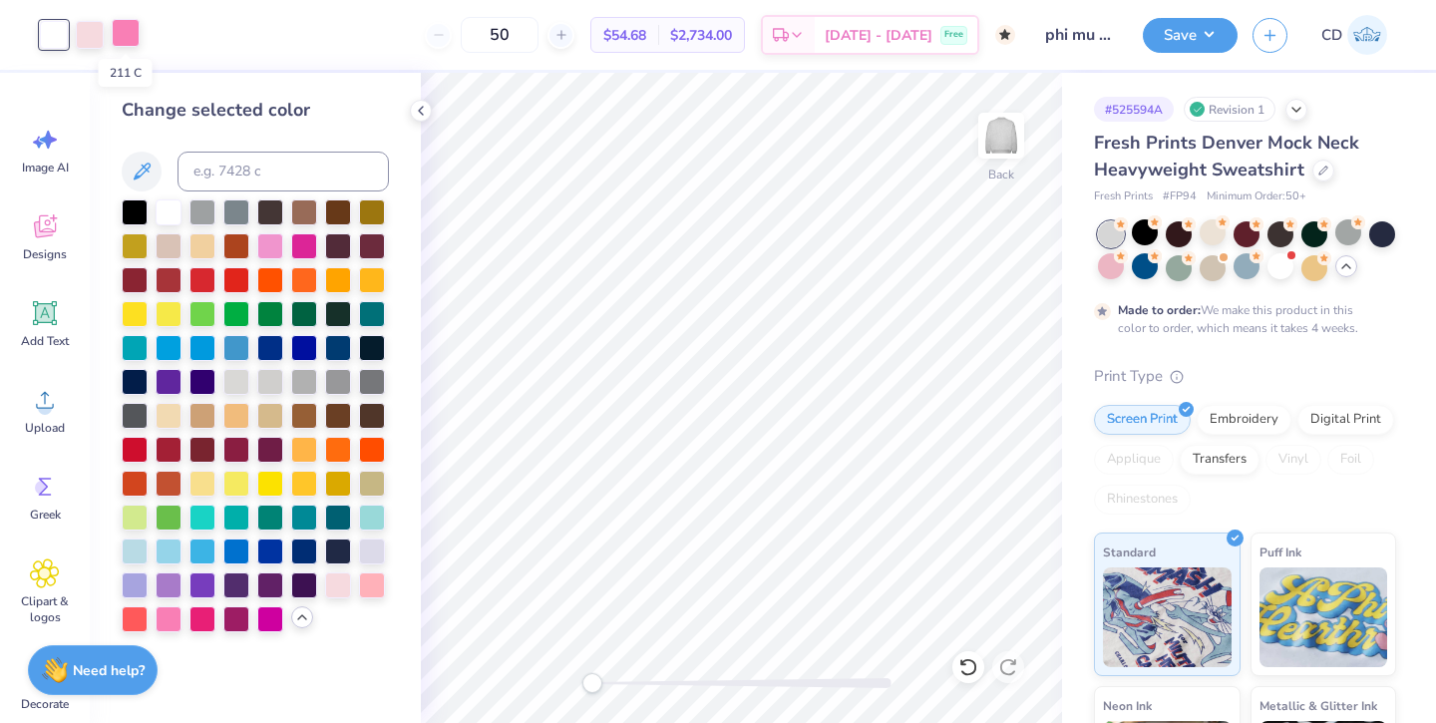
click at [126, 33] on div at bounding box center [126, 33] width 28 height 28
click at [305, 548] on div at bounding box center [304, 549] width 26 height 26
click at [91, 38] on div at bounding box center [90, 33] width 28 height 28
click at [138, 552] on div at bounding box center [135, 549] width 26 height 26
click at [169, 546] on div at bounding box center [169, 549] width 26 height 26
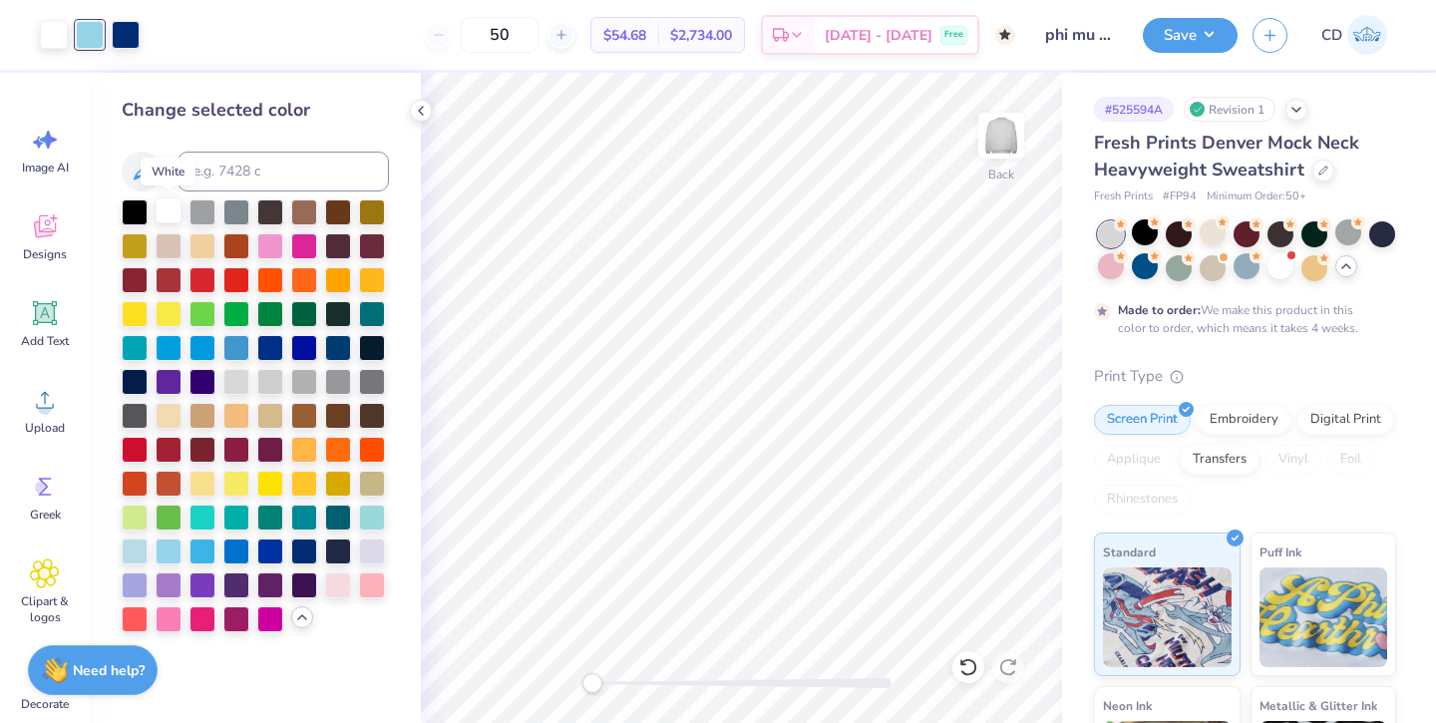
click at [167, 212] on div at bounding box center [169, 210] width 26 height 26
click at [965, 660] on icon at bounding box center [967, 667] width 17 height 18
click at [374, 552] on div at bounding box center [372, 549] width 26 height 26
click at [981, 675] on div "Back" at bounding box center [741, 398] width 641 height 650
click at [973, 673] on icon at bounding box center [968, 667] width 20 height 20
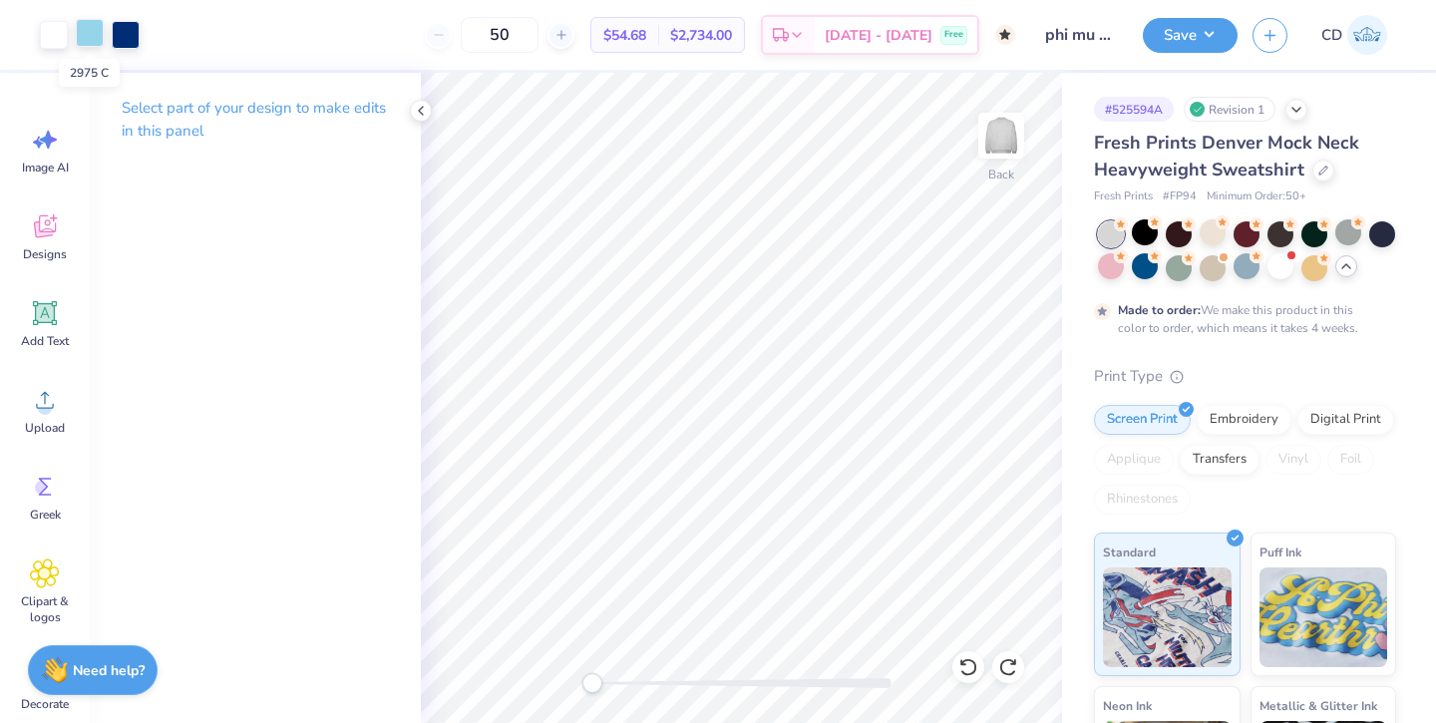
click at [94, 40] on div at bounding box center [90, 33] width 28 height 28
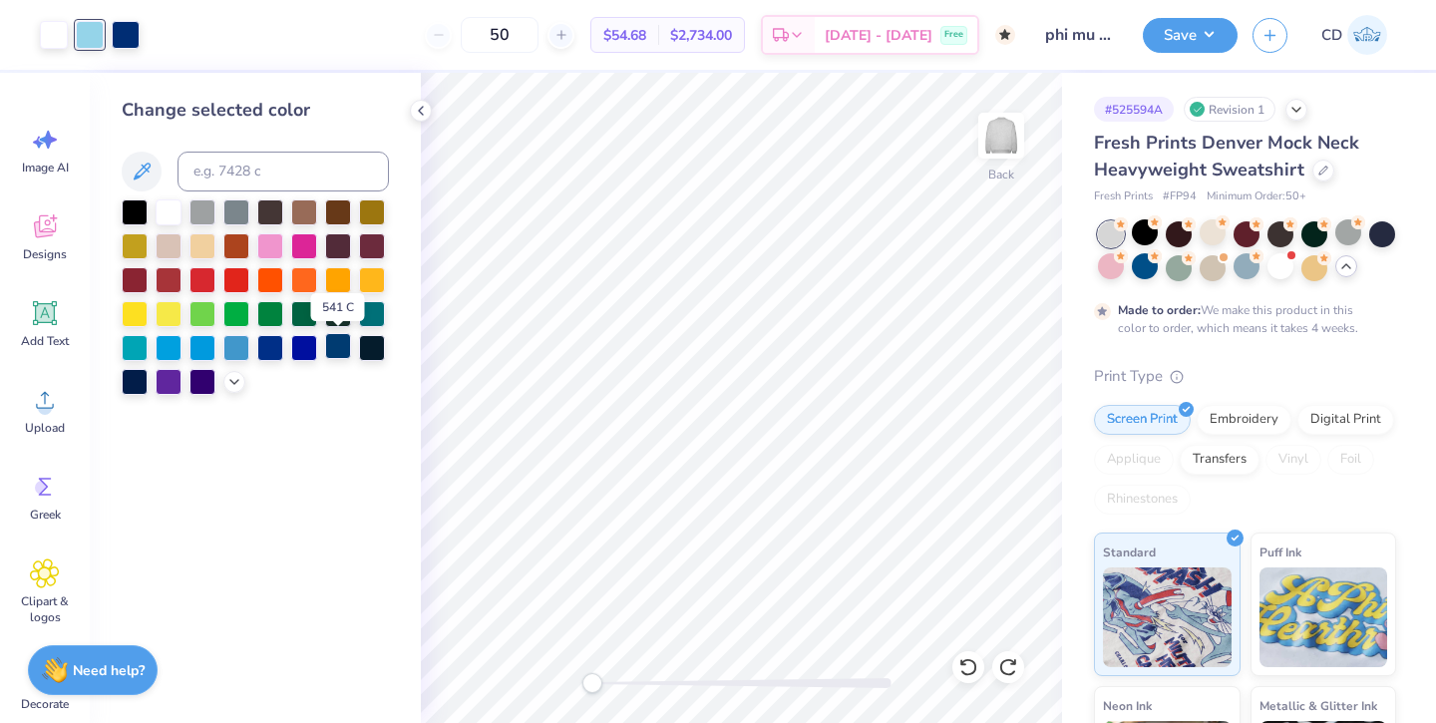
click at [335, 349] on div at bounding box center [338, 346] width 26 height 26
click at [234, 349] on div at bounding box center [236, 346] width 26 height 26
click at [231, 384] on icon at bounding box center [234, 380] width 16 height 16
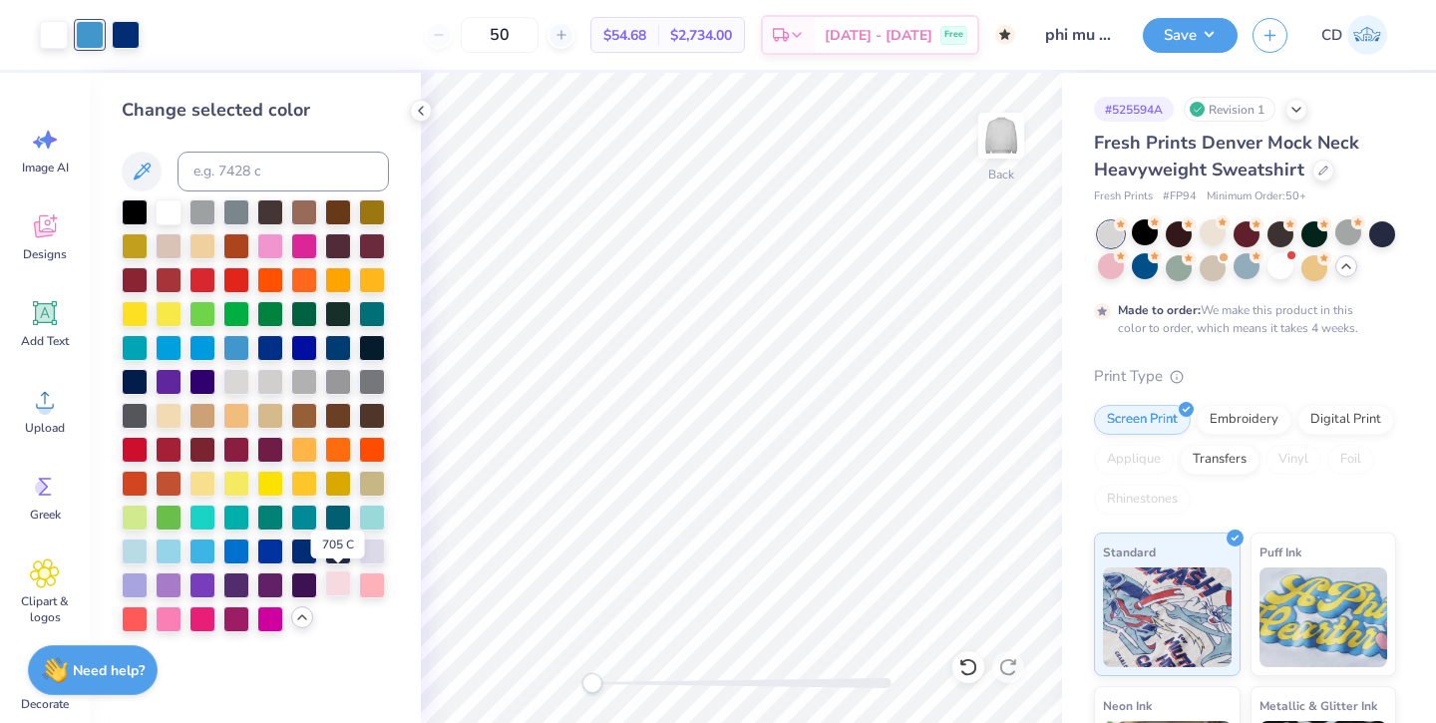
click at [334, 575] on div at bounding box center [338, 583] width 26 height 26
click at [371, 545] on div at bounding box center [372, 549] width 26 height 26
click at [333, 585] on div at bounding box center [338, 583] width 26 height 26
click at [132, 550] on div at bounding box center [135, 549] width 26 height 26
click at [232, 384] on div at bounding box center [236, 380] width 26 height 26
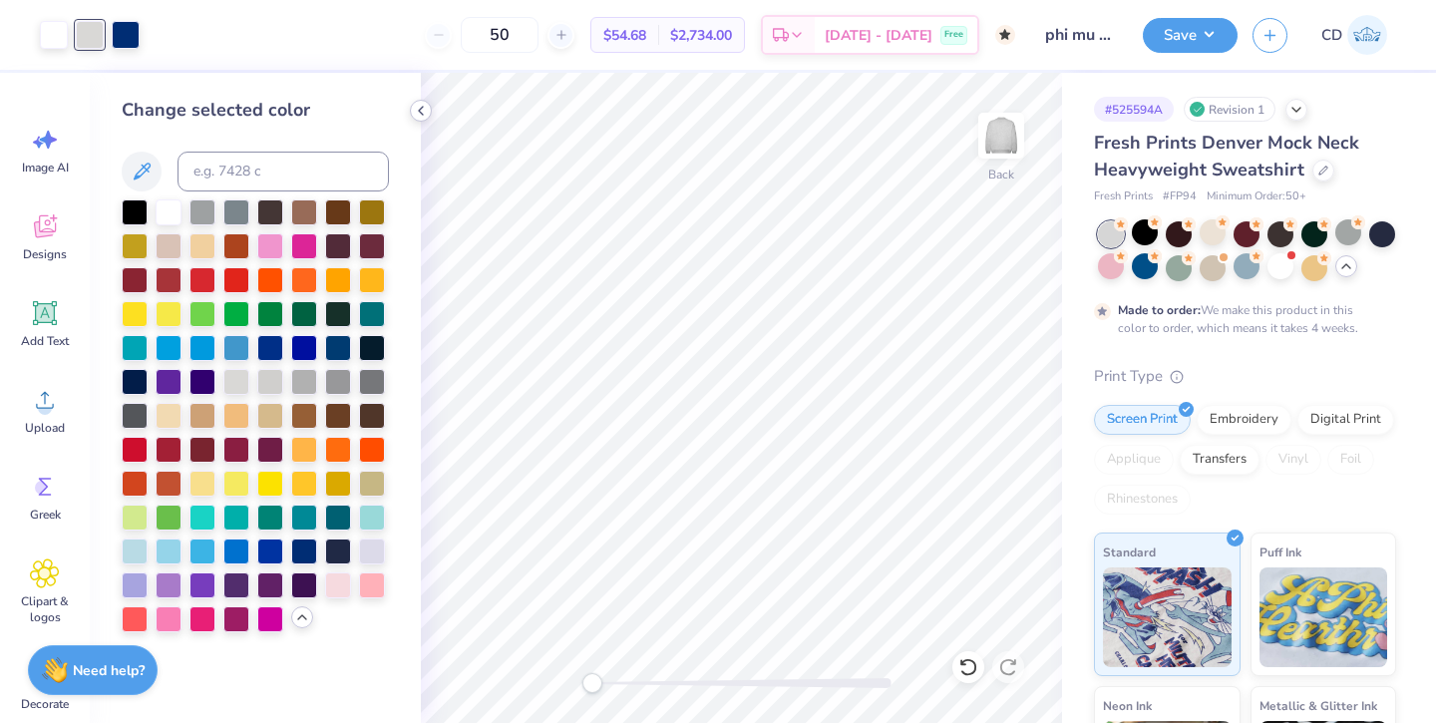
click at [418, 113] on icon at bounding box center [421, 111] width 16 height 16
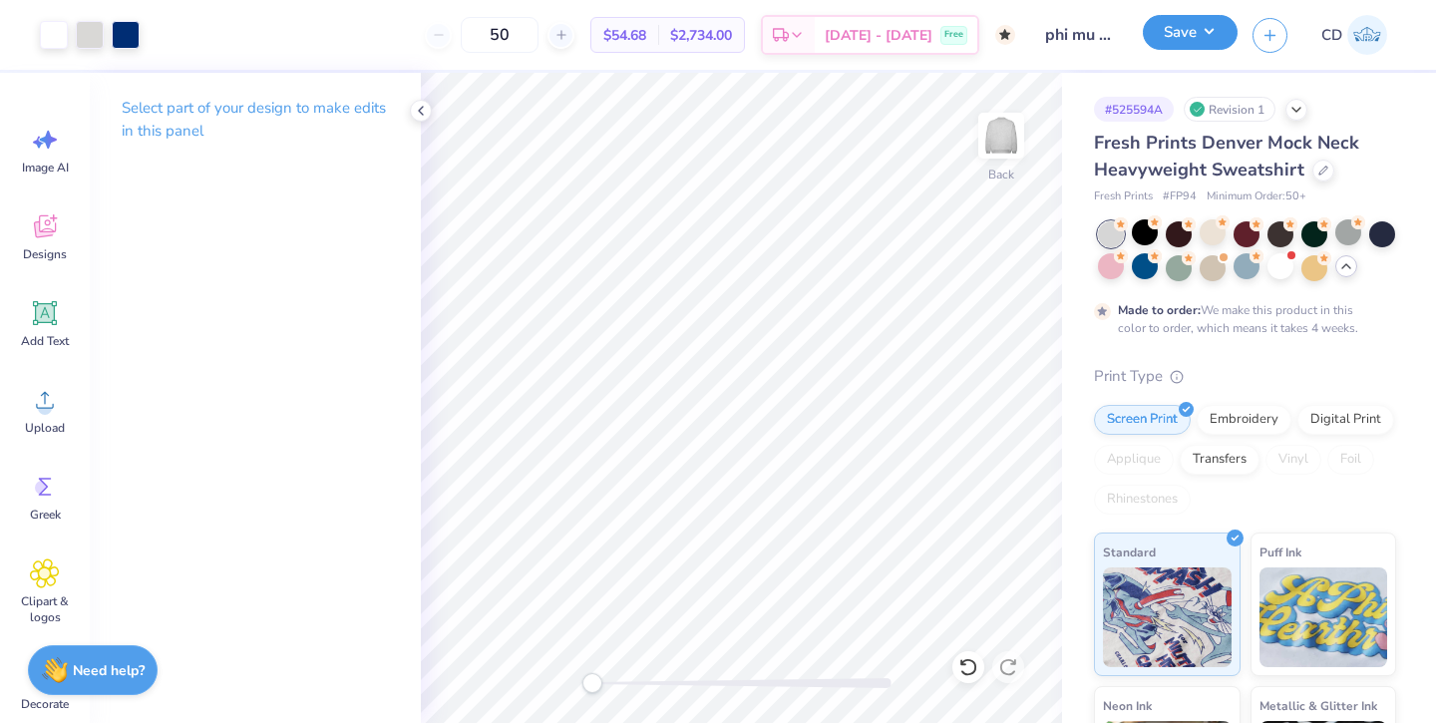
click at [1189, 30] on button "Save" at bounding box center [1189, 32] width 95 height 35
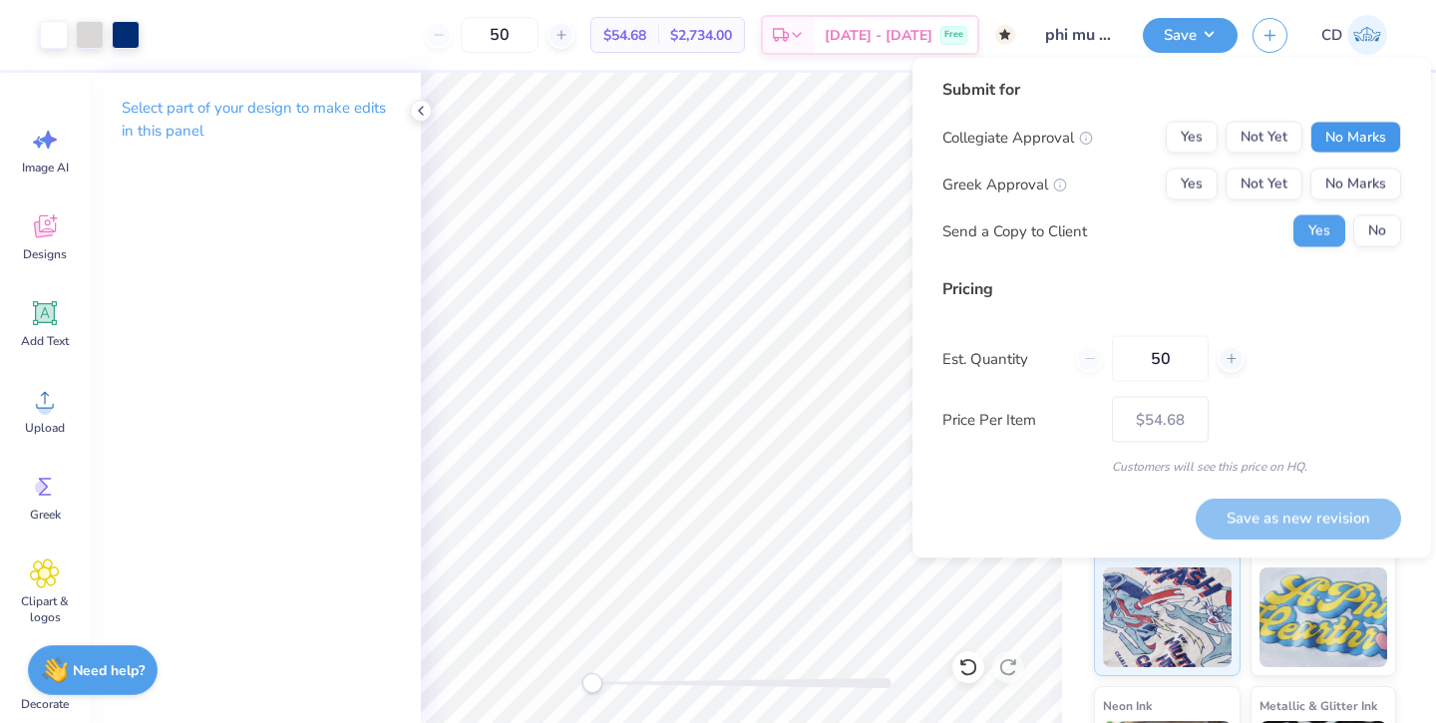
click at [1370, 125] on button "No Marks" at bounding box center [1355, 138] width 91 height 32
click at [1363, 185] on button "No Marks" at bounding box center [1355, 184] width 91 height 32
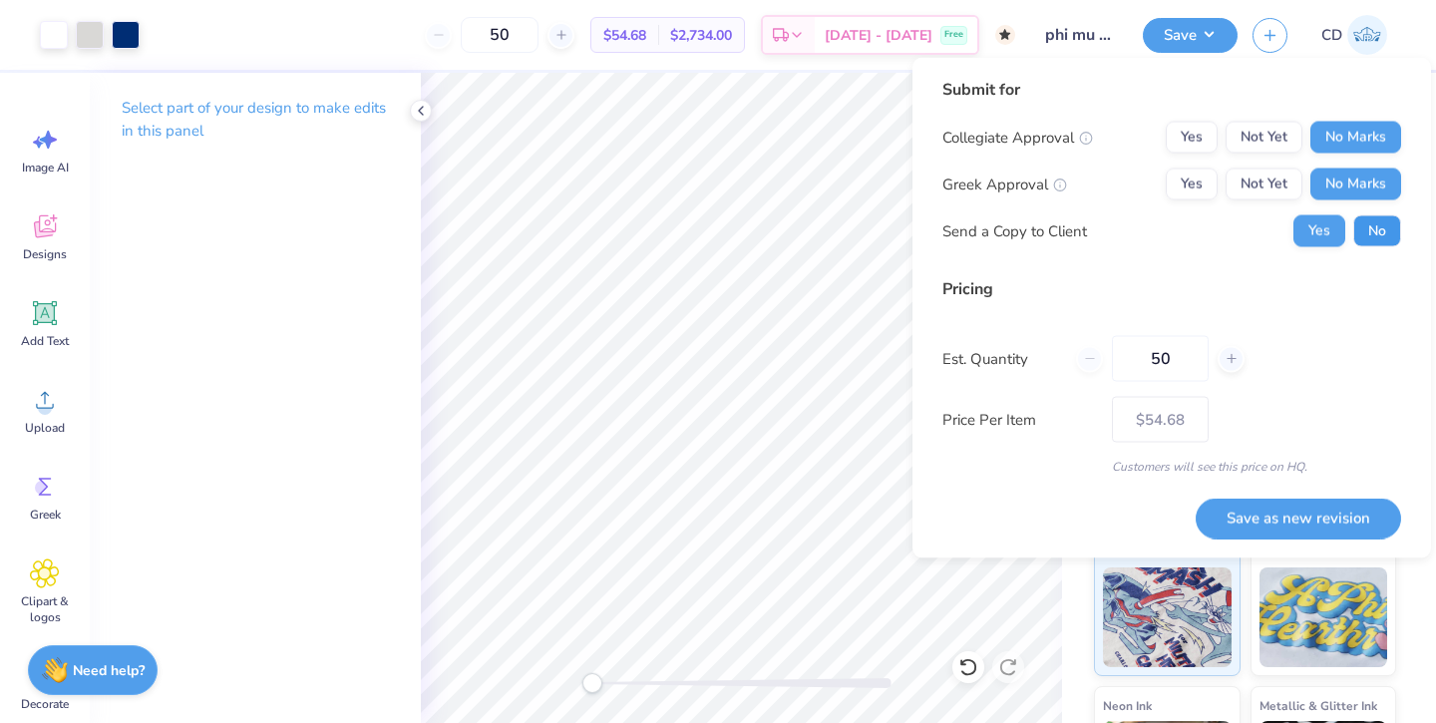
click at [1363, 235] on button "No" at bounding box center [1377, 231] width 48 height 32
click at [1284, 519] on button "Save as new revision" at bounding box center [1297, 517] width 205 height 41
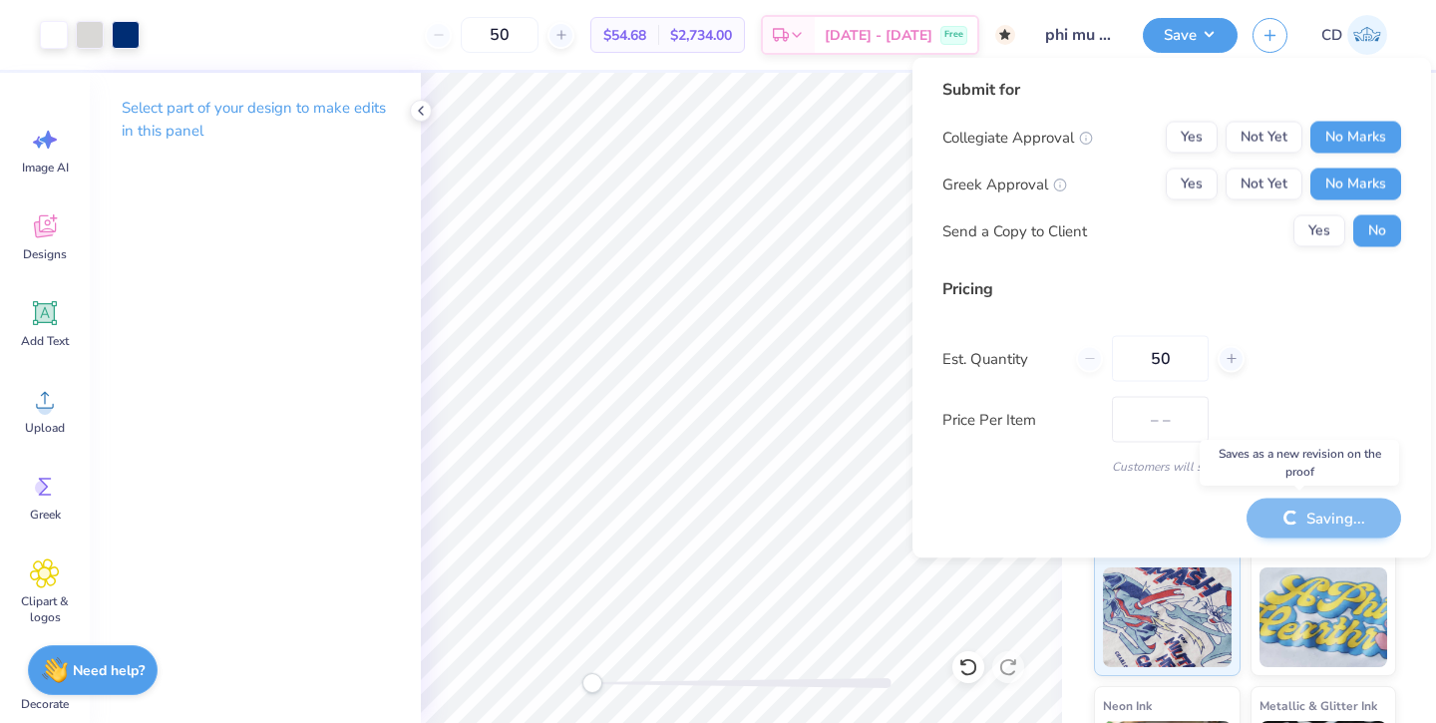
type input "$54.68"
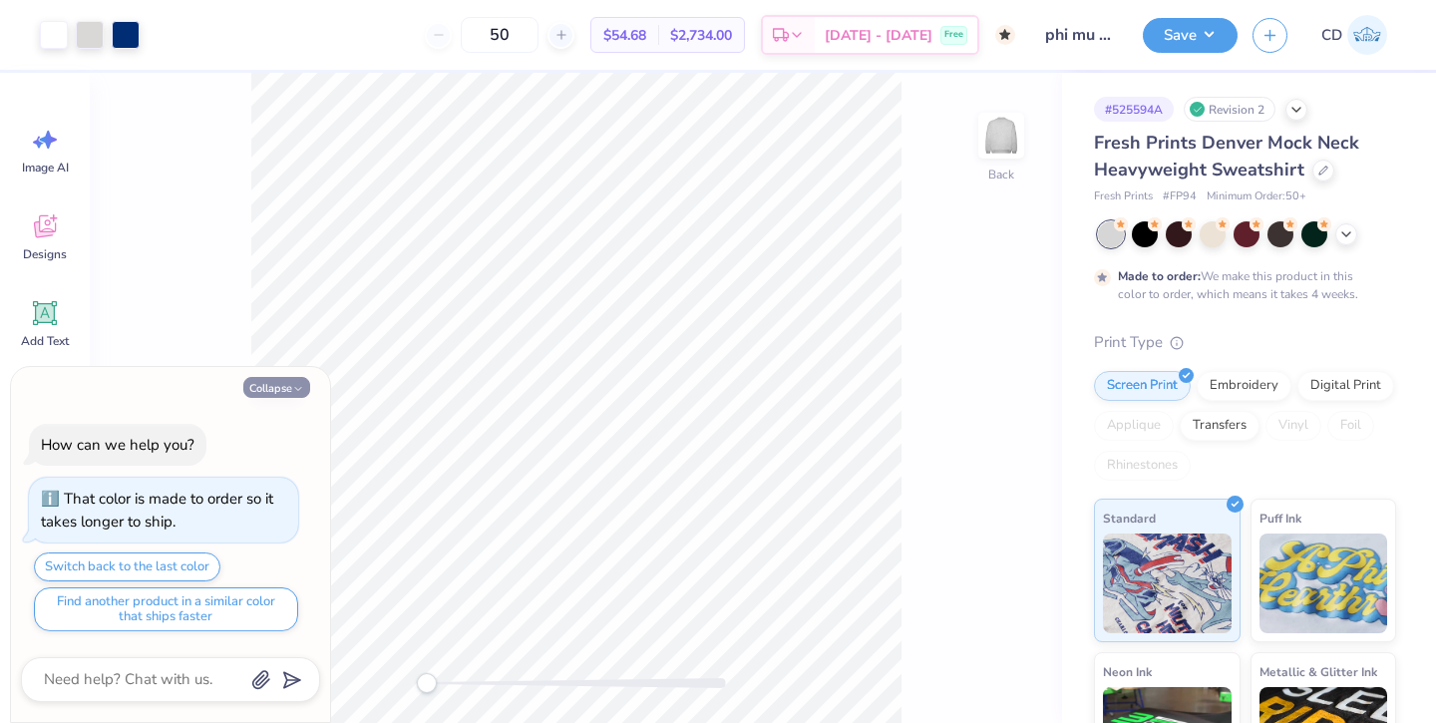
click at [280, 388] on button "Collapse" at bounding box center [276, 387] width 67 height 21
type textarea "x"
